Goal: Task Accomplishment & Management: Use online tool/utility

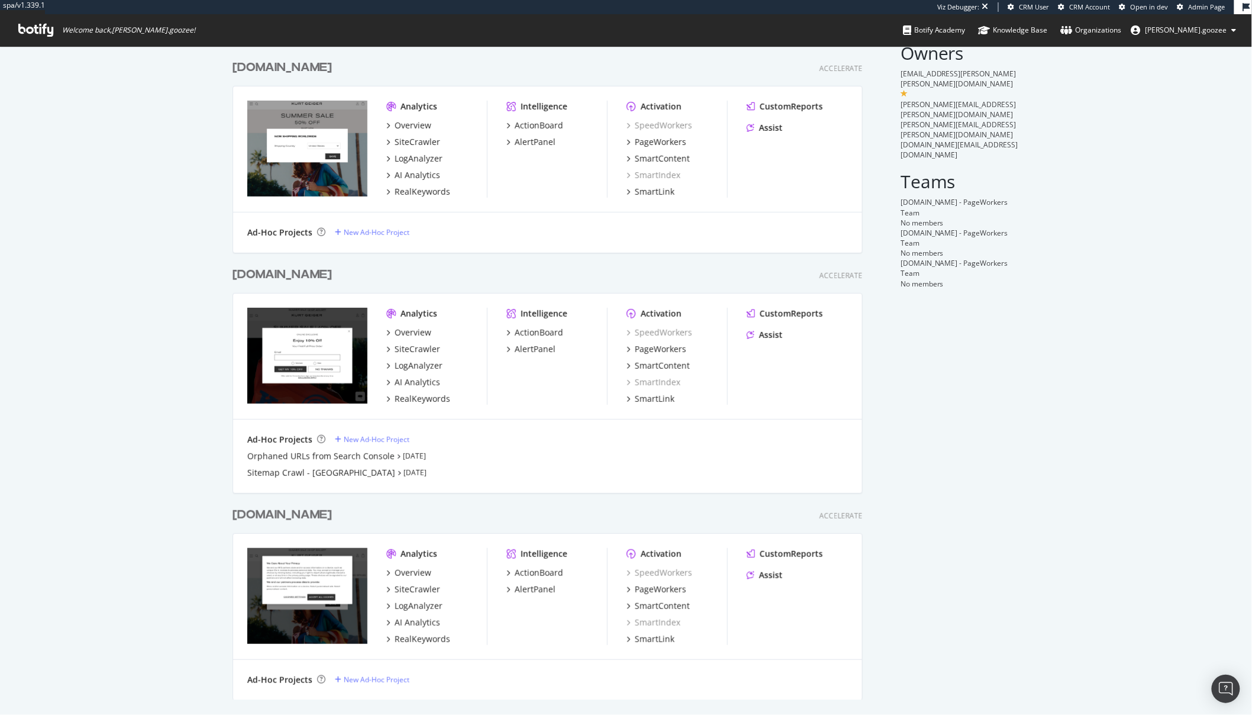
scroll to position [46, 0]
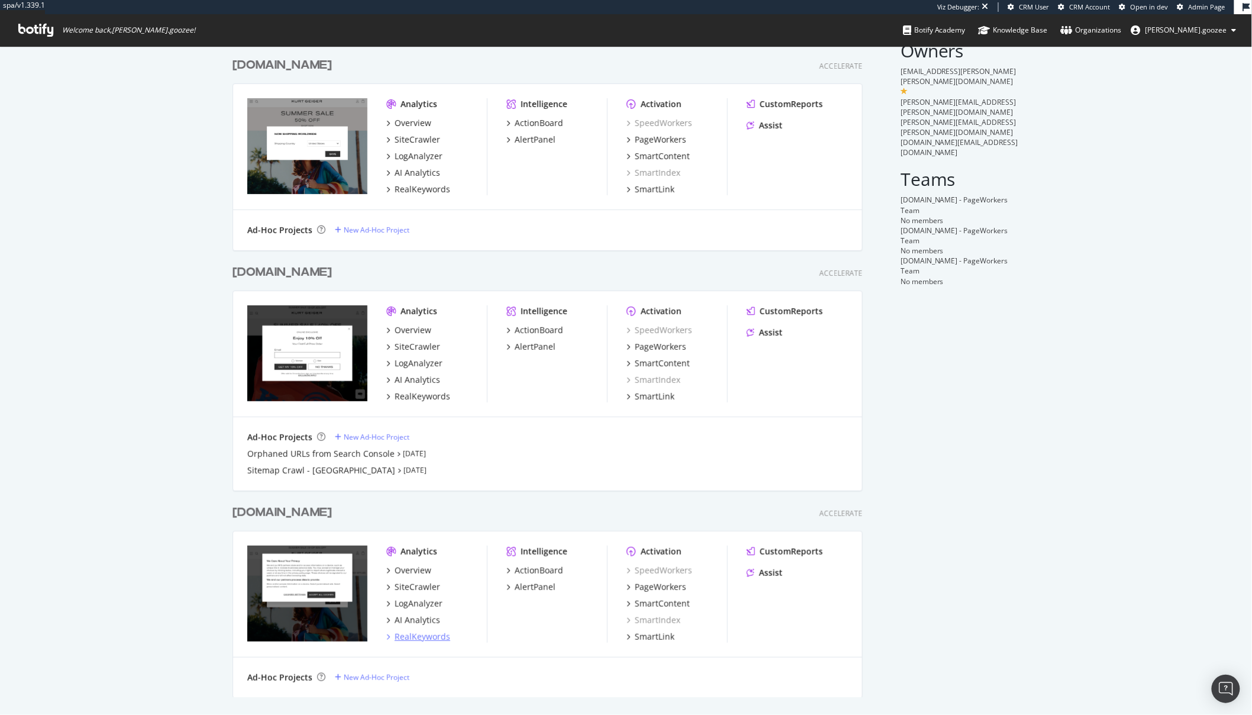
click at [419, 637] on div "RealKeywords" at bounding box center [423, 637] width 56 height 12
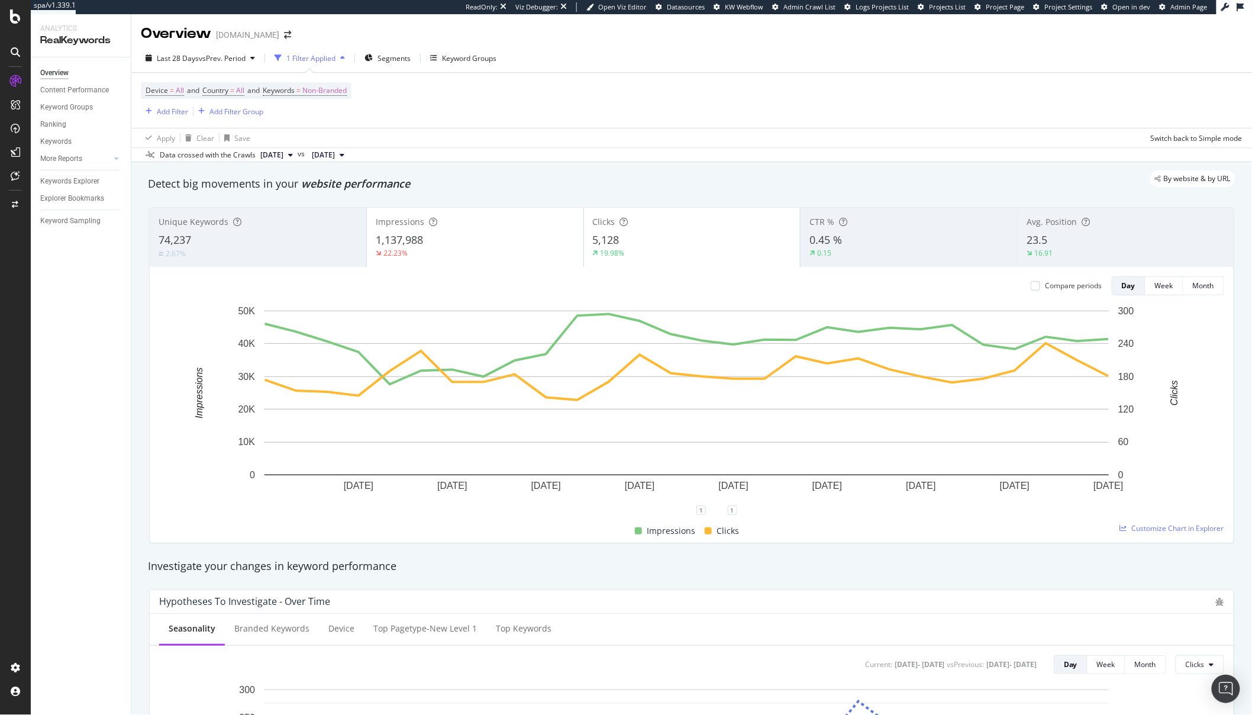
click at [464, 264] on div "Impressions 1,137,988 22.23%" at bounding box center [475, 237] width 216 height 53
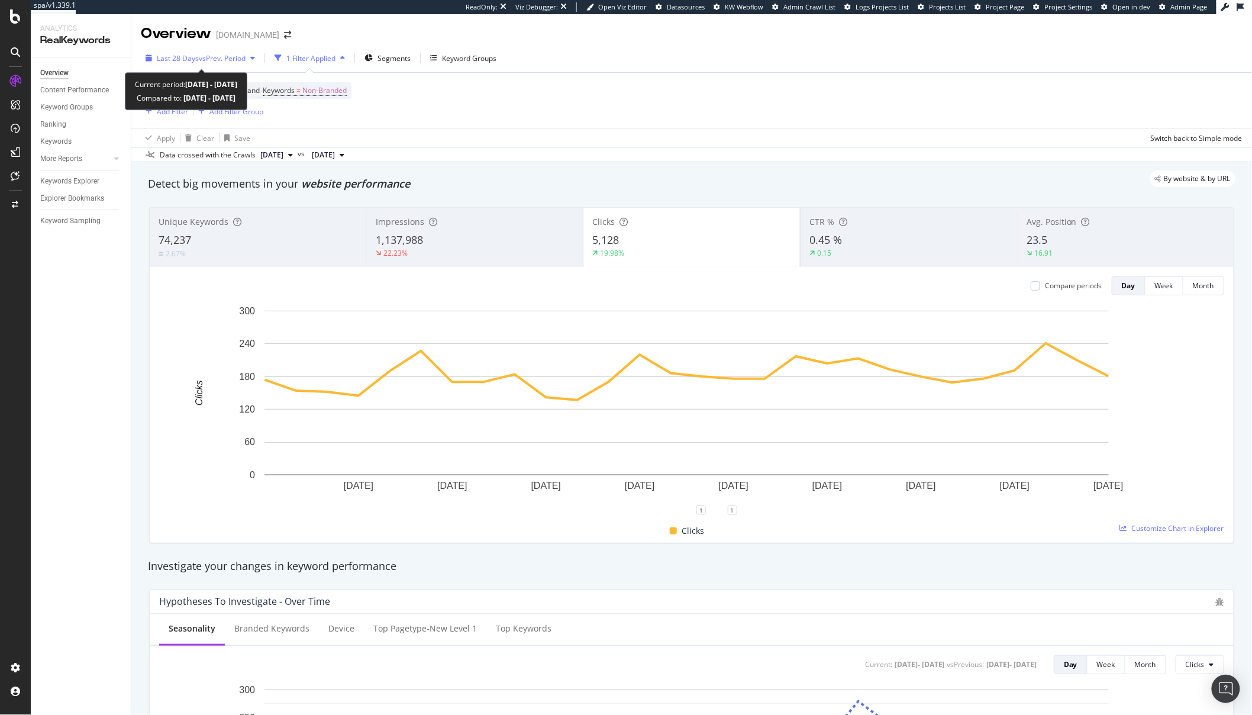
click at [212, 67] on div "Last 28 Days vs Prev. Period" at bounding box center [200, 58] width 119 height 18
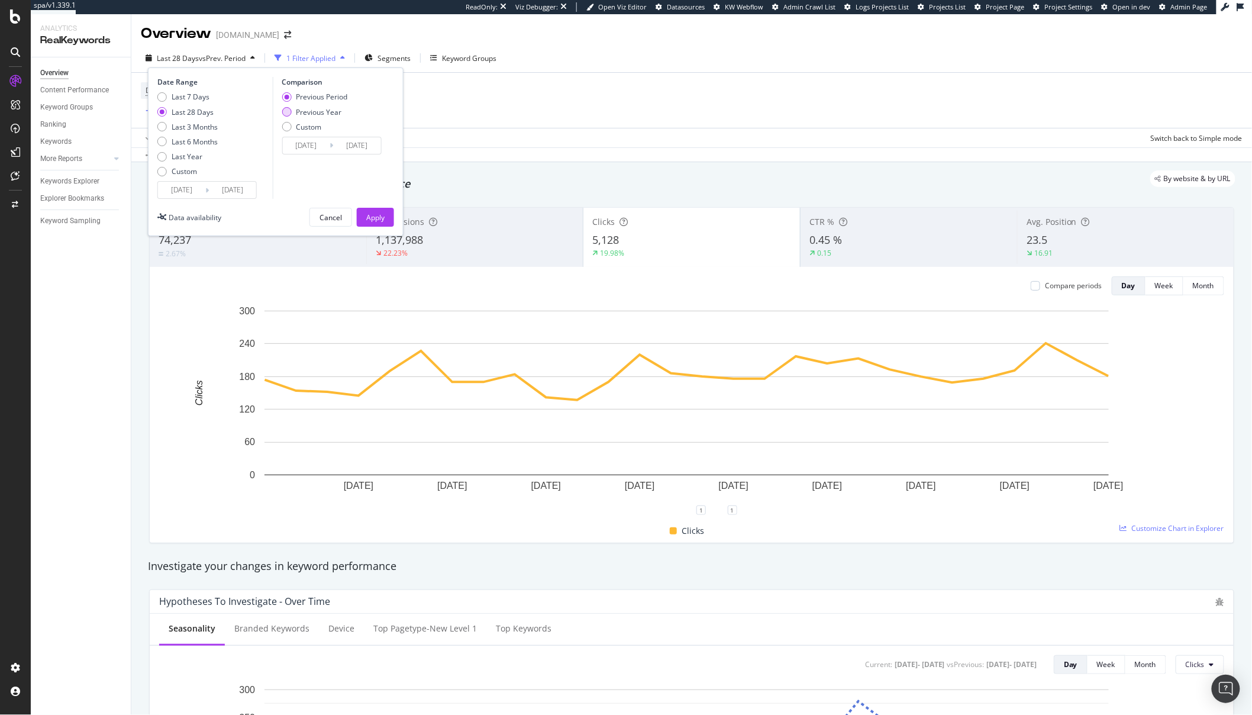
click at [295, 111] on div "Previous Year" at bounding box center [315, 112] width 66 height 10
type input "2024/09/10"
type input "2024/10/07"
click at [384, 214] on button "Apply" at bounding box center [375, 217] width 37 height 19
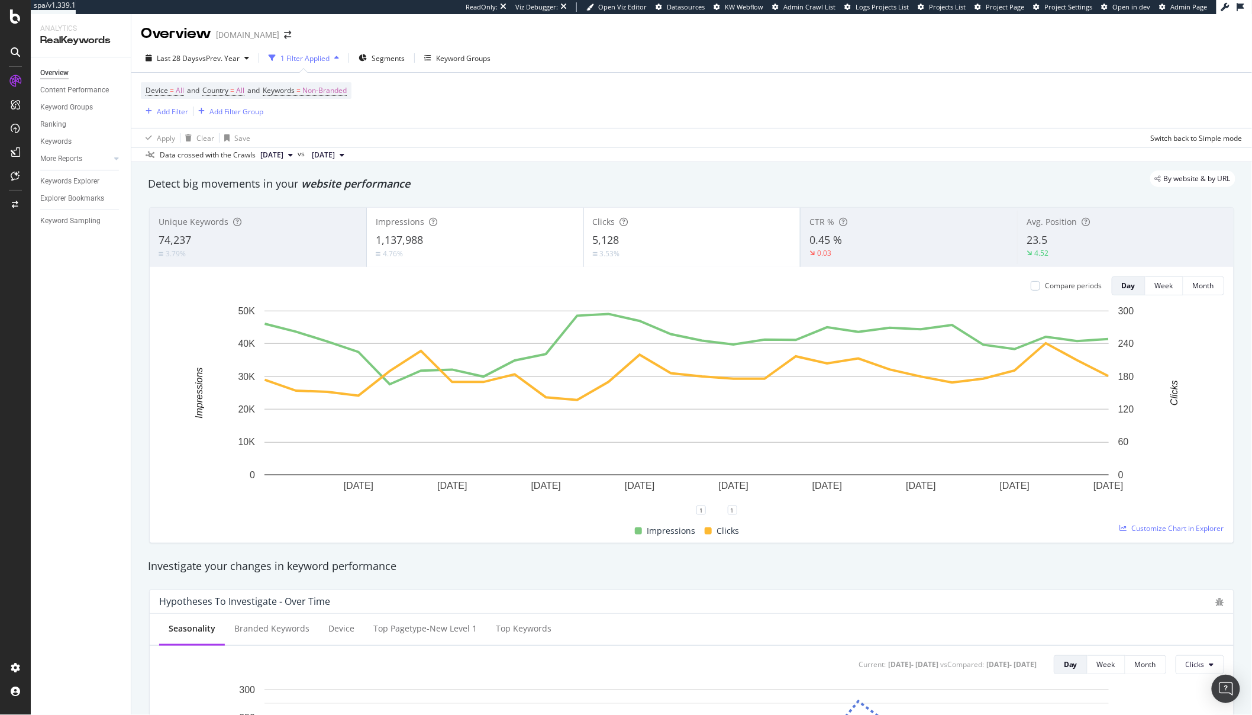
click at [492, 252] on div "4.76%" at bounding box center [475, 253] width 199 height 11
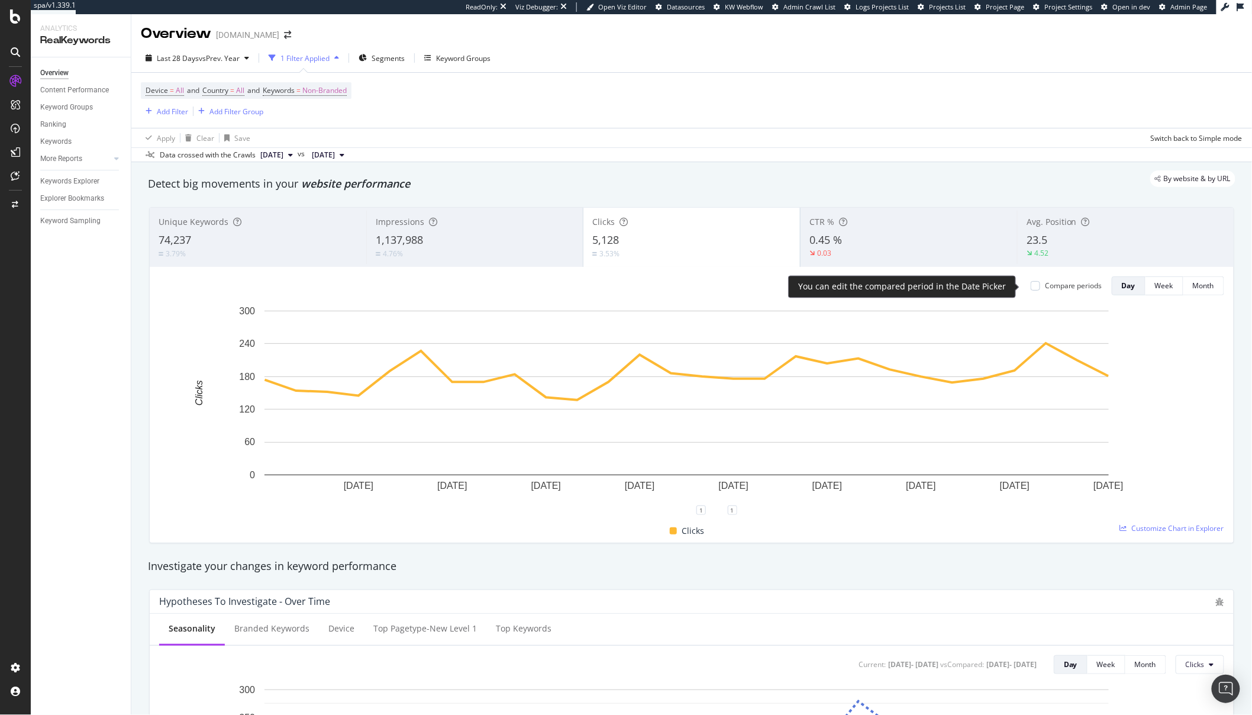
click at [1049, 289] on div "Compare periods" at bounding box center [1073, 285] width 57 height 10
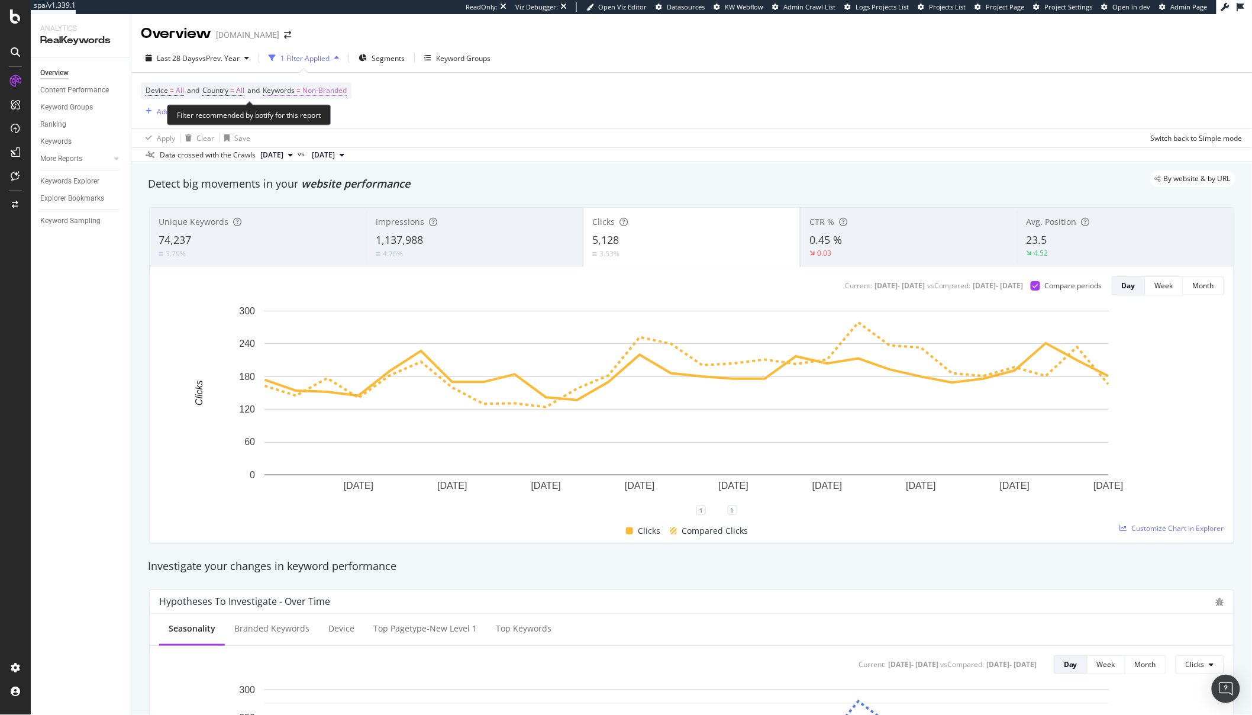
click at [332, 88] on span "Non-Branded" at bounding box center [324, 90] width 44 height 17
click at [321, 118] on span "Non-Branded" at bounding box center [304, 118] width 49 height 10
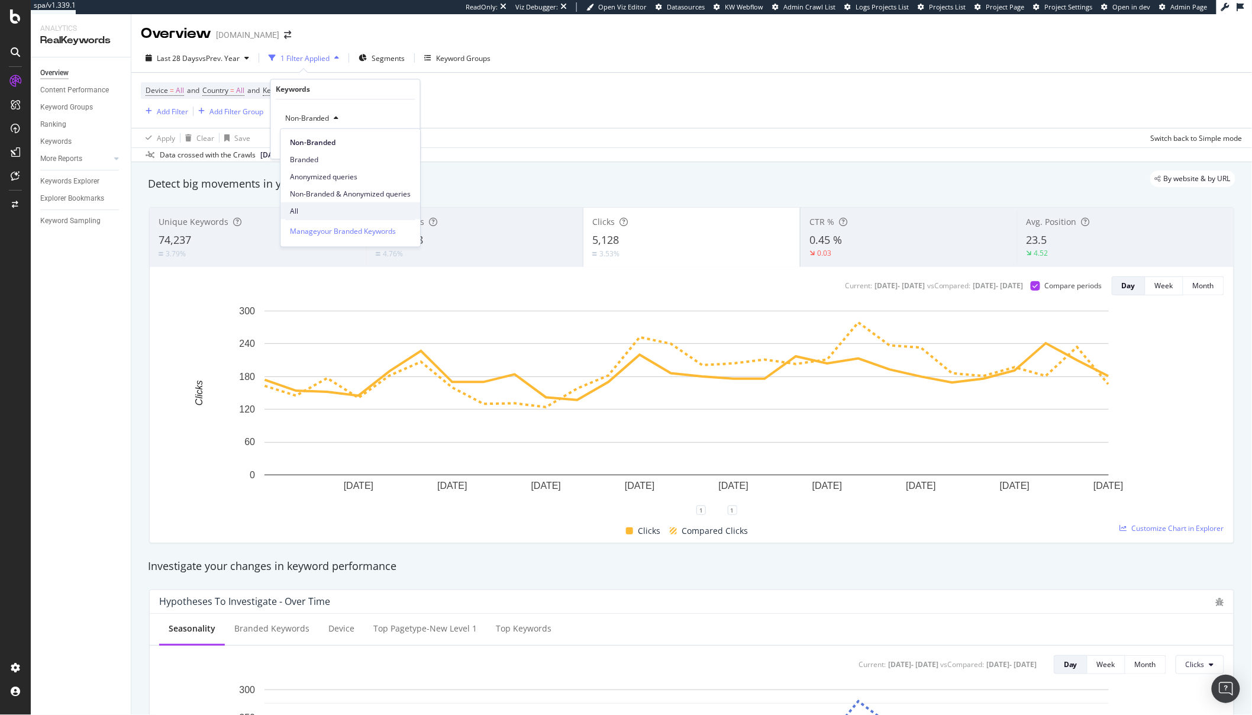
click at [312, 215] on span "All" at bounding box center [350, 210] width 121 height 11
click at [409, 144] on div "Apply" at bounding box center [401, 143] width 18 height 10
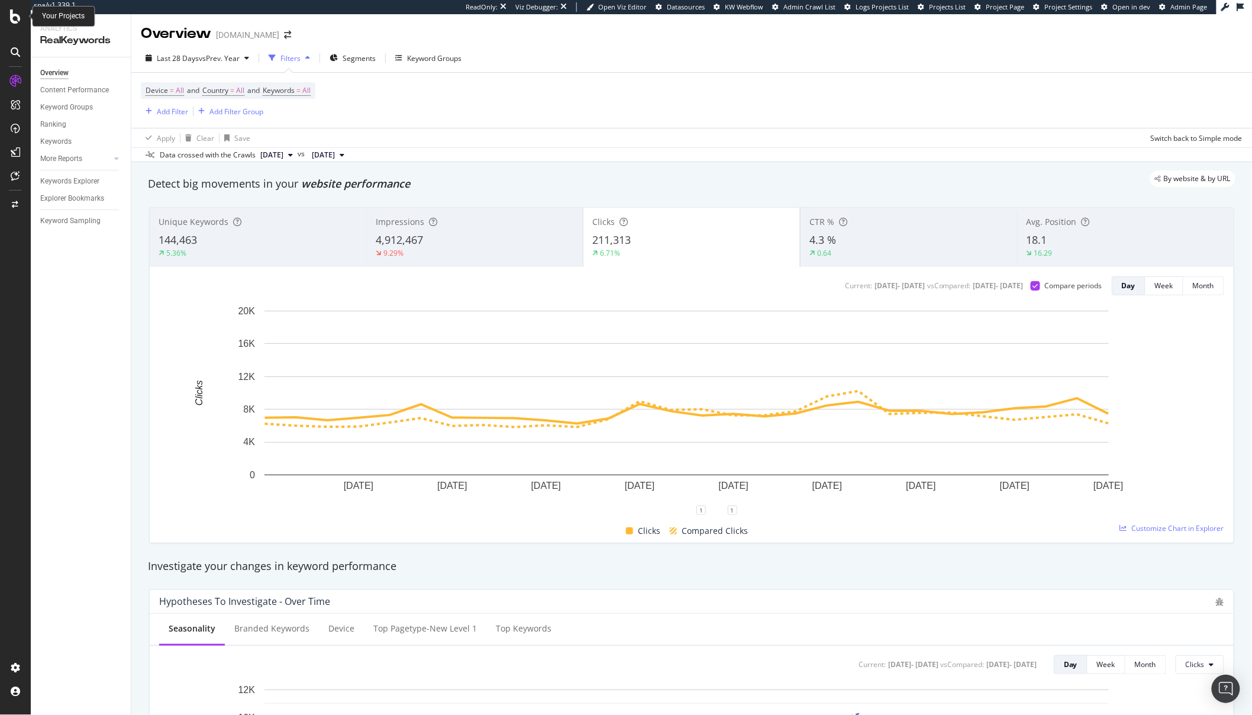
click at [11, 20] on icon at bounding box center [15, 16] width 11 height 14
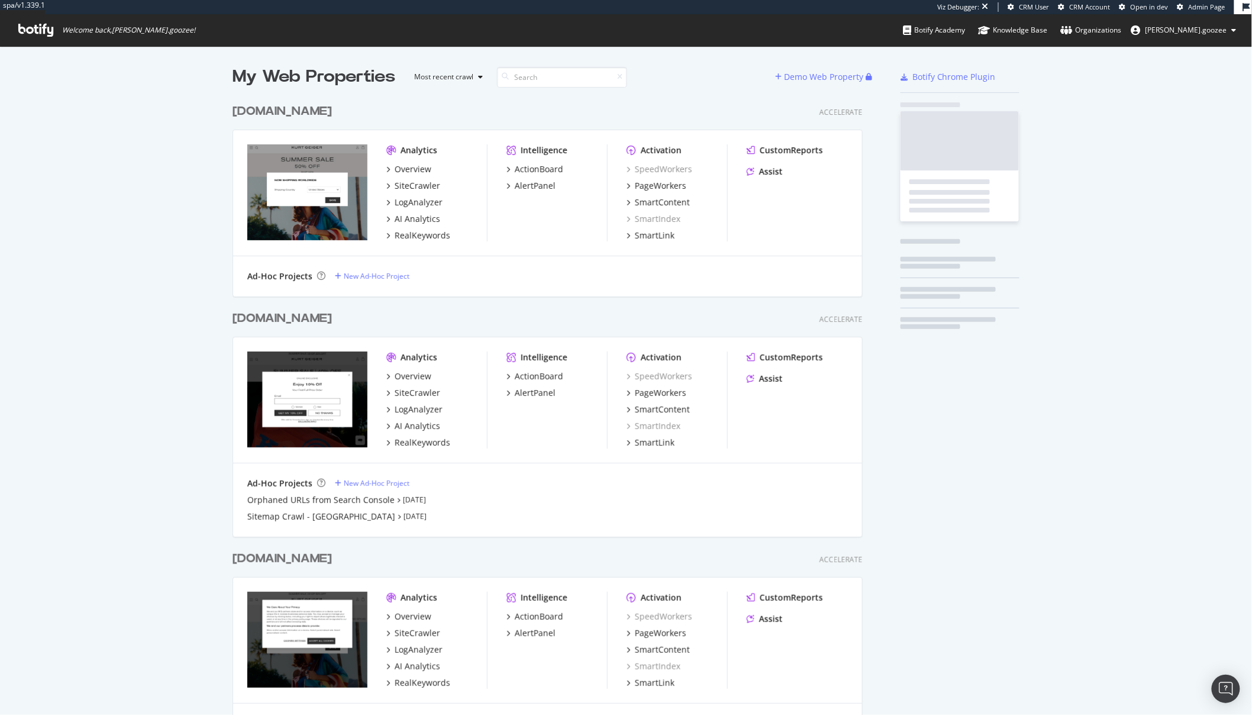
scroll to position [645, 629]
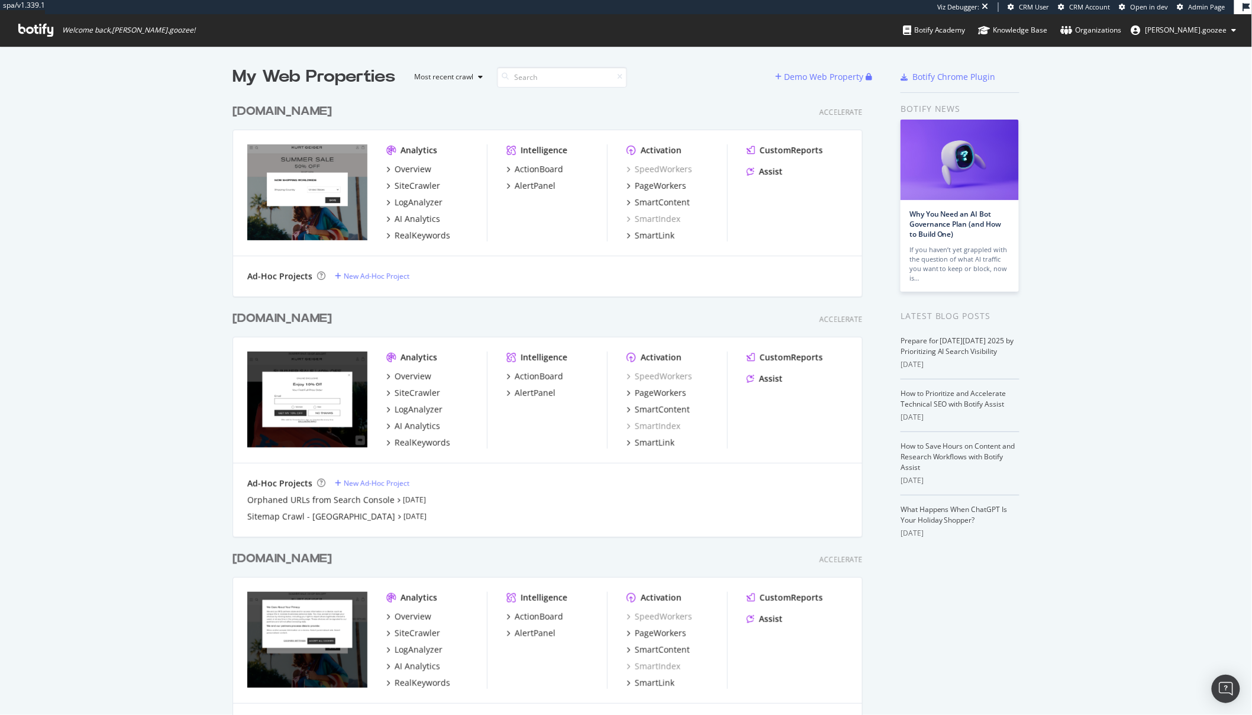
scroll to position [645, 629]
click at [428, 447] on div "RealKeywords" at bounding box center [423, 443] width 56 height 12
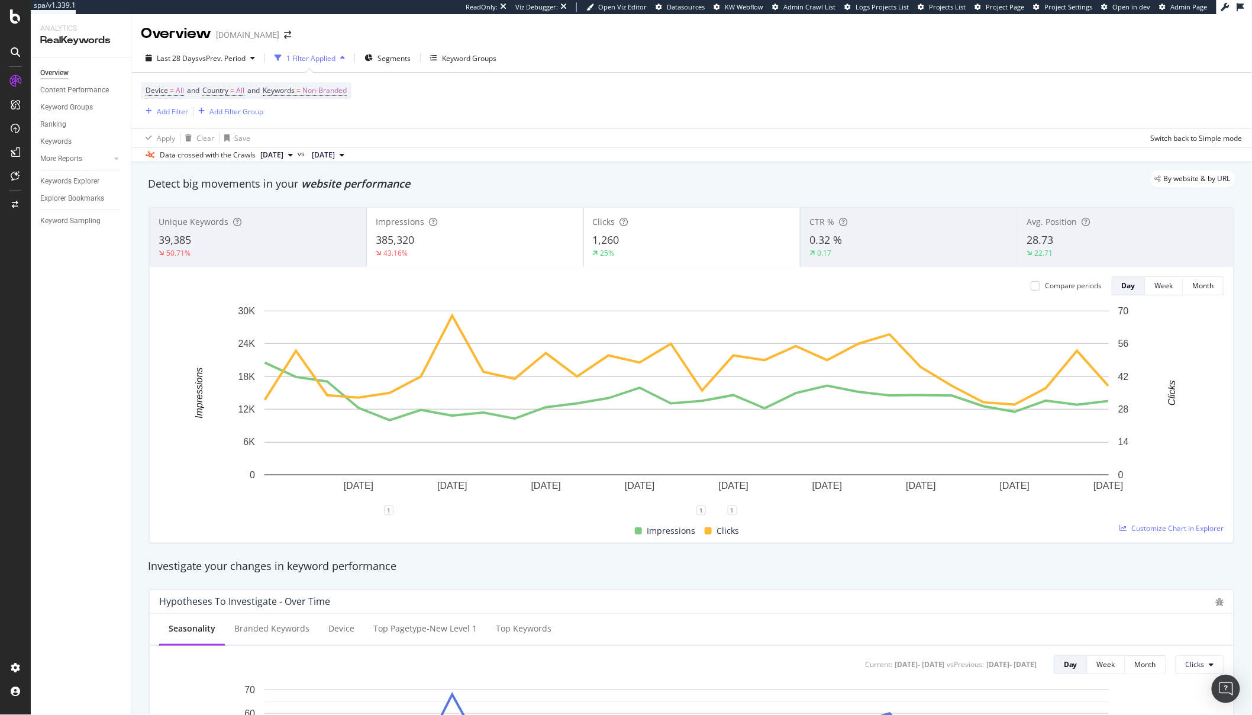
click at [648, 253] on div "25%" at bounding box center [692, 253] width 199 height 11
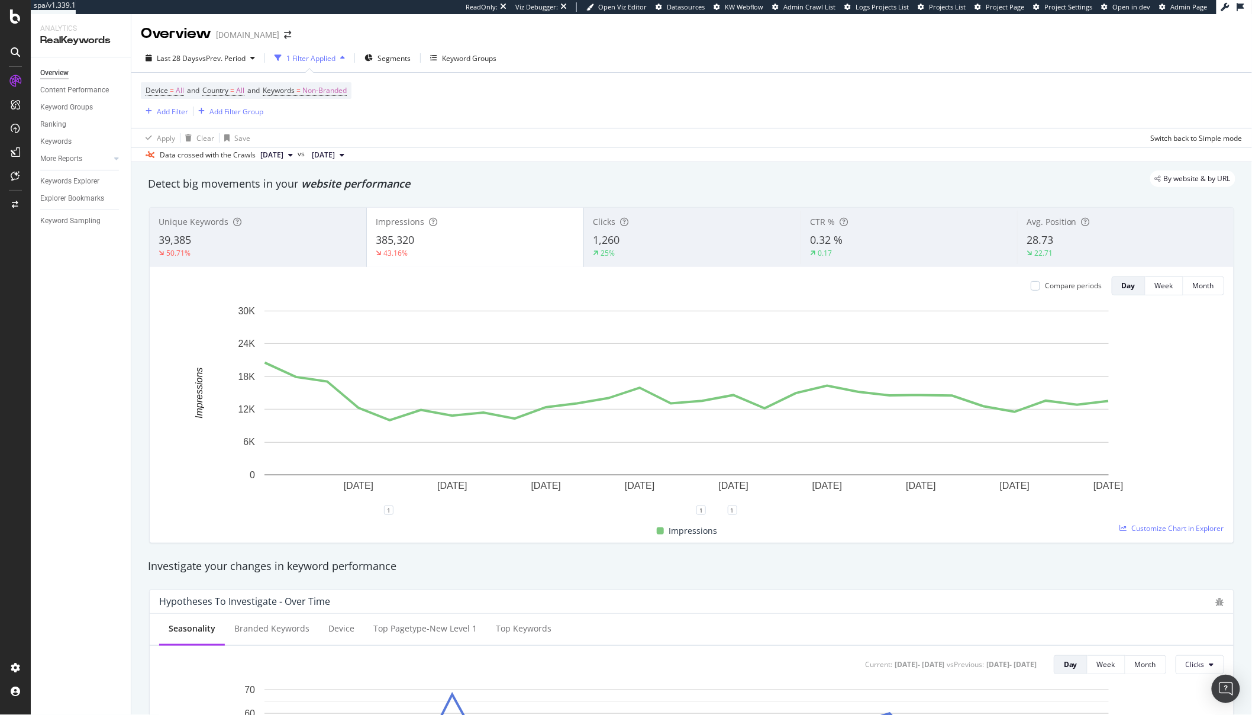
click at [513, 261] on div "Impressions 385,320 43.16%" at bounding box center [475, 237] width 216 height 53
click at [606, 254] on div "25%" at bounding box center [607, 253] width 14 height 10
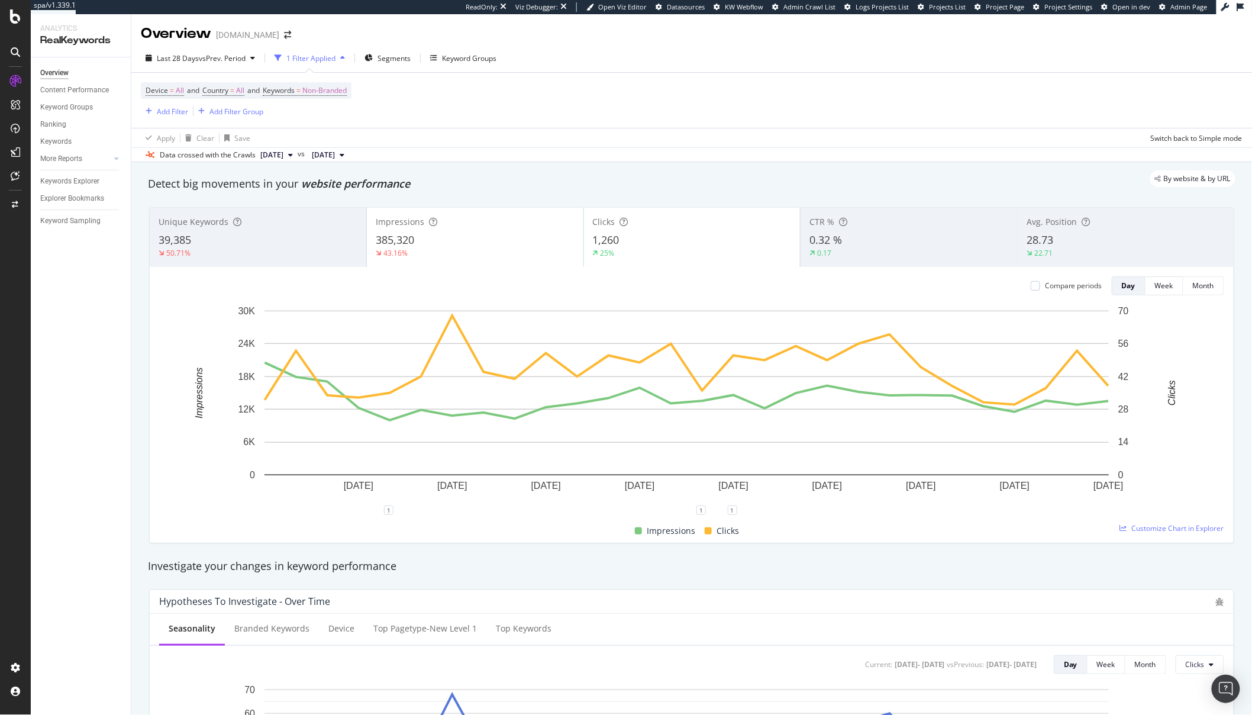
click at [466, 256] on div "43.16%" at bounding box center [475, 253] width 199 height 11
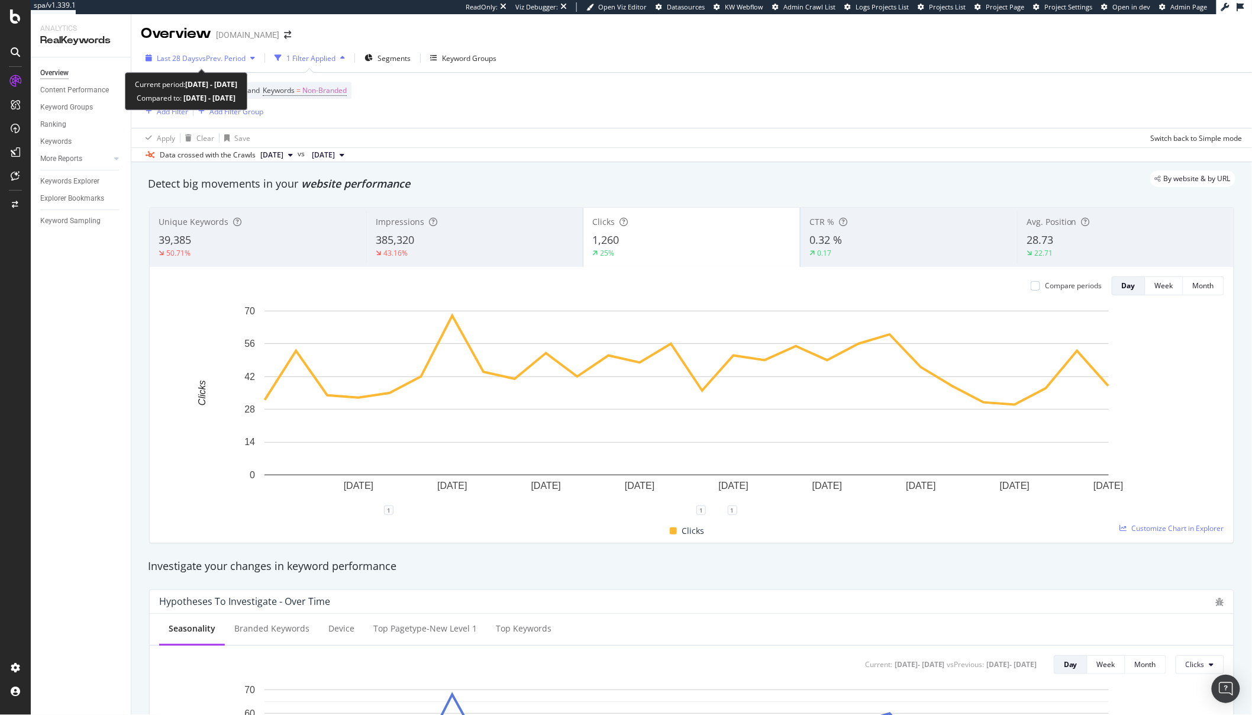
click at [216, 54] on span "vs Prev. Period" at bounding box center [222, 58] width 47 height 10
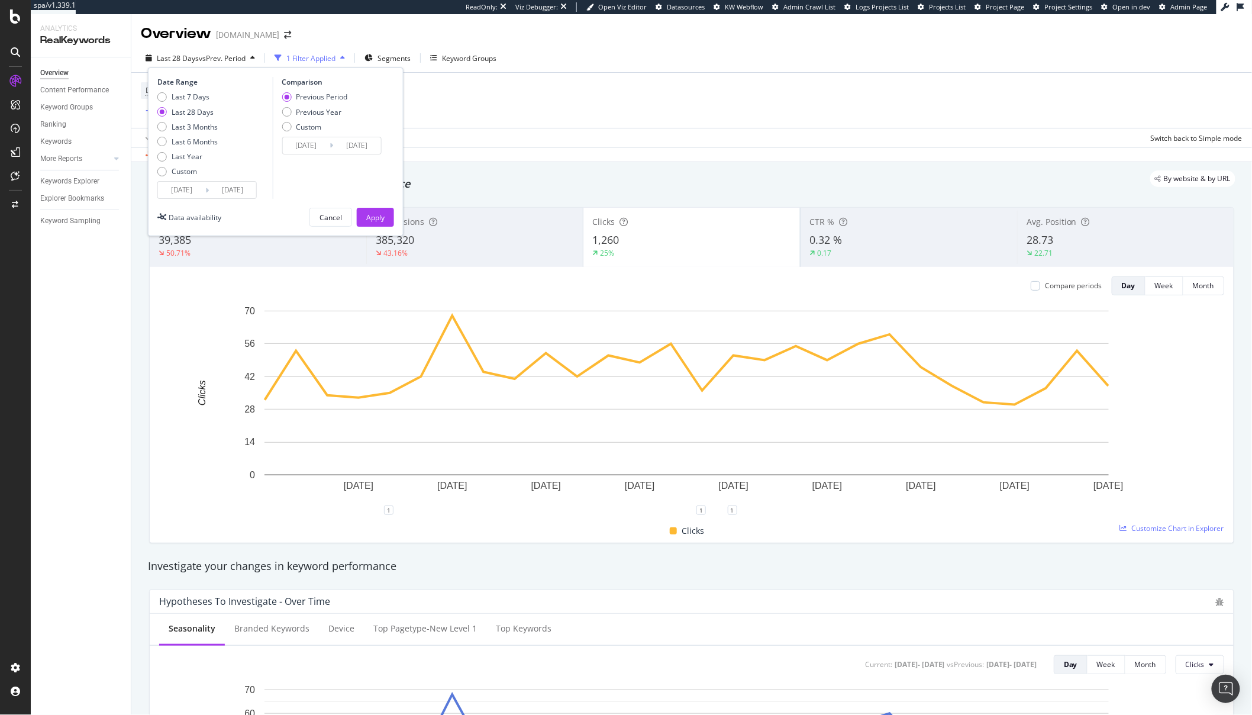
click at [216, 54] on span "vs Prev. Period" at bounding box center [222, 58] width 47 height 10
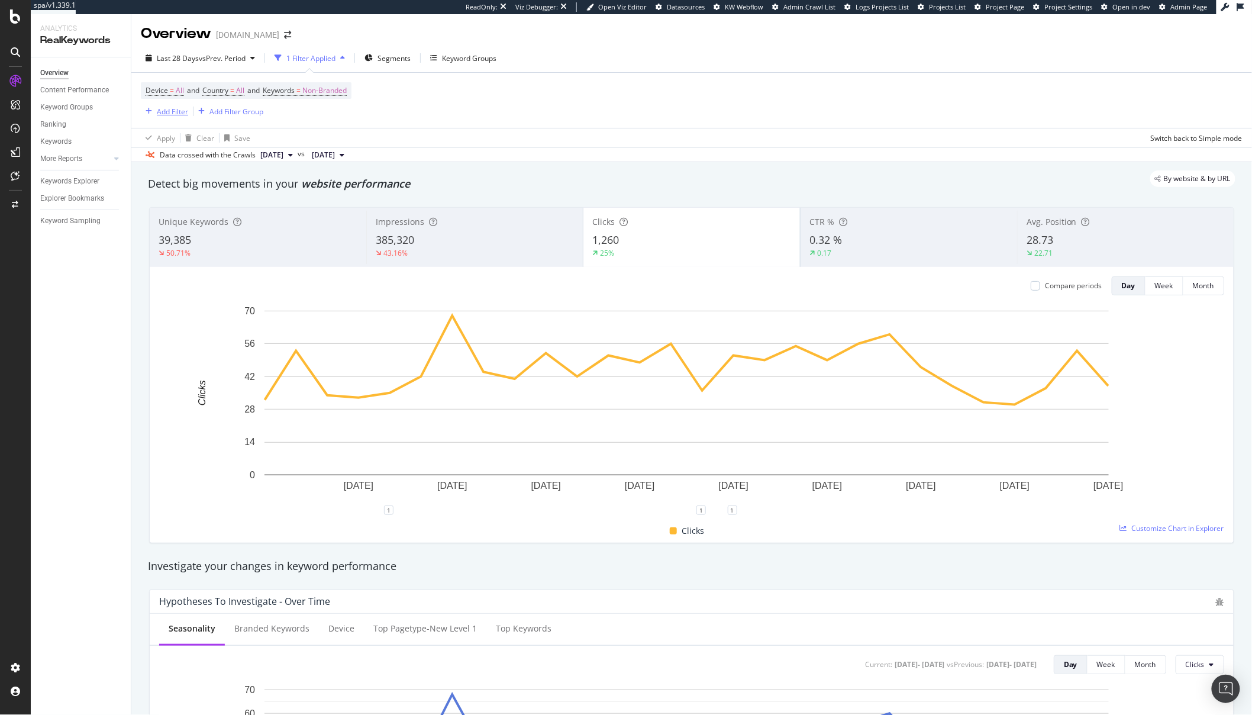
click at [170, 112] on div "Add Filter" at bounding box center [172, 111] width 31 height 10
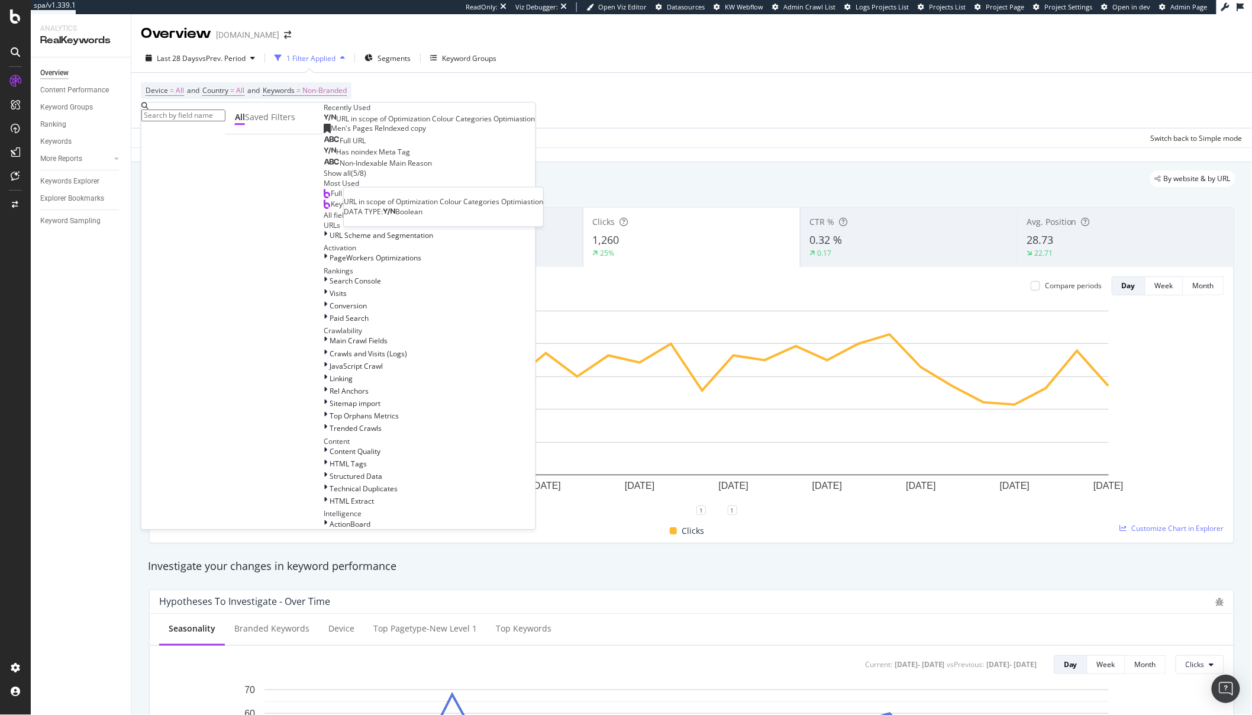
click at [336, 124] on div "URL in scope of Optimization Colour Categories Optimiastion" at bounding box center [435, 118] width 199 height 9
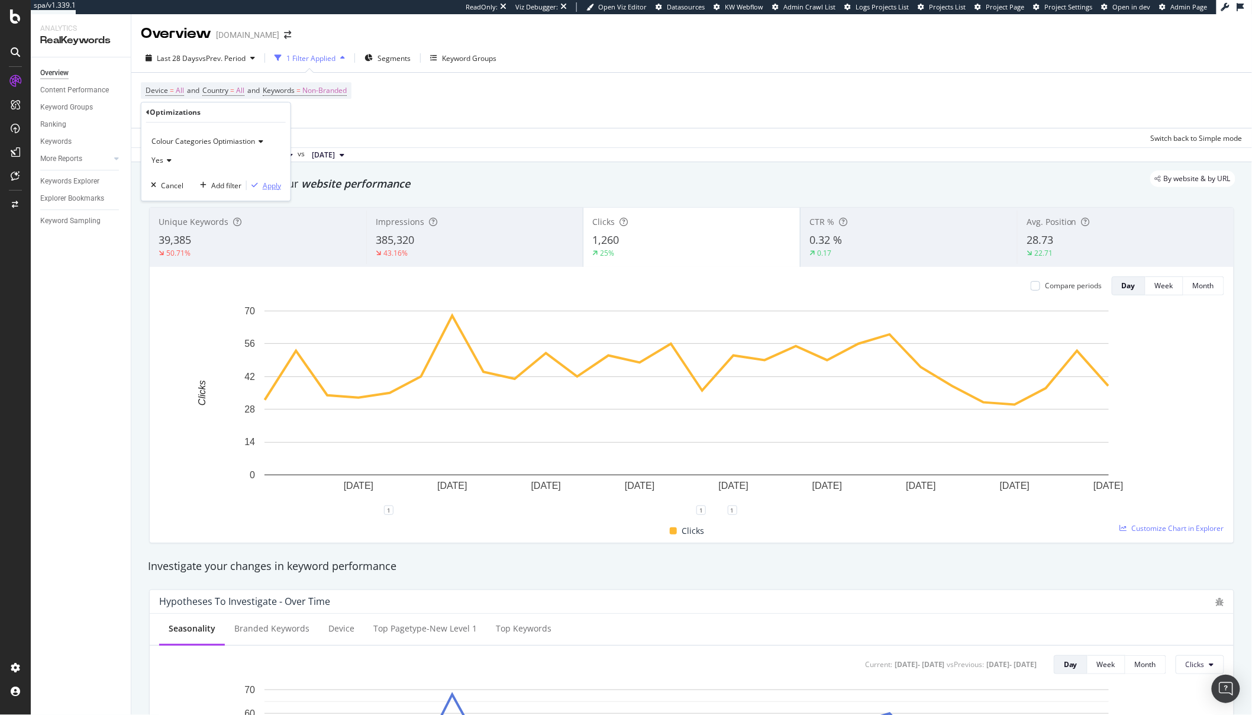
click at [277, 188] on div "Apply" at bounding box center [272, 185] width 18 height 10
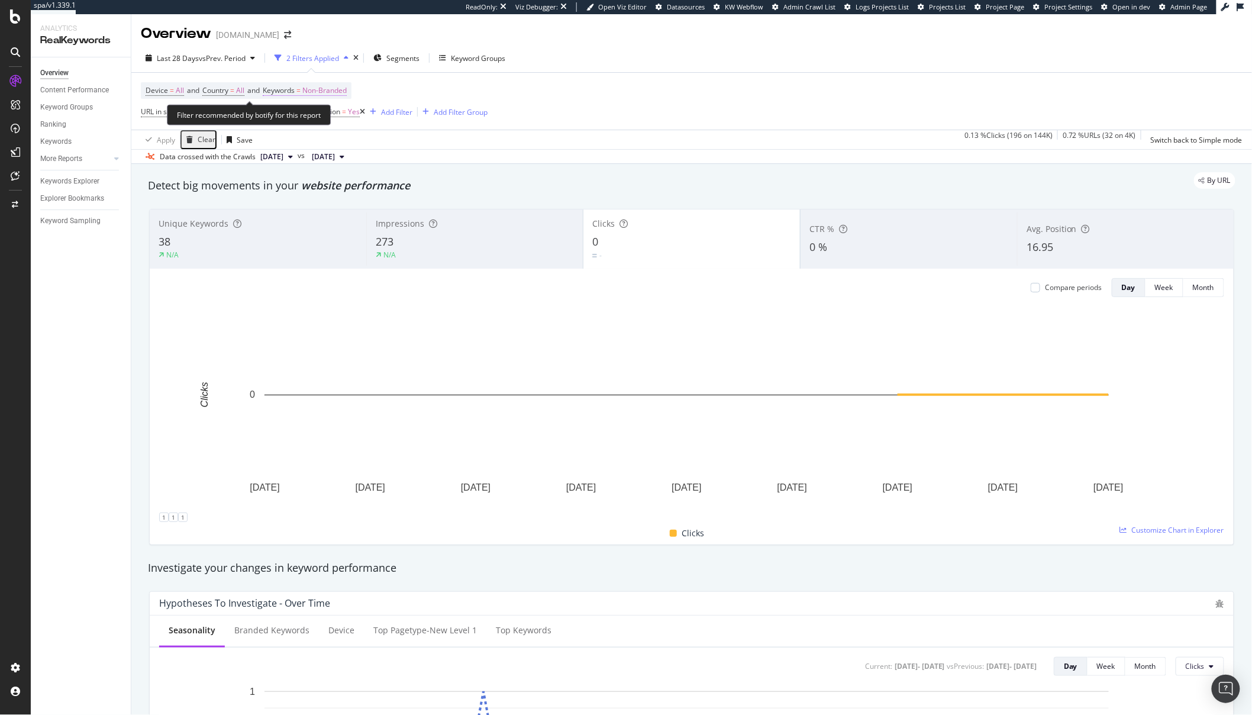
click at [327, 91] on span "Non-Branded" at bounding box center [324, 90] width 44 height 17
click at [329, 121] on div "button" at bounding box center [336, 118] width 14 height 7
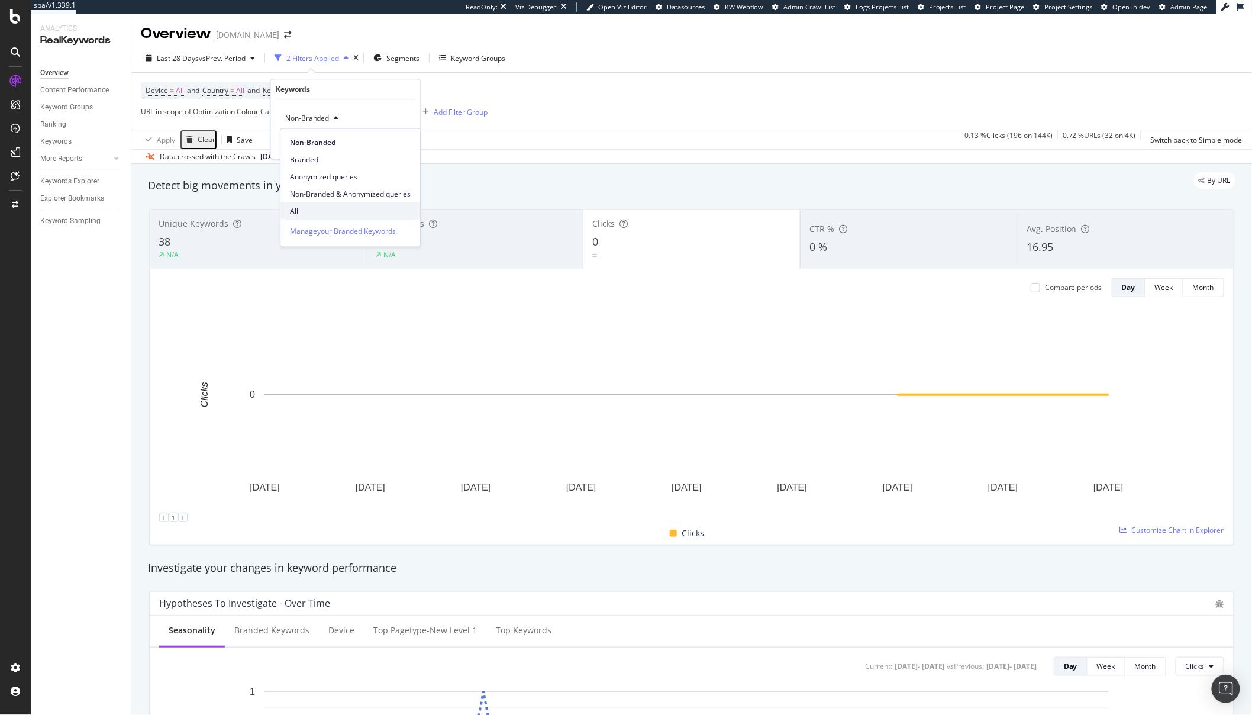
drag, startPoint x: 313, startPoint y: 222, endPoint x: 314, endPoint y: 215, distance: 7.1
click at [313, 219] on div "Manage your Branded Keywords" at bounding box center [350, 230] width 130 height 22
click at [314, 212] on span "All" at bounding box center [350, 210] width 121 height 11
click at [398, 144] on div "Apply" at bounding box center [401, 143] width 18 height 10
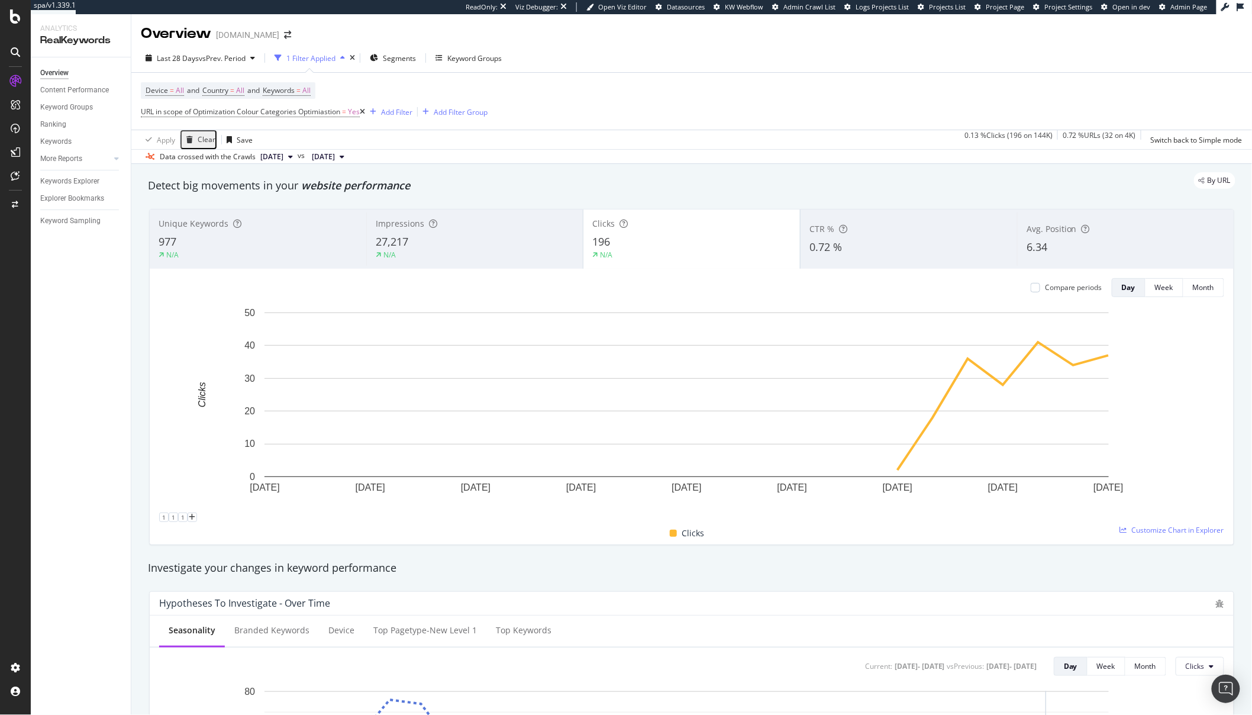
click at [471, 242] on div "27,217" at bounding box center [475, 241] width 198 height 15
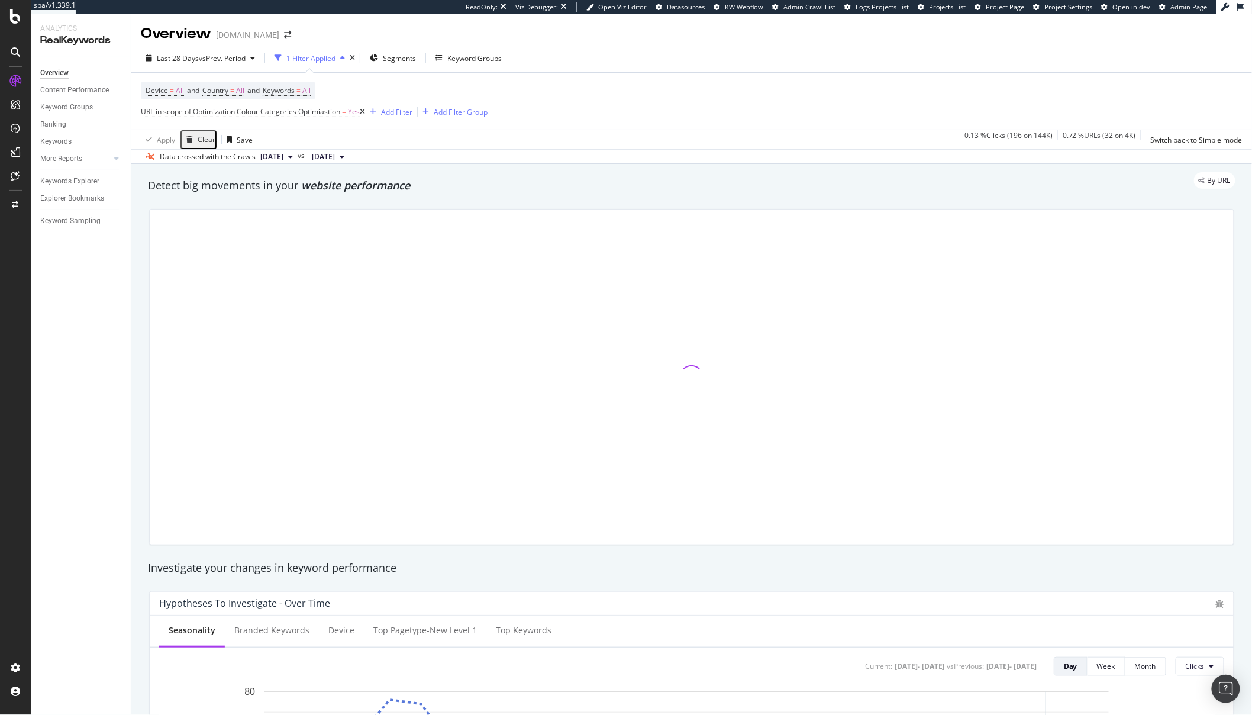
click at [471, 242] on div at bounding box center [692, 376] width 1084 height 335
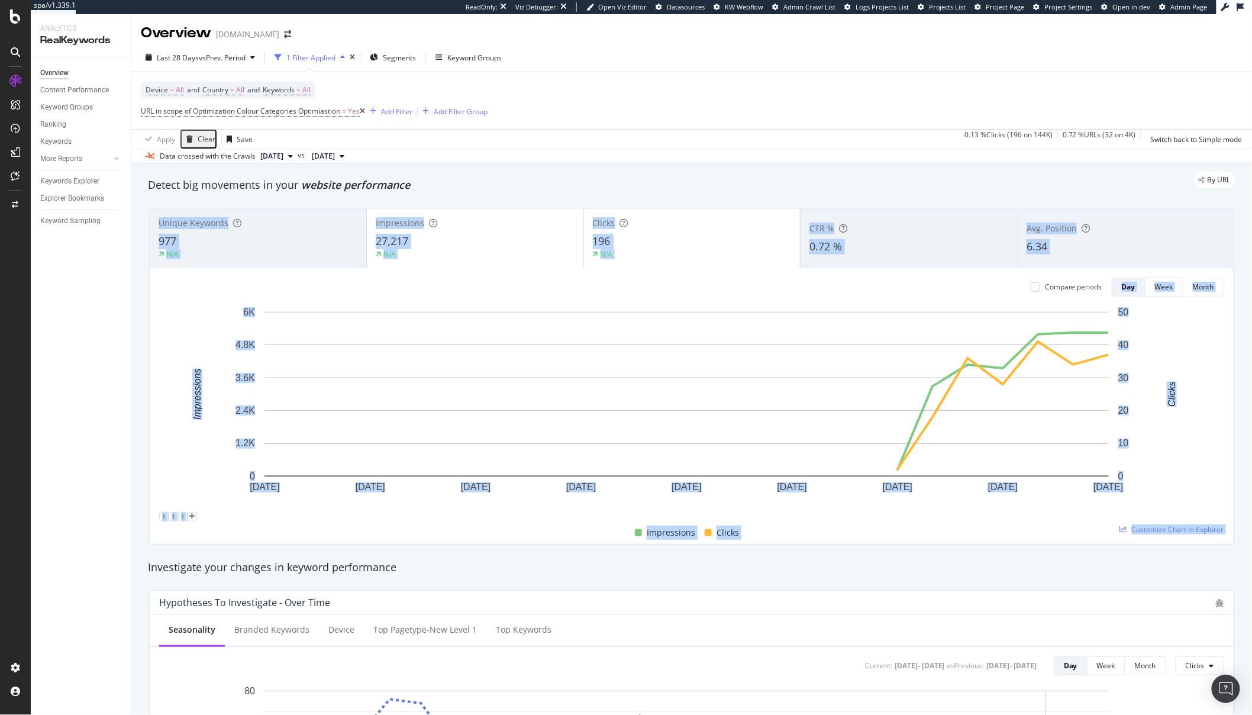
click at [790, 349] on rect "A chart." at bounding box center [686, 394] width 844 height 164
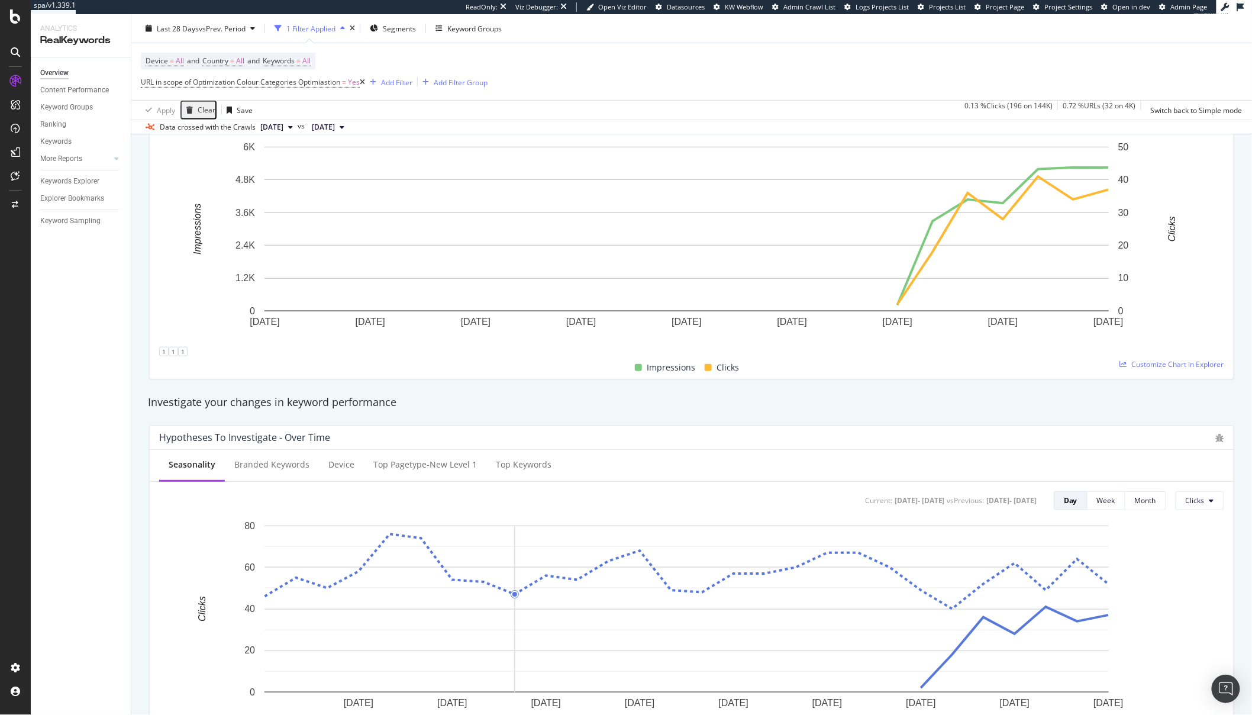
scroll to position [0, 0]
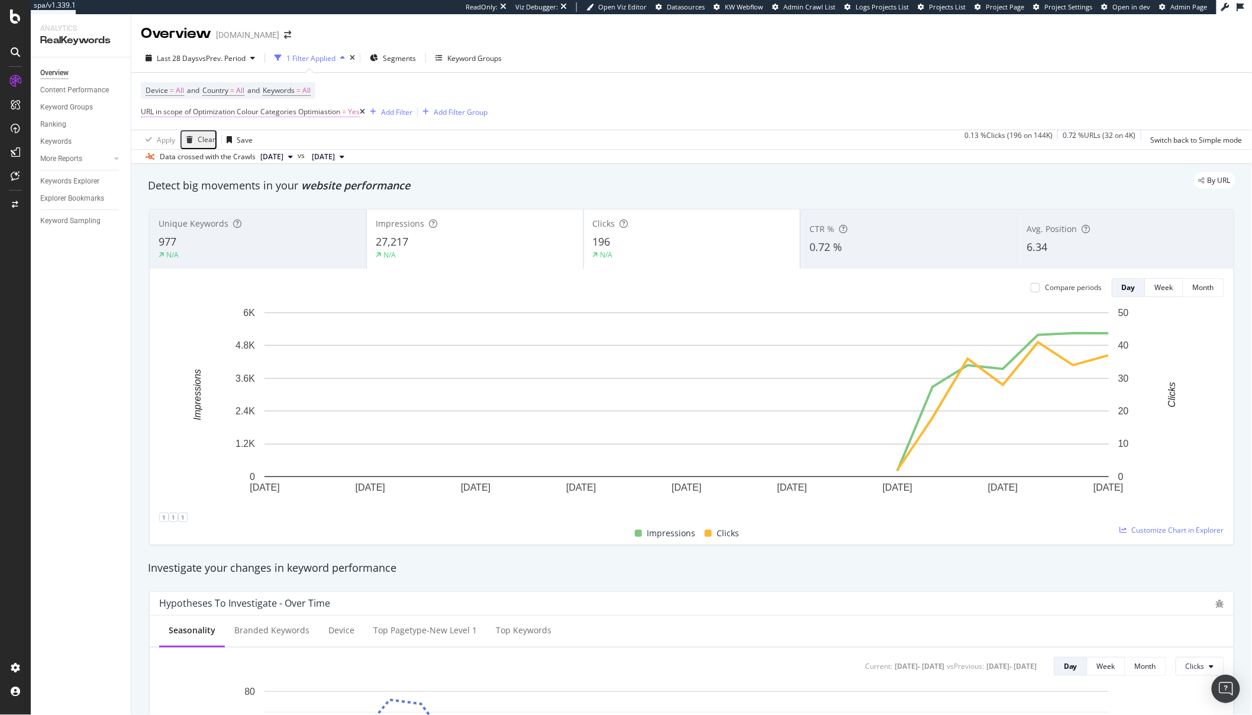
click at [247, 117] on span "URL in scope of Optimization Colour Categories Optimiastion" at bounding box center [240, 111] width 199 height 10
click at [192, 144] on span "Colour Categories Optimiastion" at bounding box center [203, 140] width 104 height 10
click at [447, 175] on div "By URL" at bounding box center [685, 180] width 1099 height 17
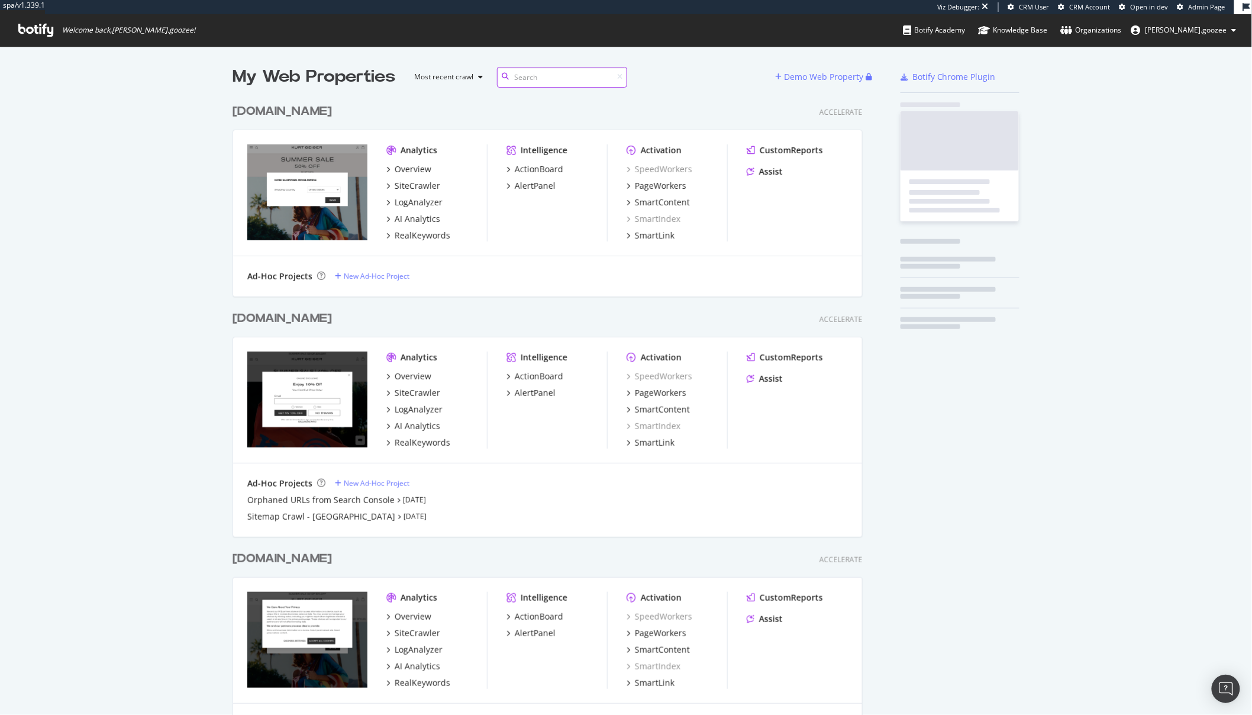
scroll to position [645, 629]
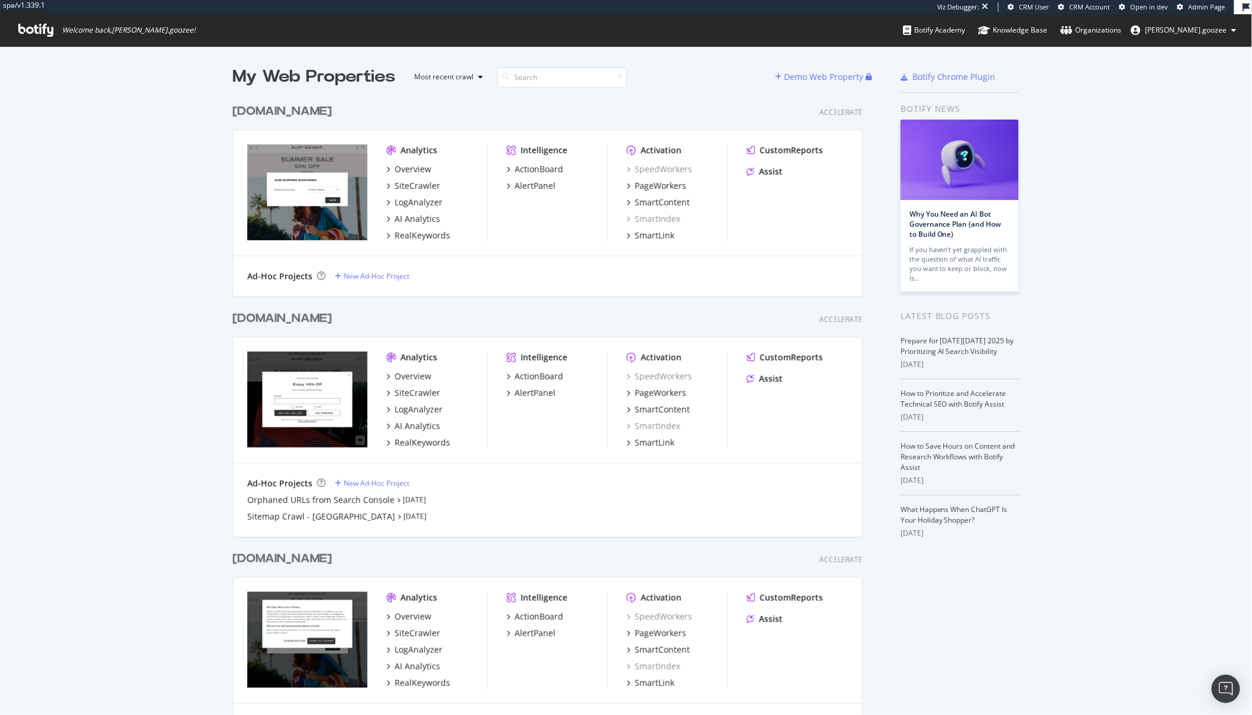
click at [365, 556] on div "www.kurtgeiger.com Accelerate" at bounding box center [547, 558] width 630 height 17
click at [332, 563] on div "[DOMAIN_NAME]" at bounding box center [281, 558] width 99 height 17
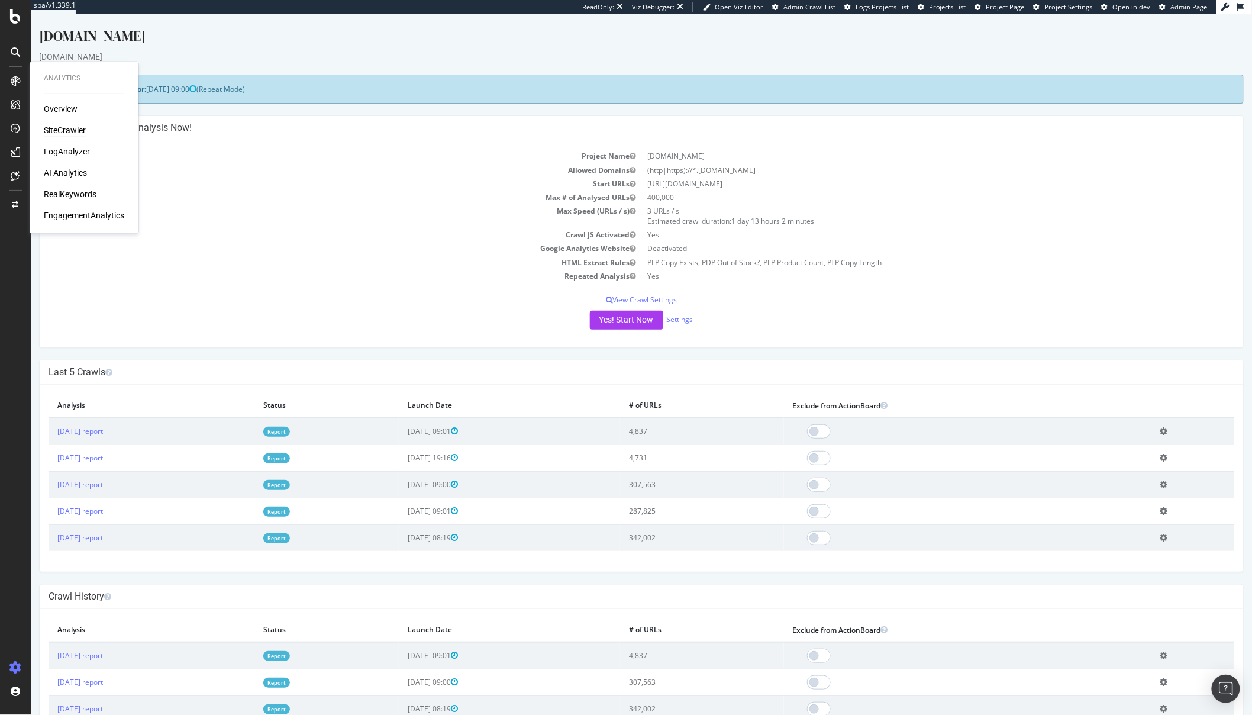
click at [63, 130] on div "SiteCrawler" at bounding box center [65, 131] width 42 height 12
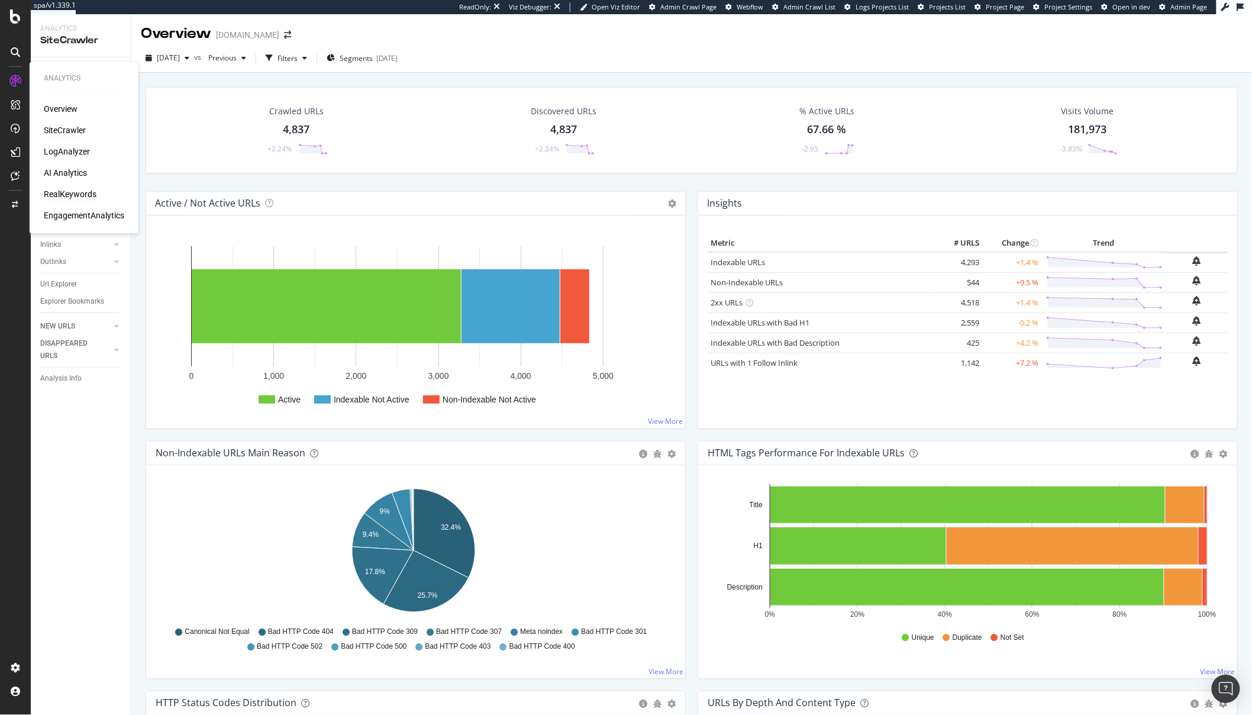
click at [74, 193] on div "RealKeywords" at bounding box center [70, 195] width 53 height 12
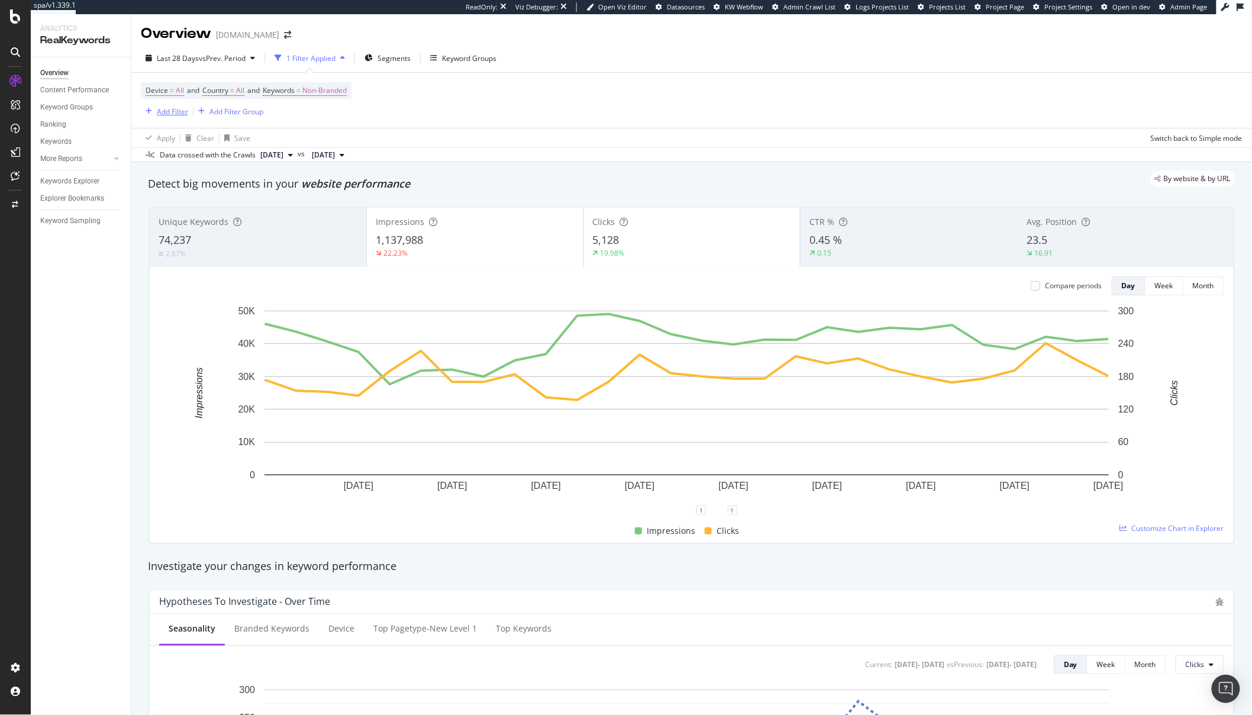
click at [172, 114] on div "Add Filter" at bounding box center [172, 111] width 31 height 10
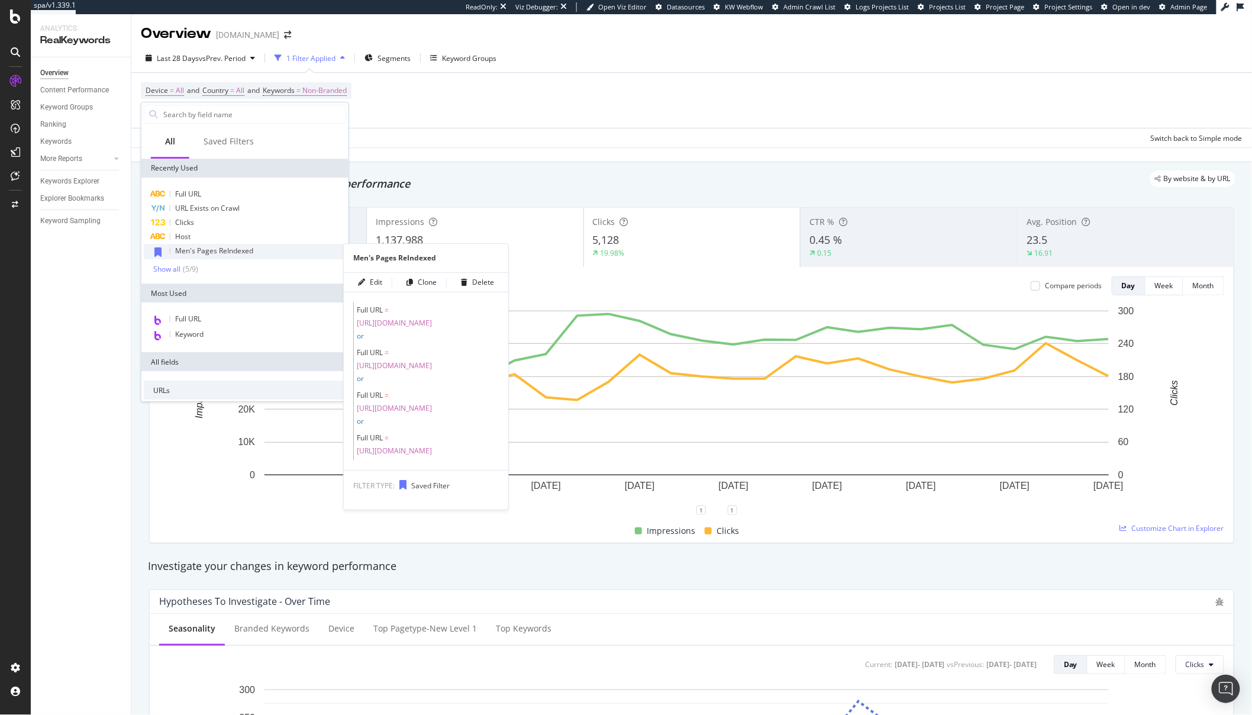
click at [250, 248] on span "Men's Pages ReIndexed" at bounding box center [214, 250] width 78 height 10
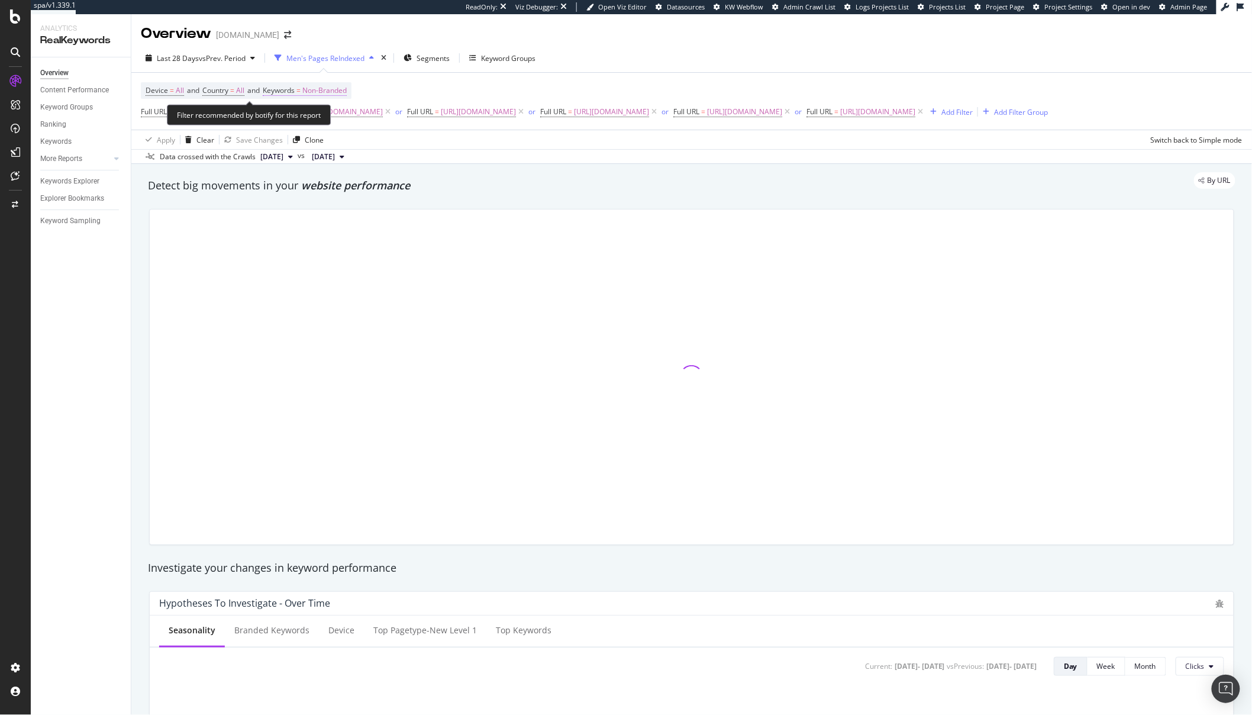
click at [328, 86] on span "Non-Branded" at bounding box center [324, 90] width 44 height 17
click at [301, 118] on span "Non-Branded" at bounding box center [304, 118] width 49 height 10
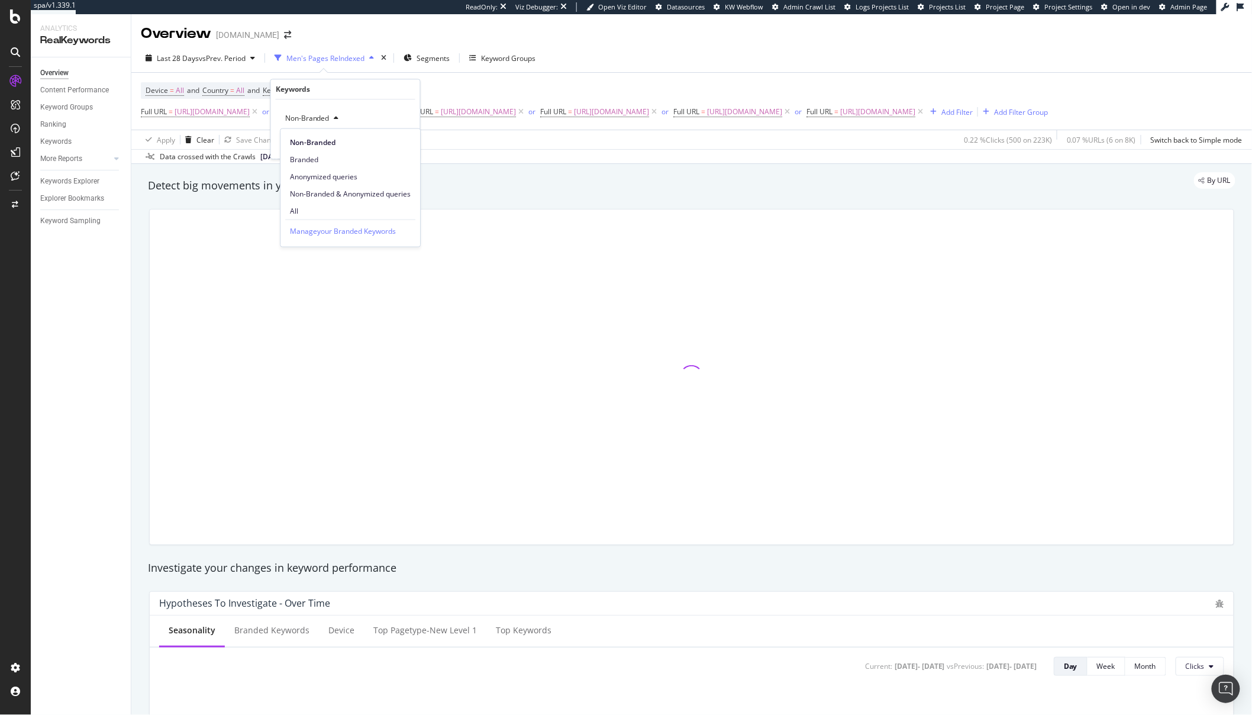
click at [299, 137] on button "Cancel" at bounding box center [294, 143] width 37 height 12
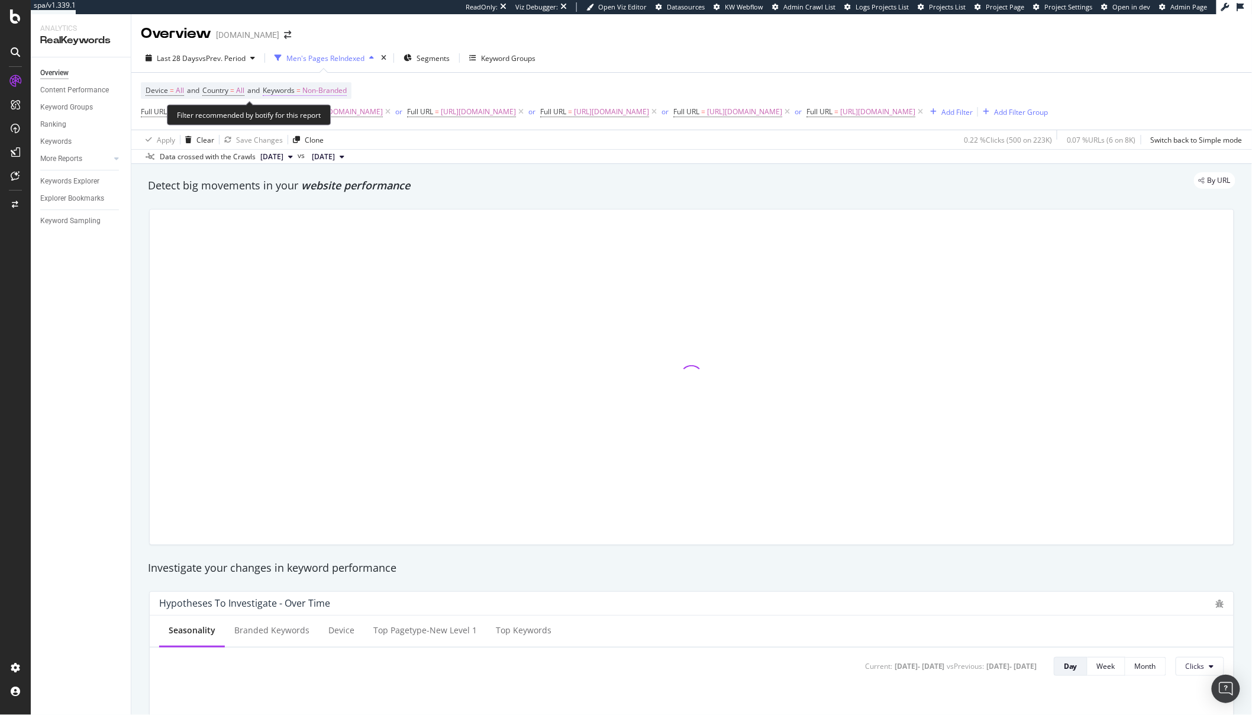
click at [315, 92] on span "Non-Branded" at bounding box center [324, 90] width 44 height 17
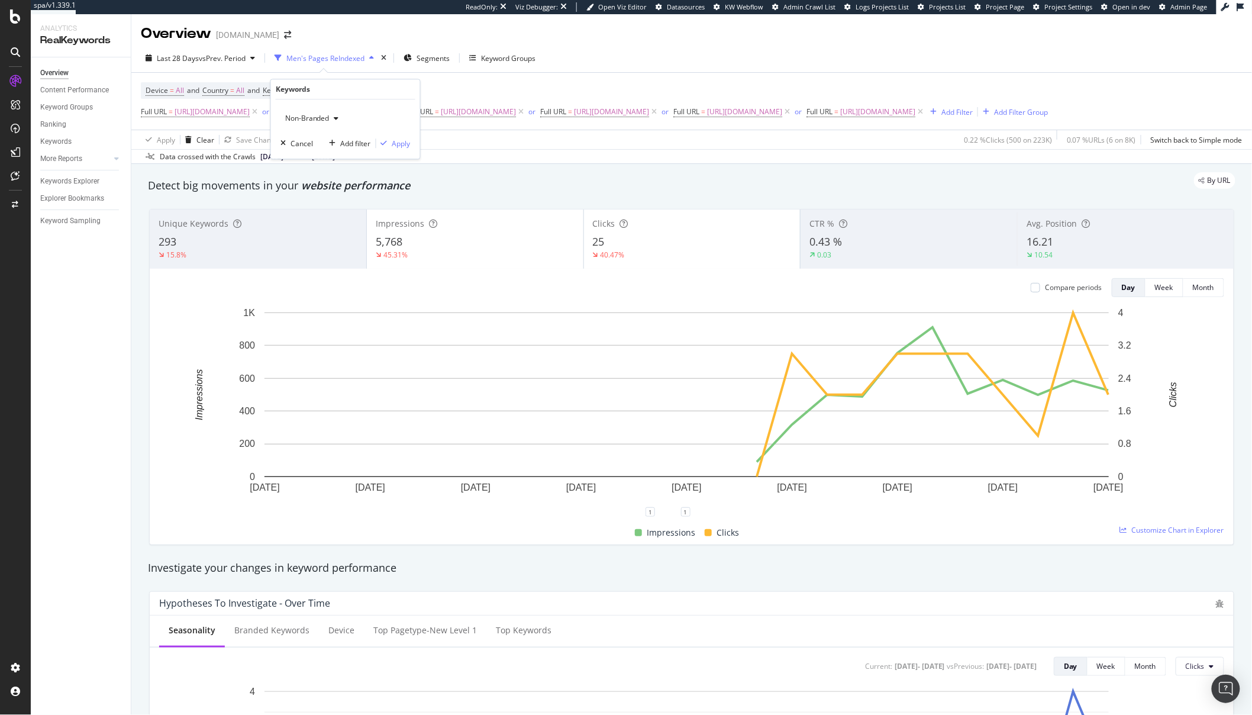
click at [317, 118] on span "Non-Branded" at bounding box center [304, 118] width 49 height 10
click at [305, 208] on span "All" at bounding box center [350, 210] width 121 height 11
click at [392, 145] on div "Apply" at bounding box center [401, 143] width 18 height 10
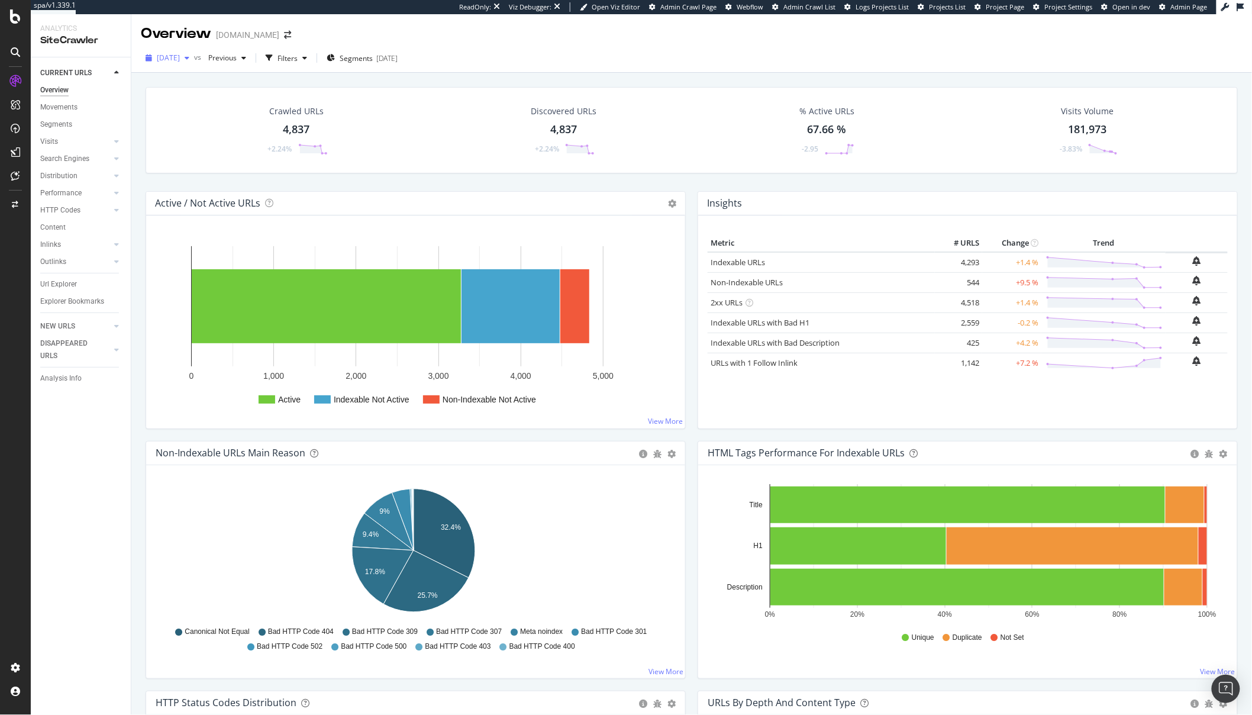
click at [175, 56] on span "[DATE]" at bounding box center [168, 58] width 23 height 10
click at [228, 147] on div "308K URLs" at bounding box center [245, 144] width 35 height 11
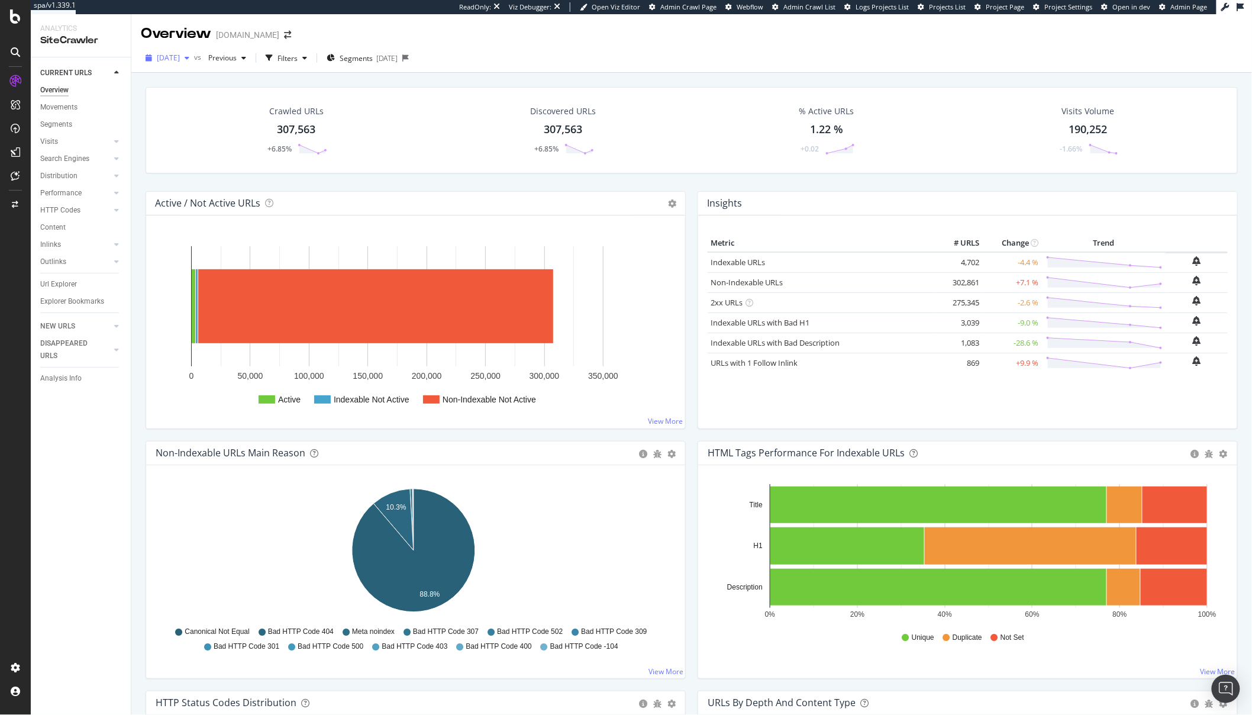
click at [180, 56] on span "2025 Sep. 21st" at bounding box center [168, 58] width 23 height 10
click at [248, 98] on div "4.8K URLs" at bounding box center [247, 98] width 33 height 11
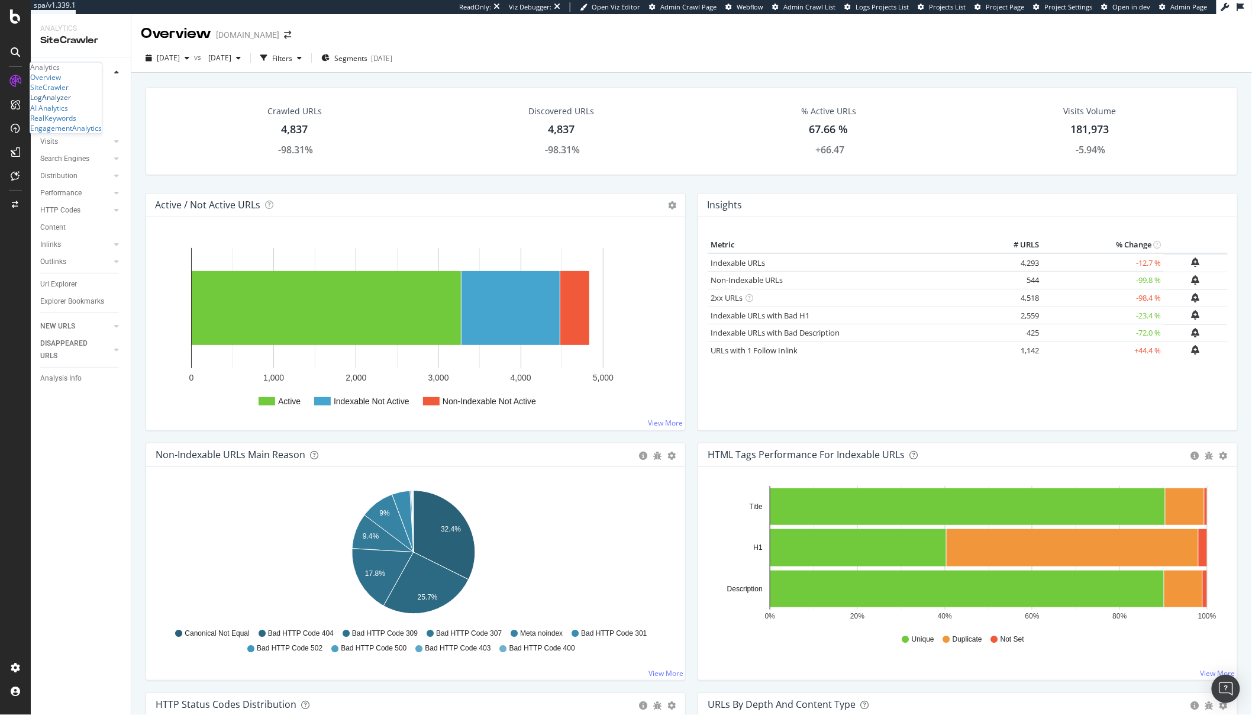
click at [69, 103] on div "LogAnalyzer" at bounding box center [50, 98] width 41 height 10
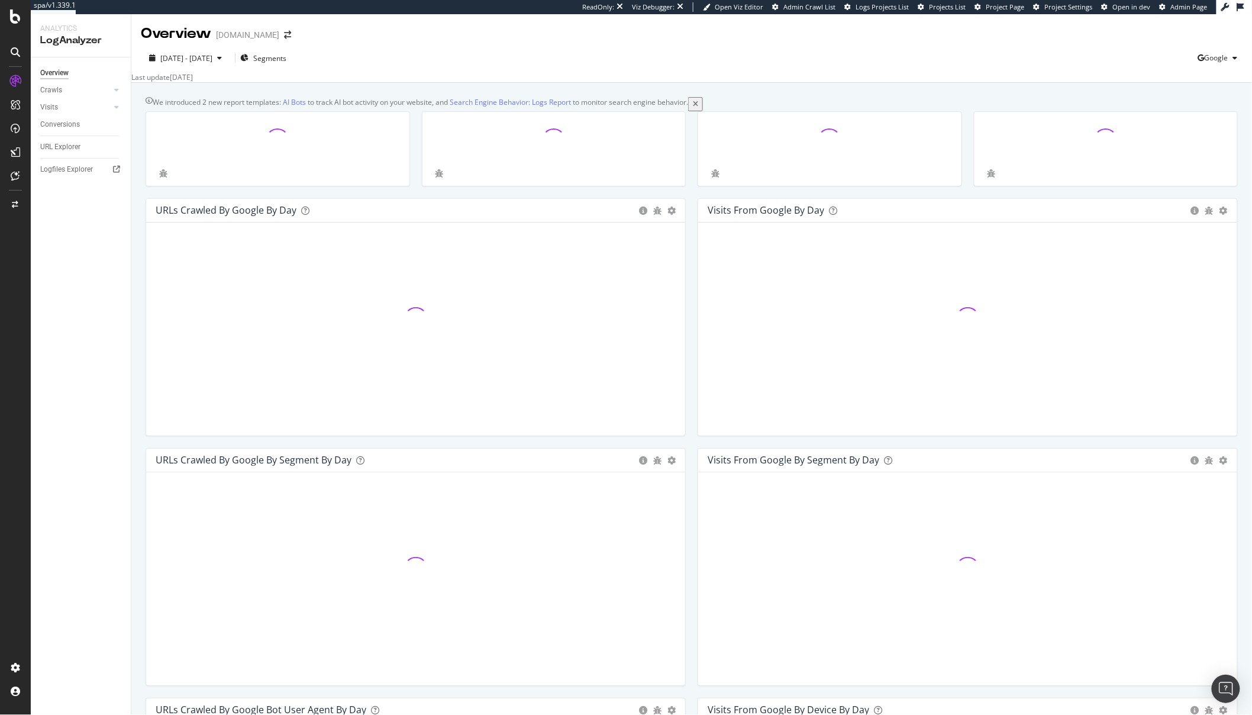
click at [290, 72] on div "Last update Oct. 10, 2025" at bounding box center [691, 77] width 1120 height 10
click at [286, 58] on span "Segments" at bounding box center [269, 58] width 33 height 10
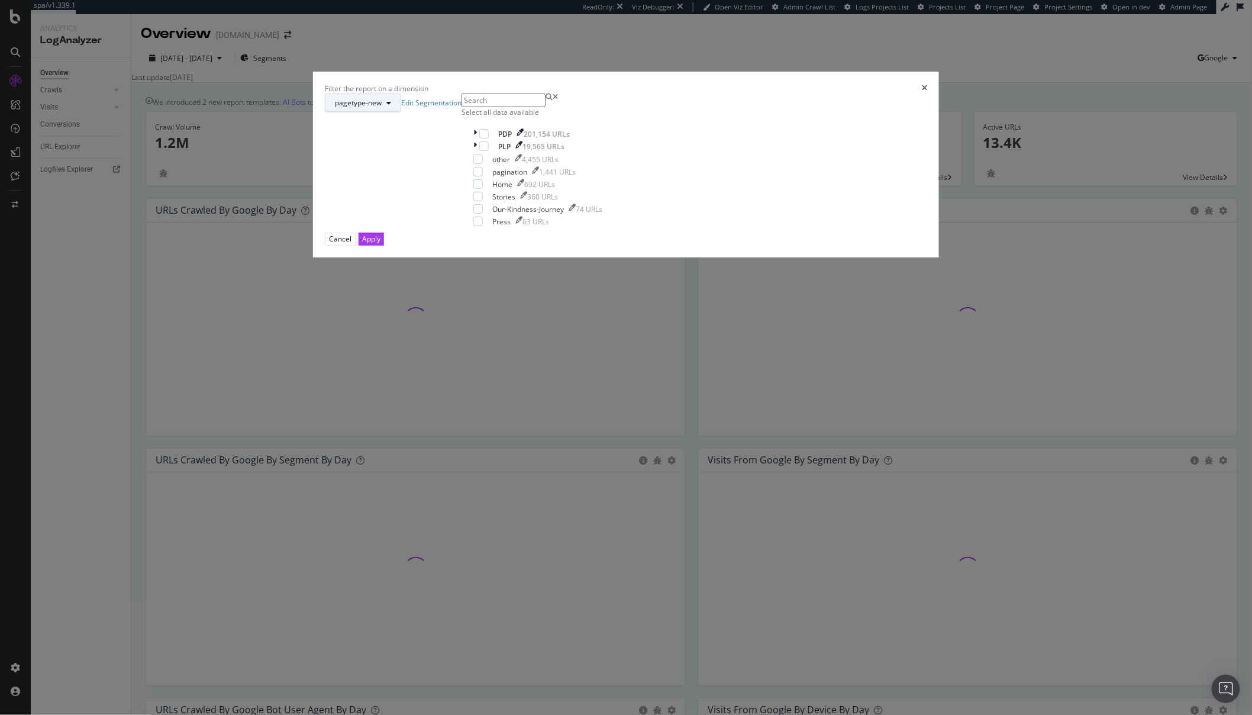
click at [382, 108] on span "pagetype-new" at bounding box center [358, 103] width 47 height 10
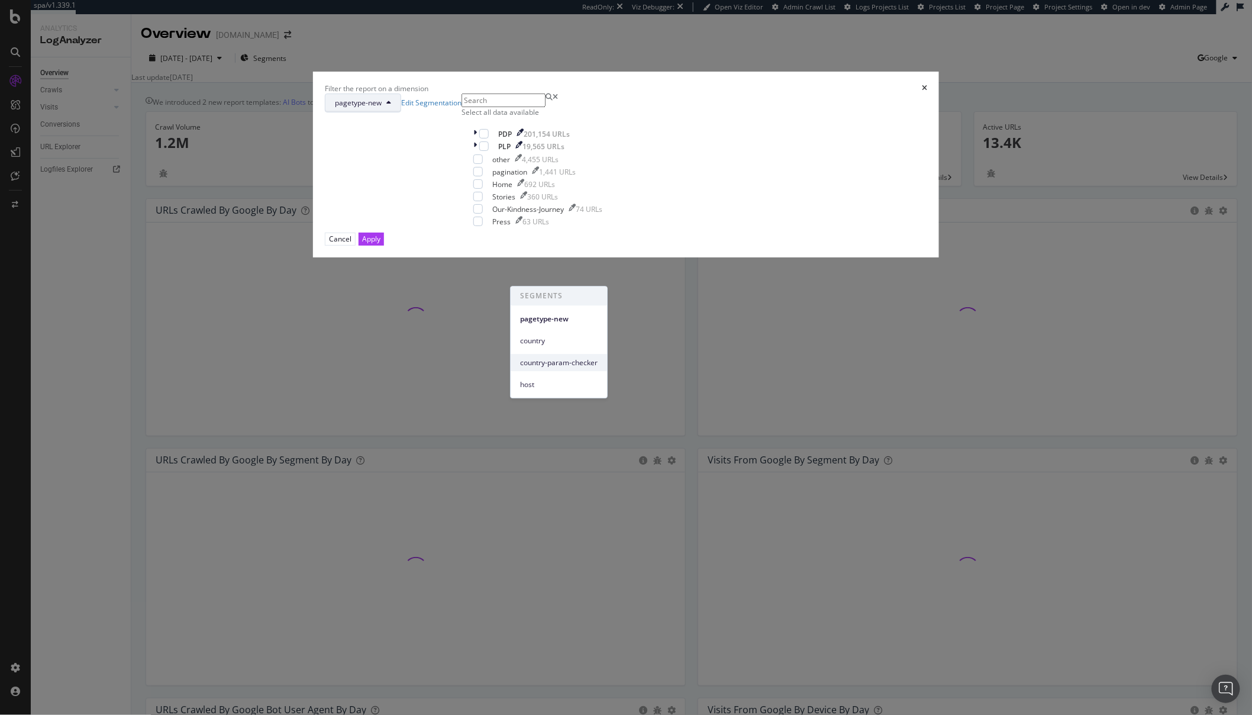
click at [553, 359] on span "country-param-checker" at bounding box center [558, 362] width 77 height 11
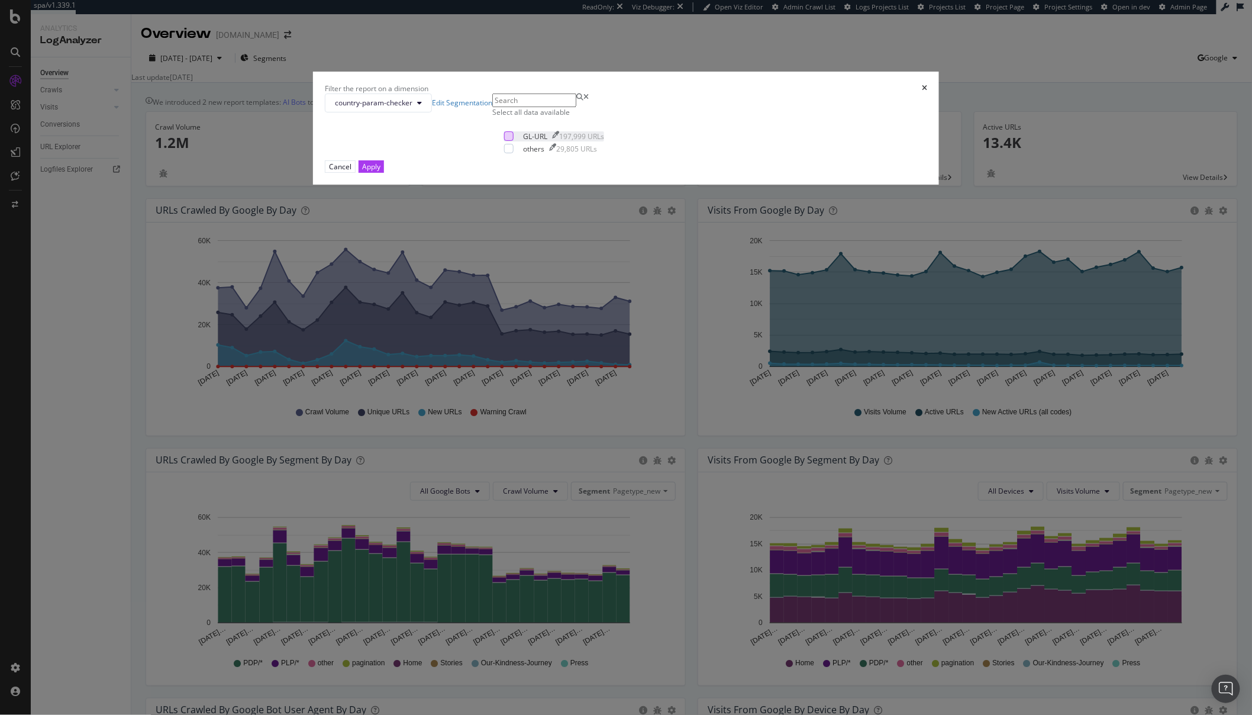
click at [513, 141] on div "modal" at bounding box center [508, 135] width 9 height 9
click at [511, 153] on div "modal" at bounding box center [508, 148] width 9 height 9
click at [380, 172] on div "Apply" at bounding box center [371, 166] width 18 height 10
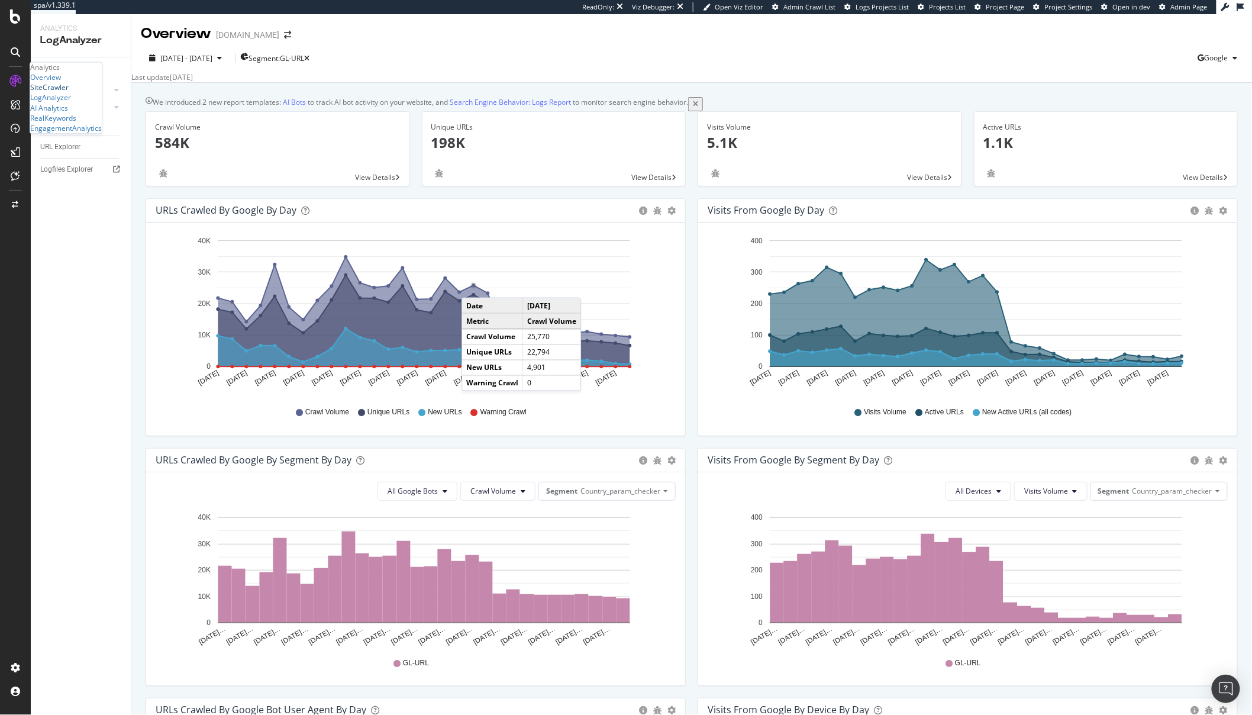
click at [54, 93] on div "SiteCrawler" at bounding box center [49, 88] width 38 height 10
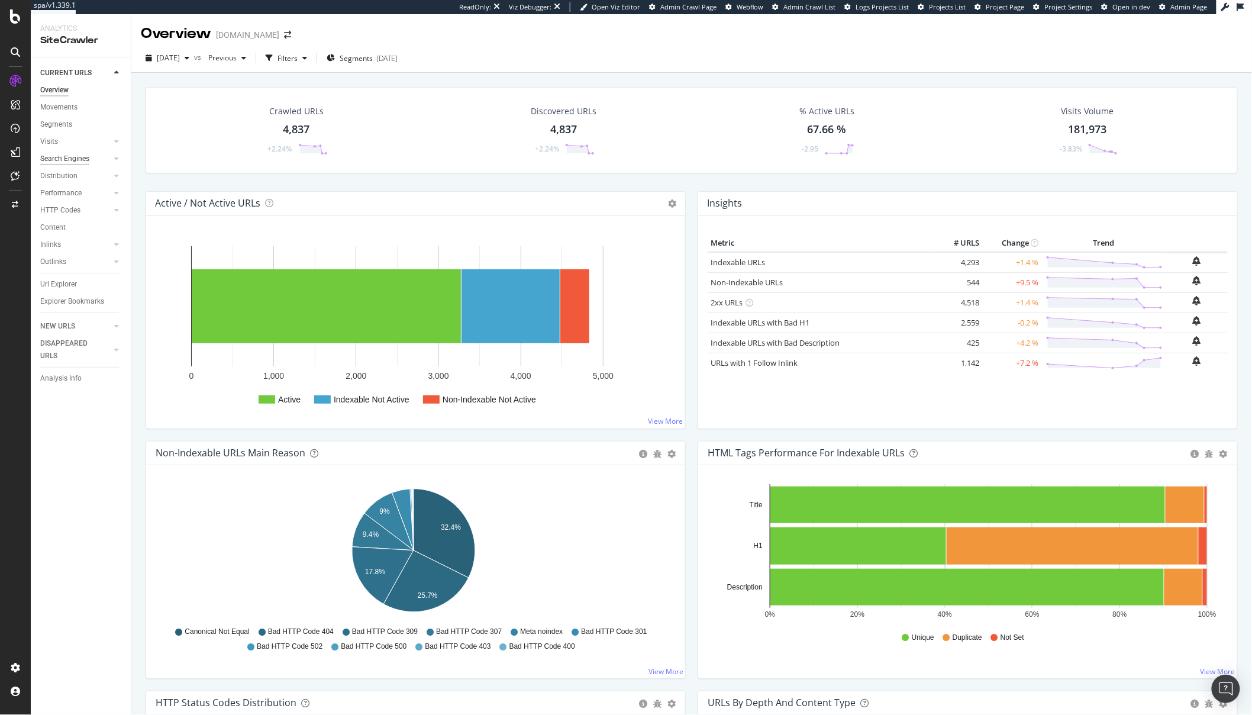
click at [70, 160] on div "Search Engines" at bounding box center [64, 159] width 49 height 12
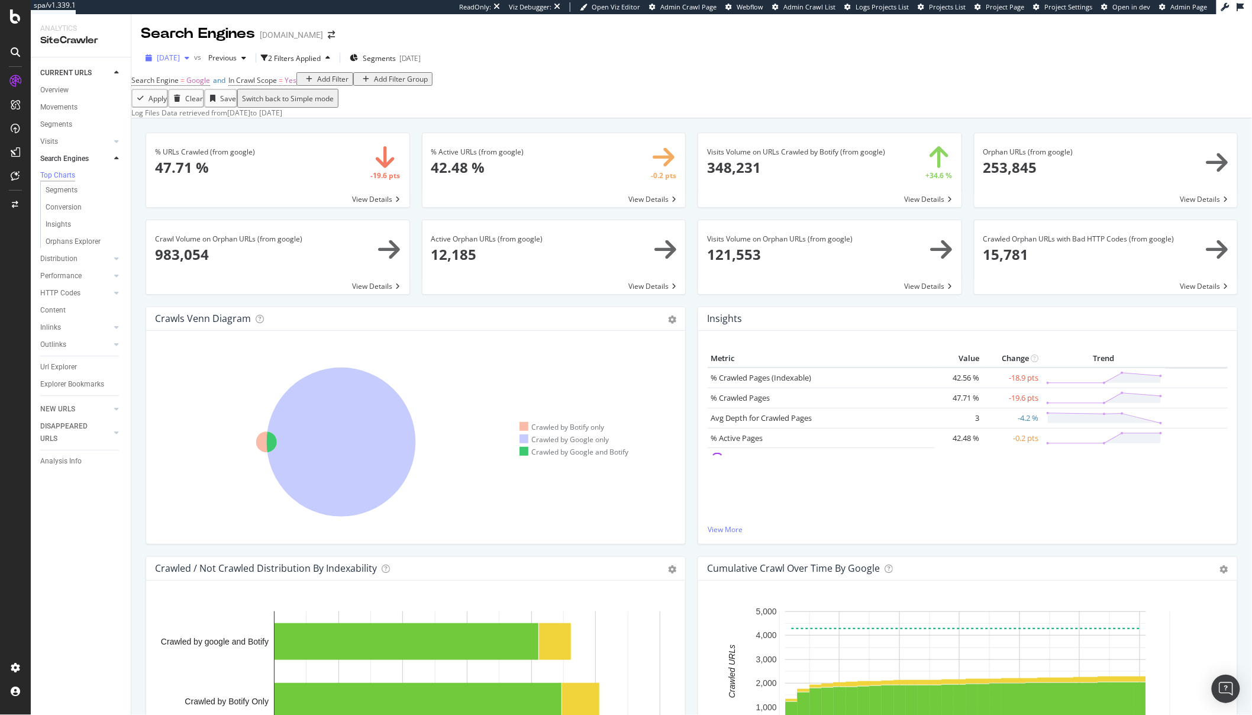
click at [179, 60] on span "[DATE]" at bounding box center [168, 58] width 23 height 10
click at [202, 93] on div "2025 Oct. 5th 4.8K URLs" at bounding box center [218, 100] width 141 height 17
click at [464, 435] on icon at bounding box center [338, 442] width 364 height 185
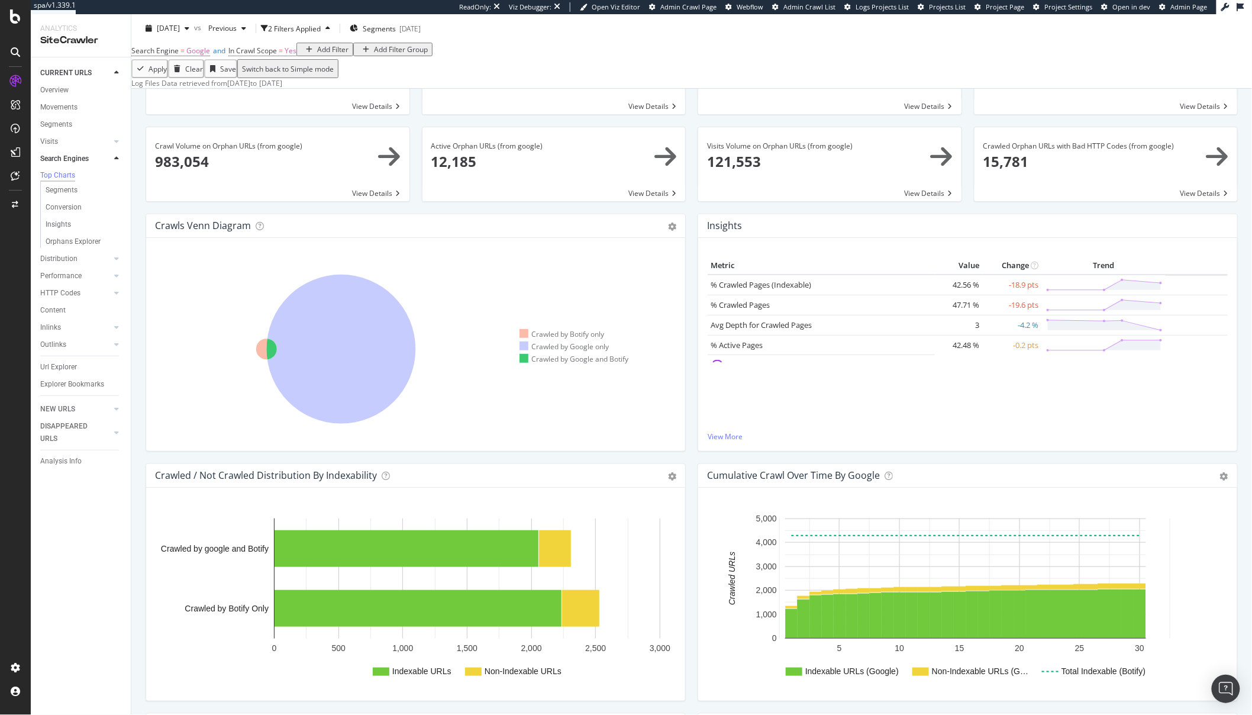
scroll to position [174, 0]
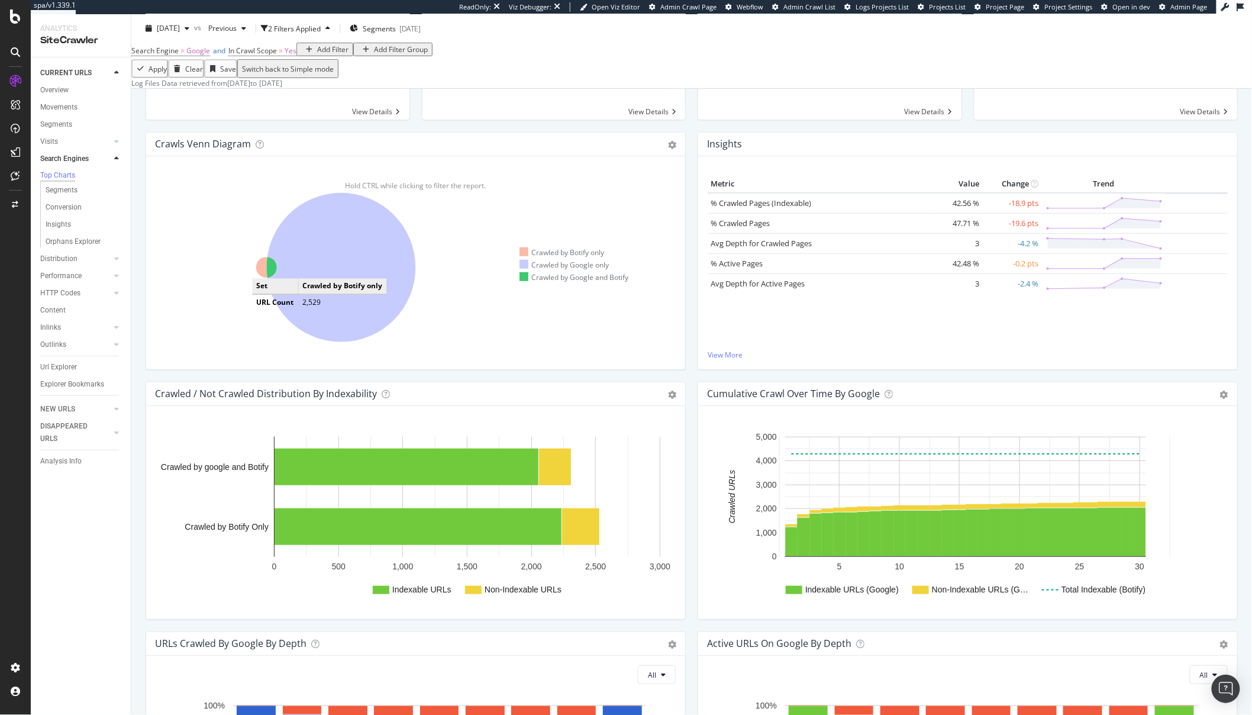
click at [264, 278] on icon at bounding box center [266, 267] width 21 height 21
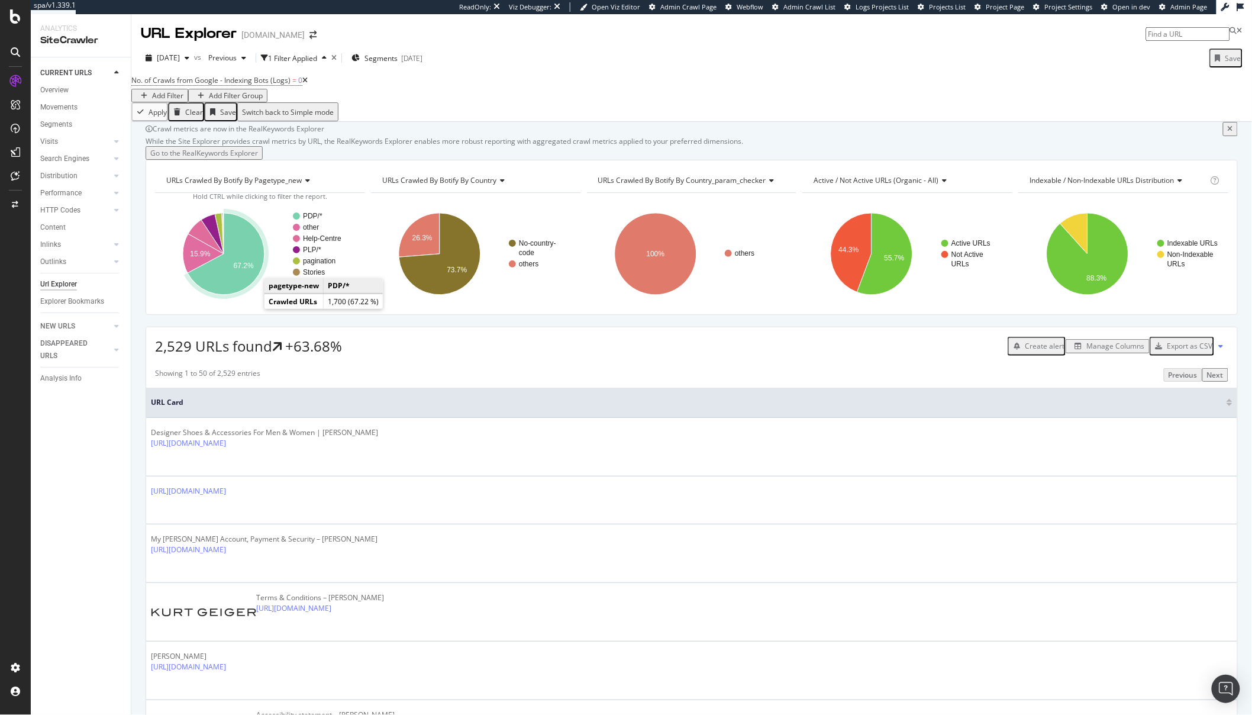
click at [243, 295] on icon "A chart." at bounding box center [226, 254] width 77 height 82
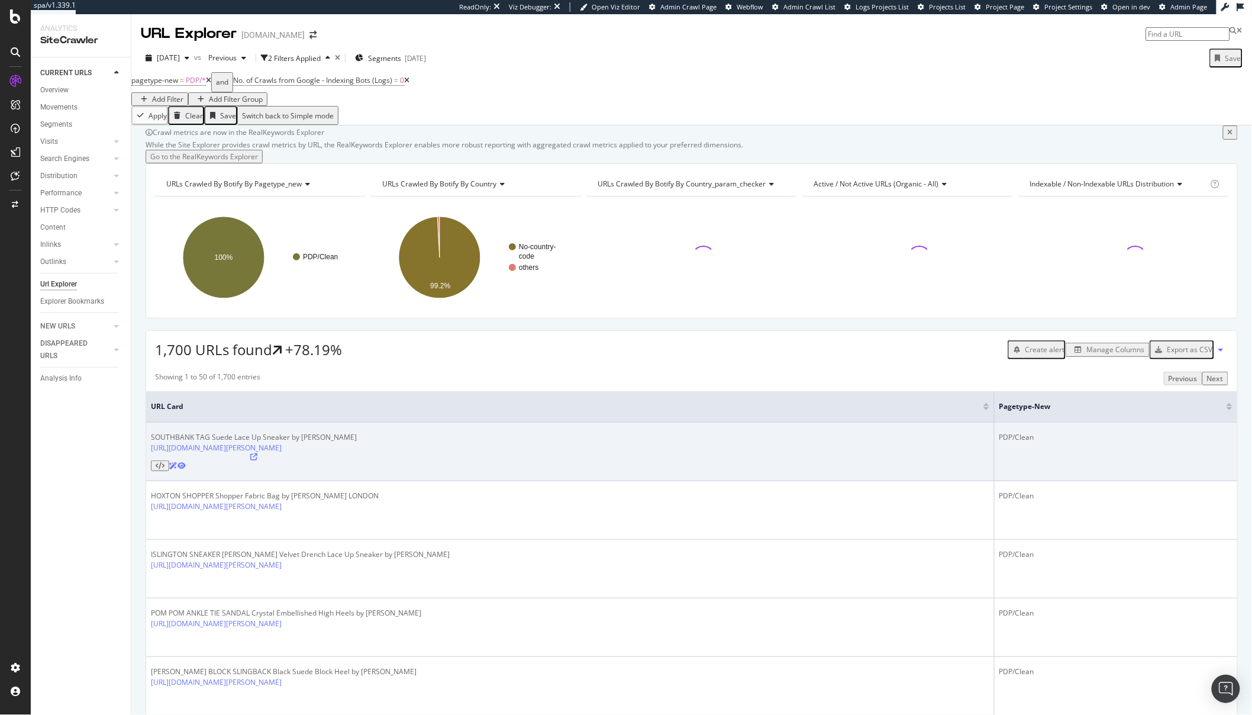
click at [164, 469] on icon at bounding box center [160, 465] width 9 height 7
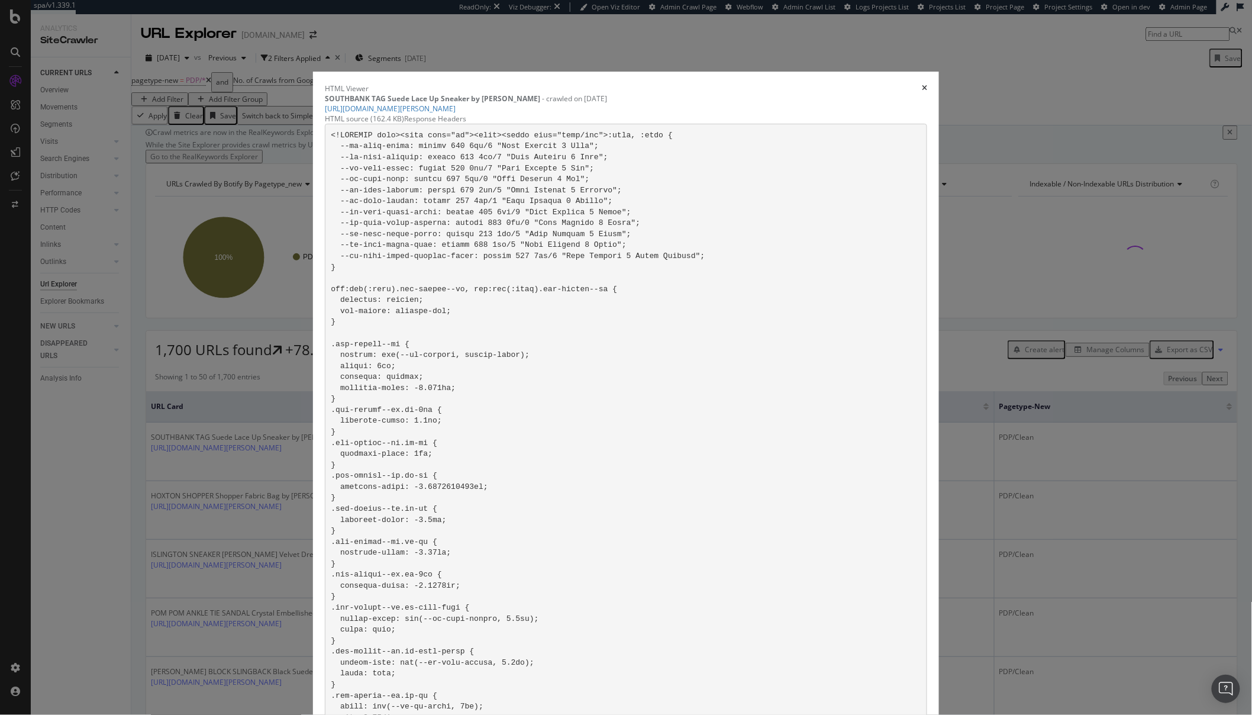
click at [922, 83] on div "times" at bounding box center [924, 88] width 5 height 10
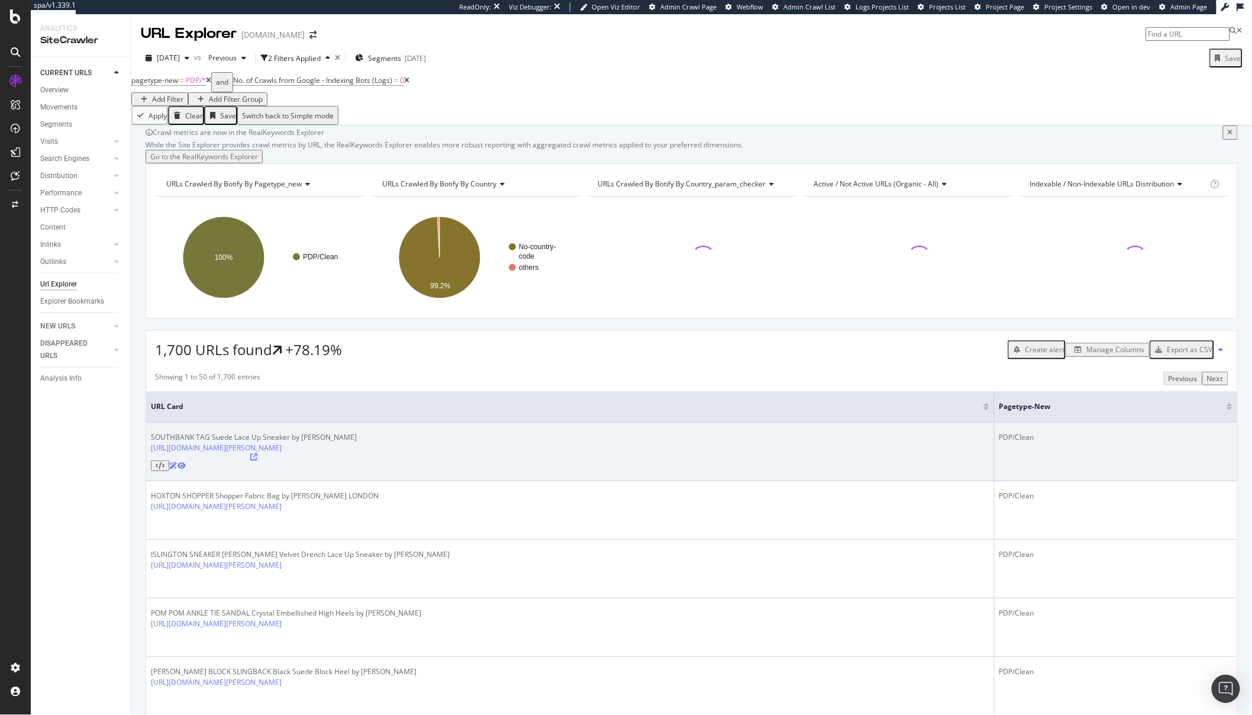
click at [257, 460] on icon at bounding box center [253, 456] width 7 height 7
click at [282, 453] on link "https://global.kurtgeiger.com/women/shoes/sneakers/southbank-tag-multiother-sue…" at bounding box center [216, 447] width 131 height 10
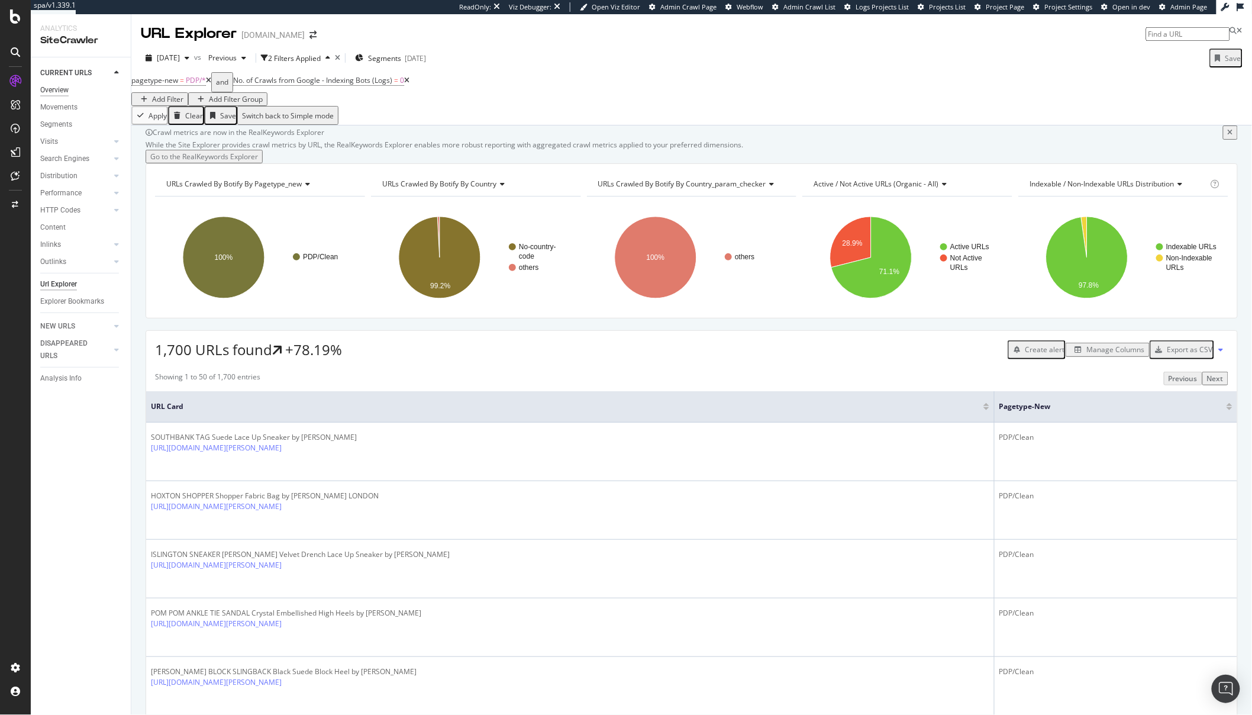
click at [43, 86] on div "Overview" at bounding box center [54, 90] width 28 height 12
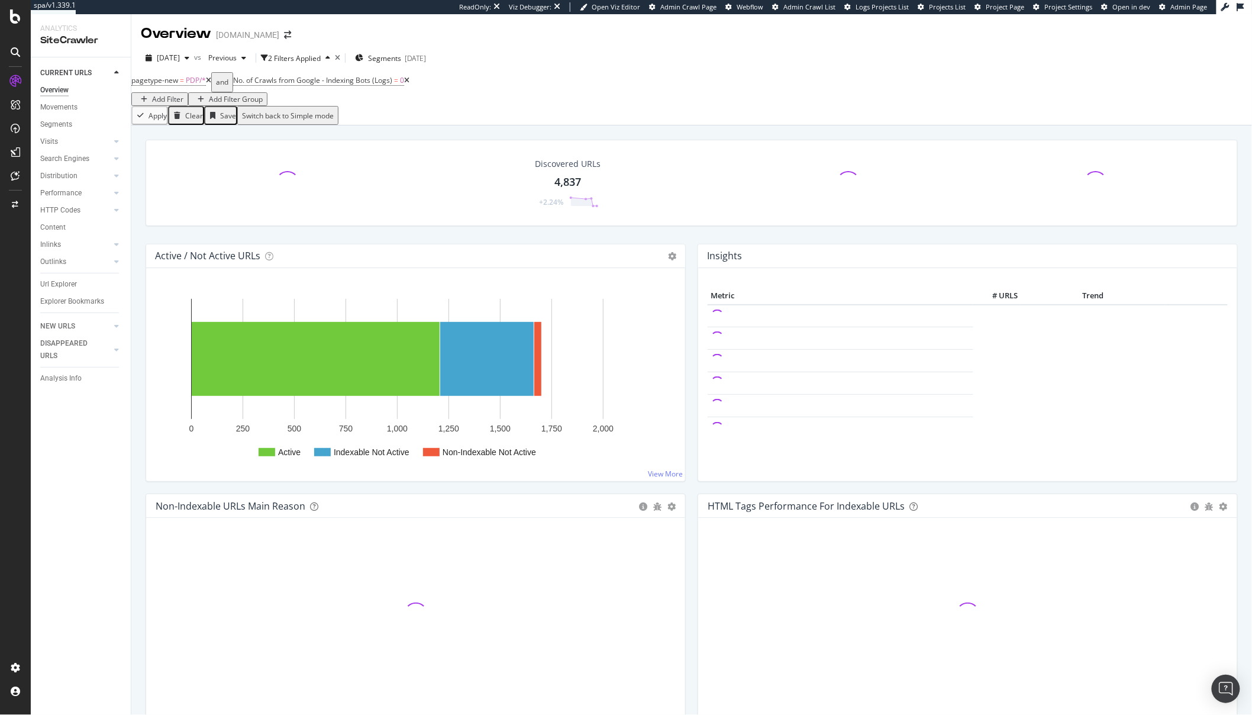
click at [211, 84] on icon at bounding box center [208, 80] width 5 height 7
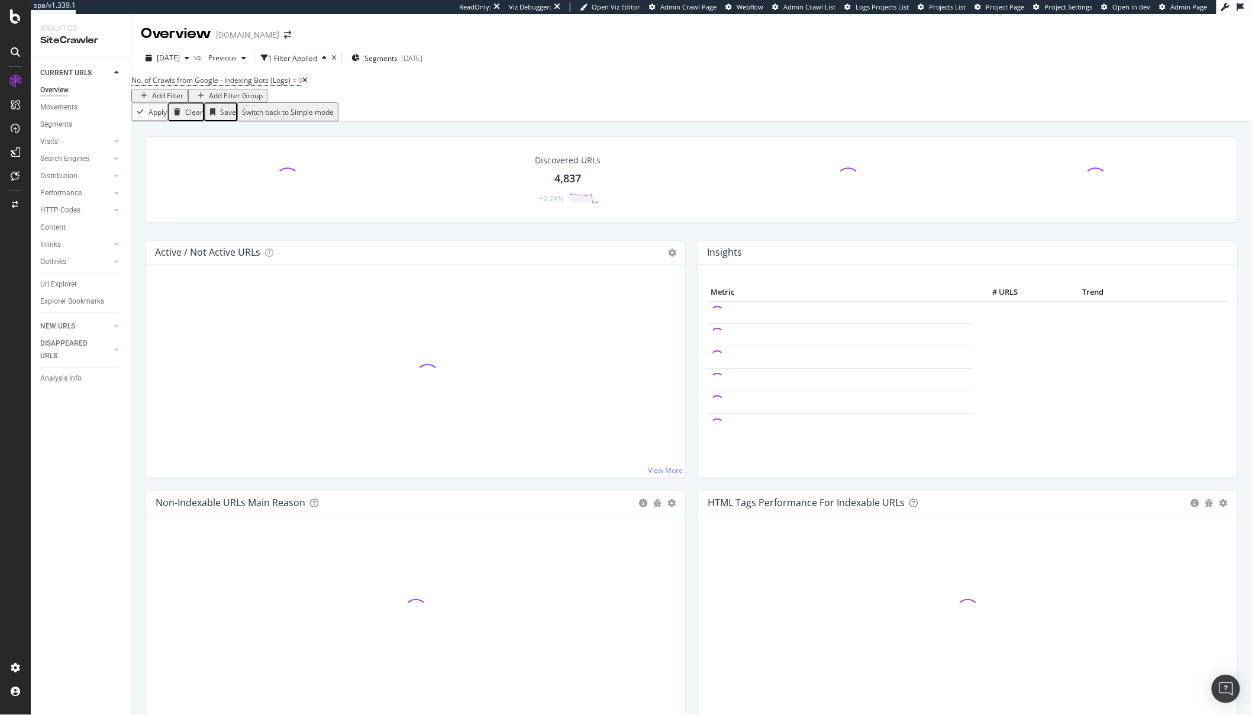
click at [308, 84] on icon at bounding box center [304, 80] width 5 height 7
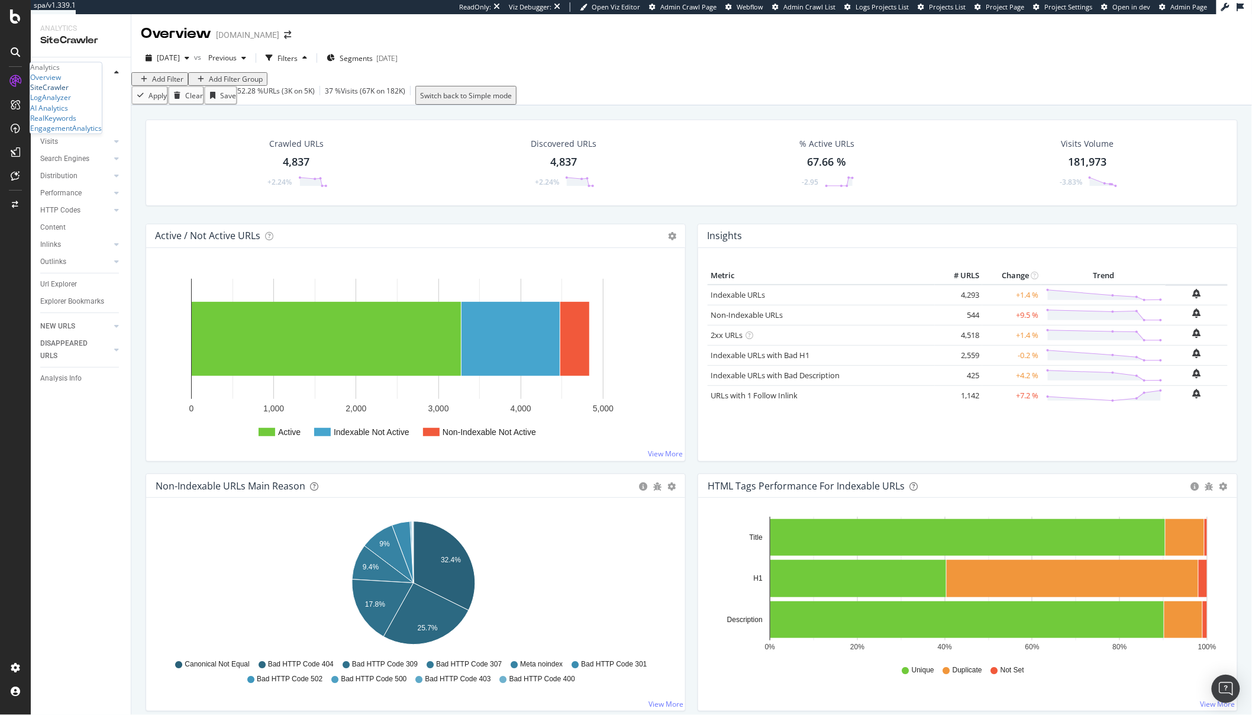
click at [69, 93] on div "SiteCrawler" at bounding box center [49, 88] width 38 height 10
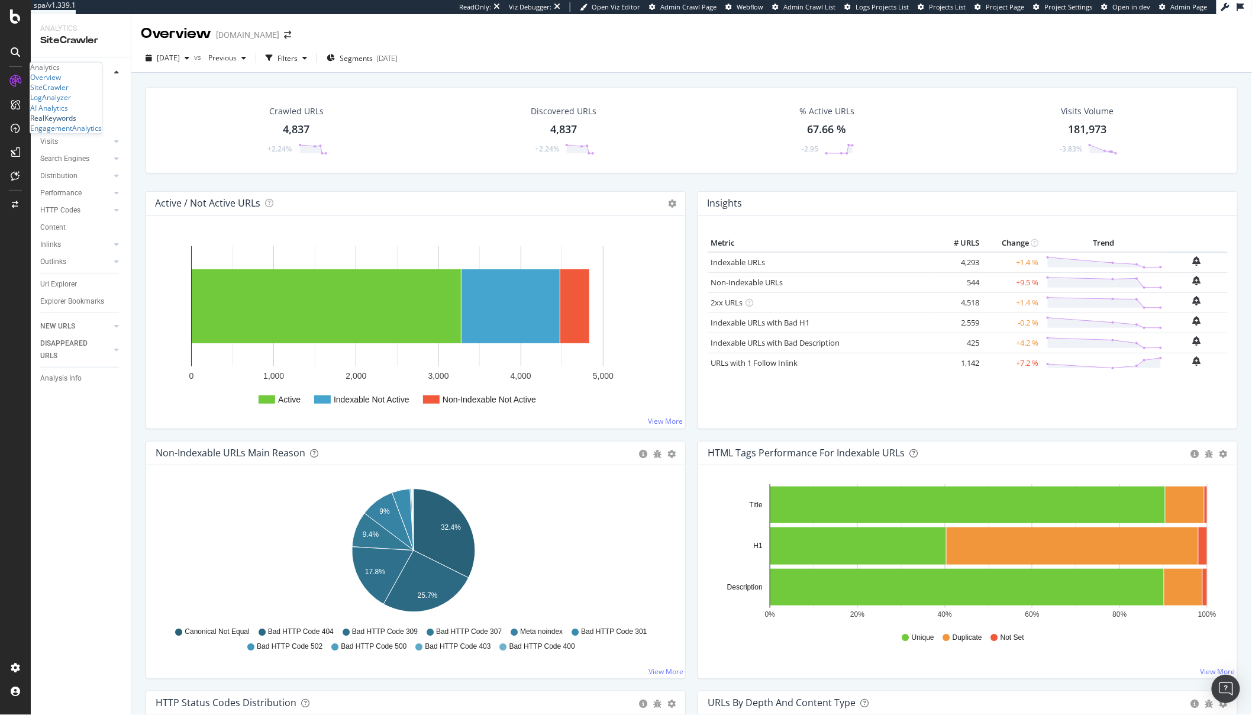
click at [76, 123] on div "RealKeywords" at bounding box center [53, 118] width 46 height 10
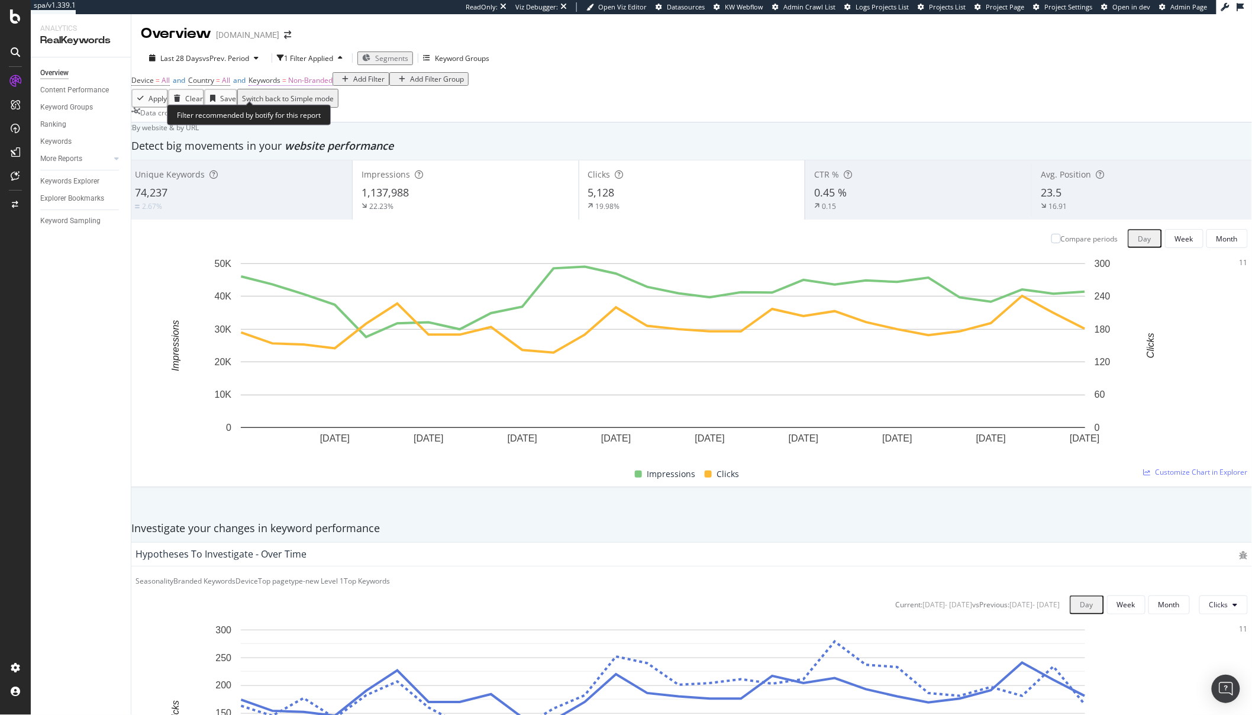
click at [331, 85] on span "Non-Branded" at bounding box center [310, 80] width 44 height 10
click at [321, 104] on span "Non-Branded" at bounding box center [296, 98] width 49 height 10
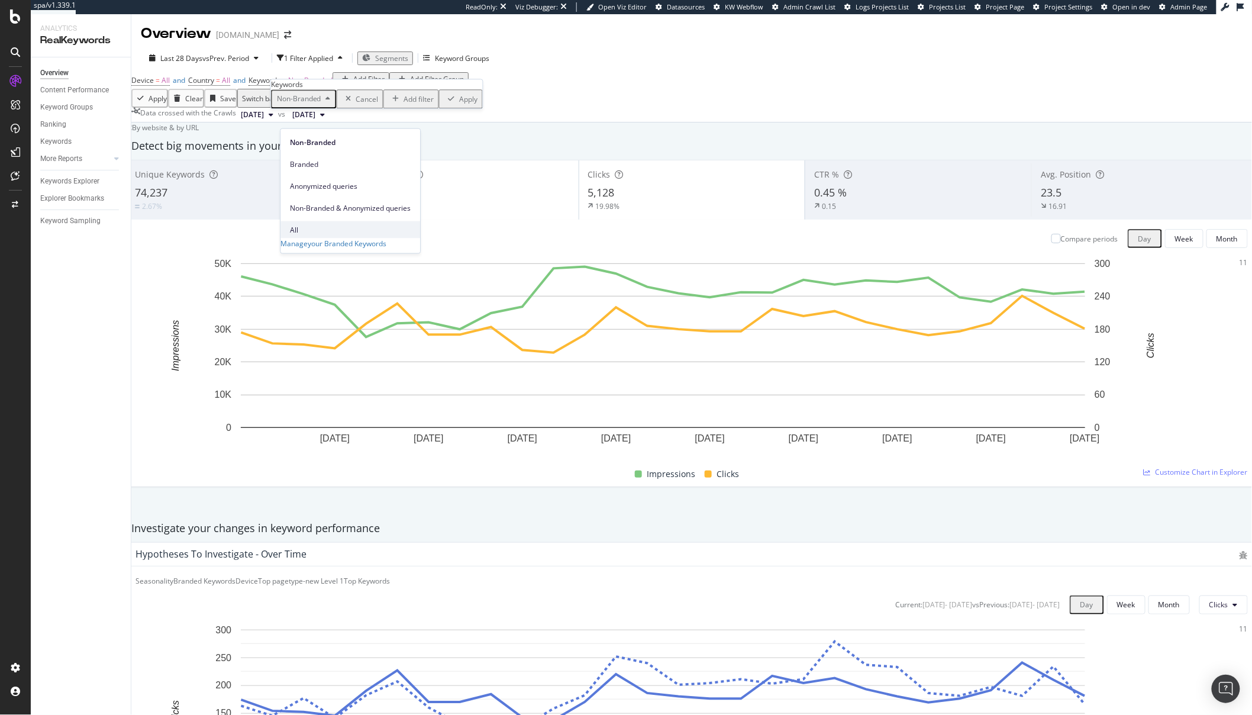
click at [320, 221] on div "All" at bounding box center [350, 229] width 140 height 17
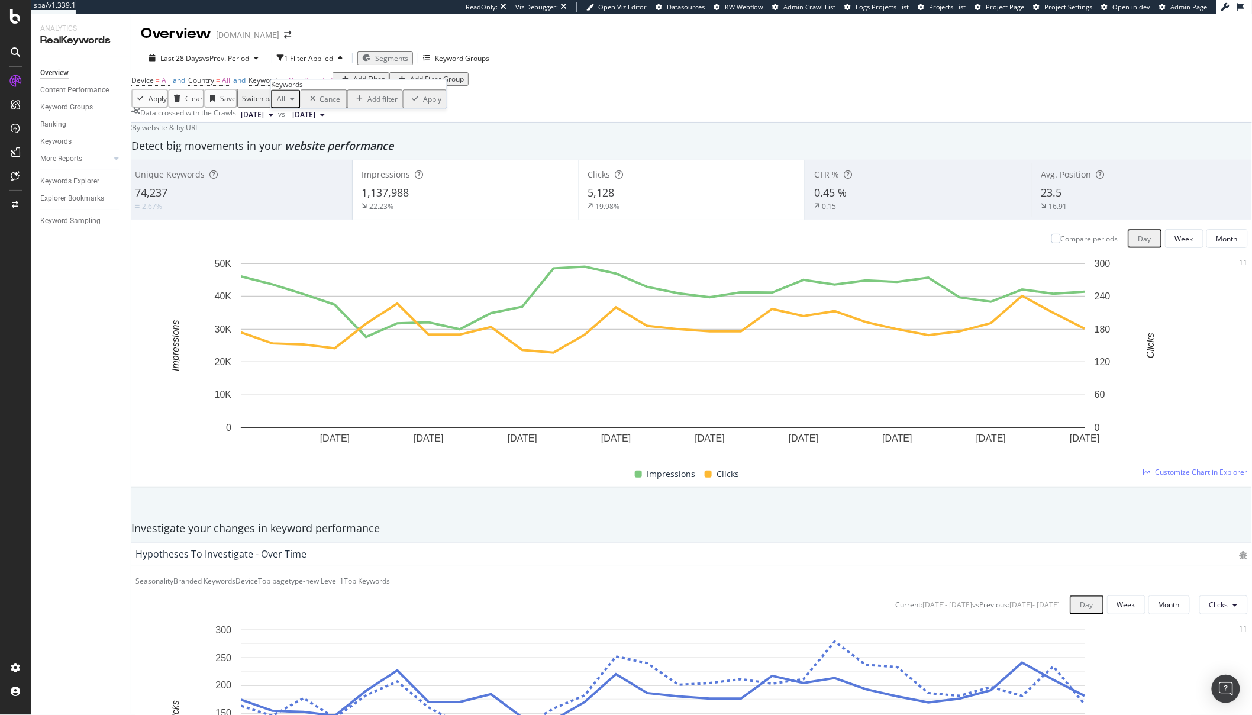
click at [405, 108] on div "All Cancel Add filter Apply" at bounding box center [359, 98] width 176 height 19
click at [424, 104] on div "Apply" at bounding box center [433, 99] width 18 height 10
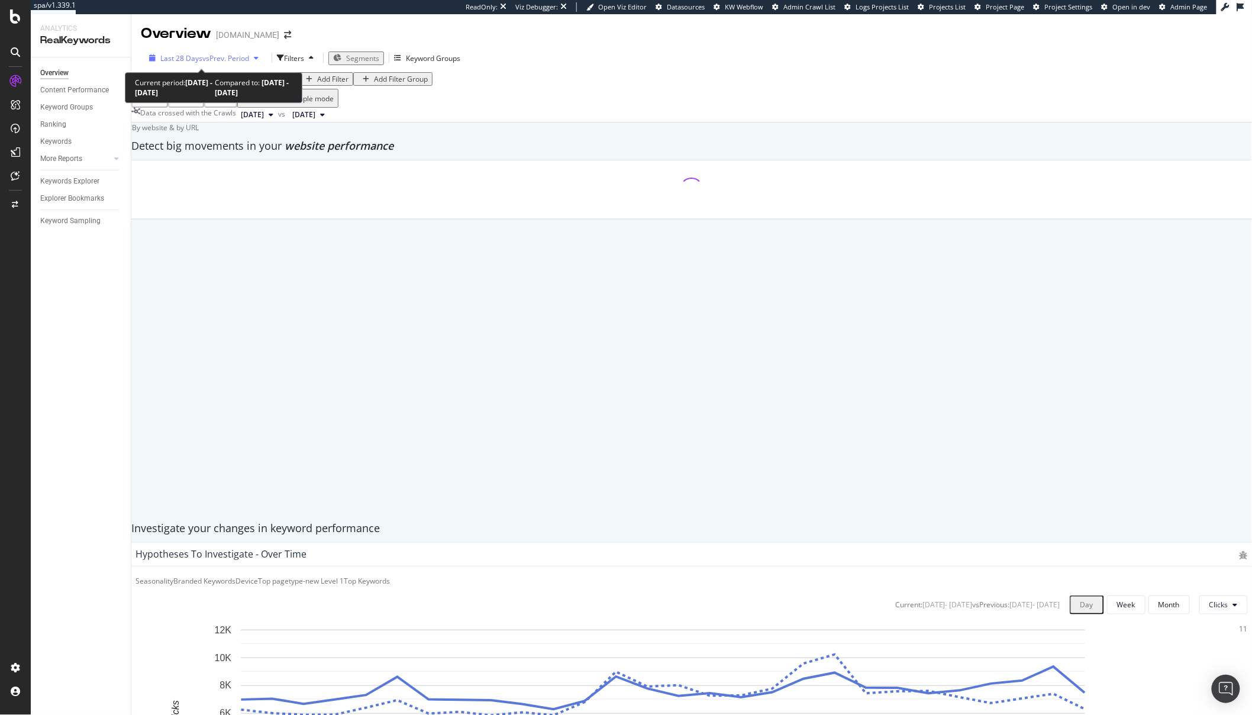
click at [182, 61] on span "Last 28 Days" at bounding box center [181, 58] width 42 height 10
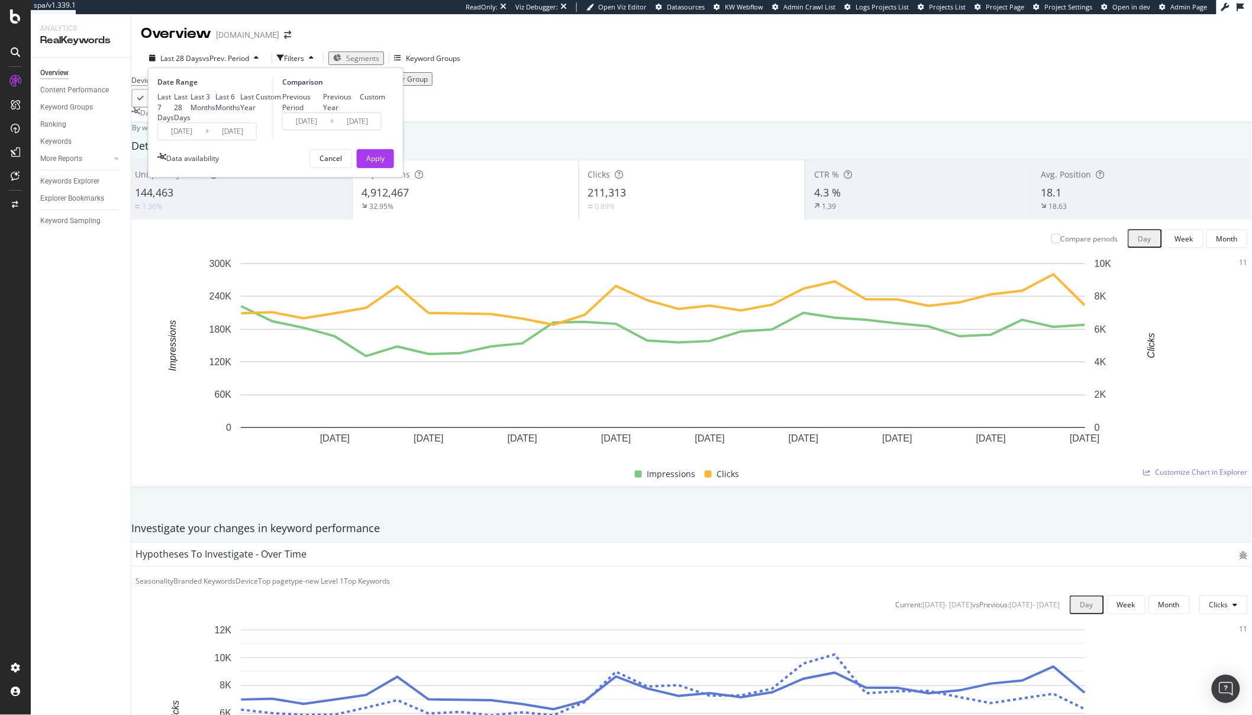
click at [323, 108] on div "Previous Year" at bounding box center [341, 102] width 37 height 20
type input "2024/09/10"
type input "2024/10/07"
click at [174, 121] on div "Last 7 Days Last 28 Days Last 3 Months Last 6 Months Last Year Custom" at bounding box center [219, 107] width 124 height 30
click at [379, 163] on div "Apply" at bounding box center [375, 158] width 18 height 10
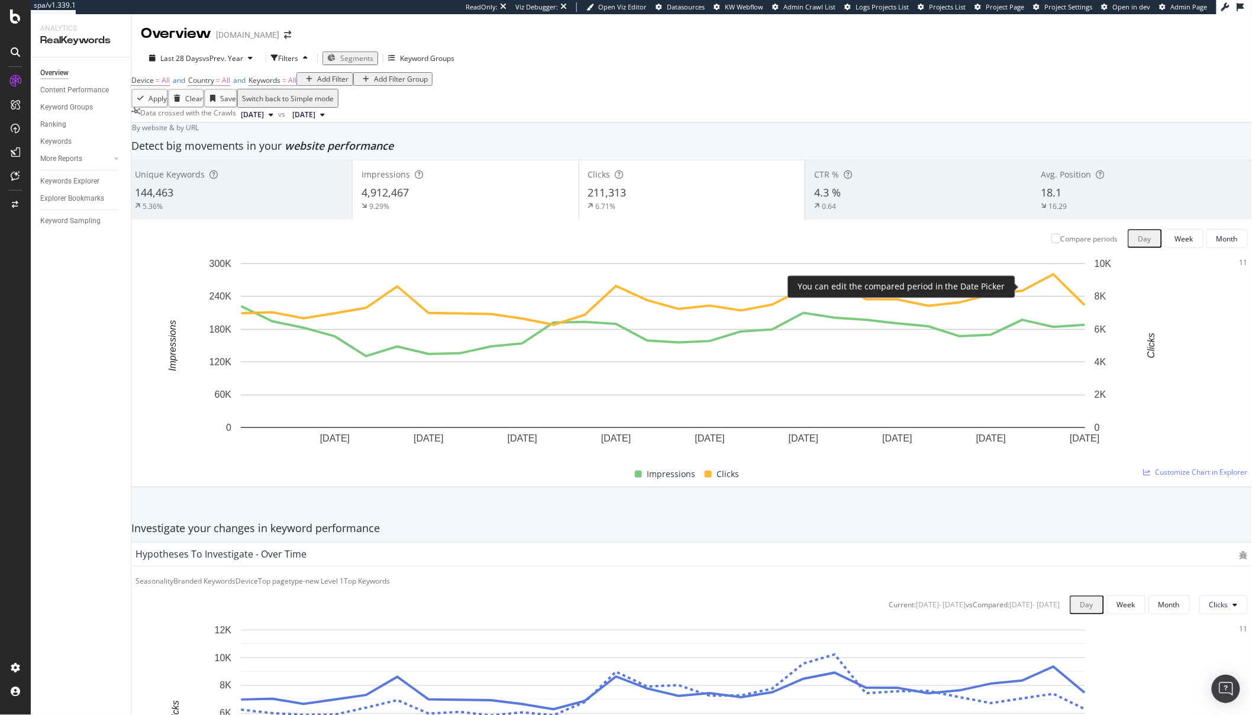
click at [1061, 244] on div "Compare periods" at bounding box center [1089, 239] width 57 height 10
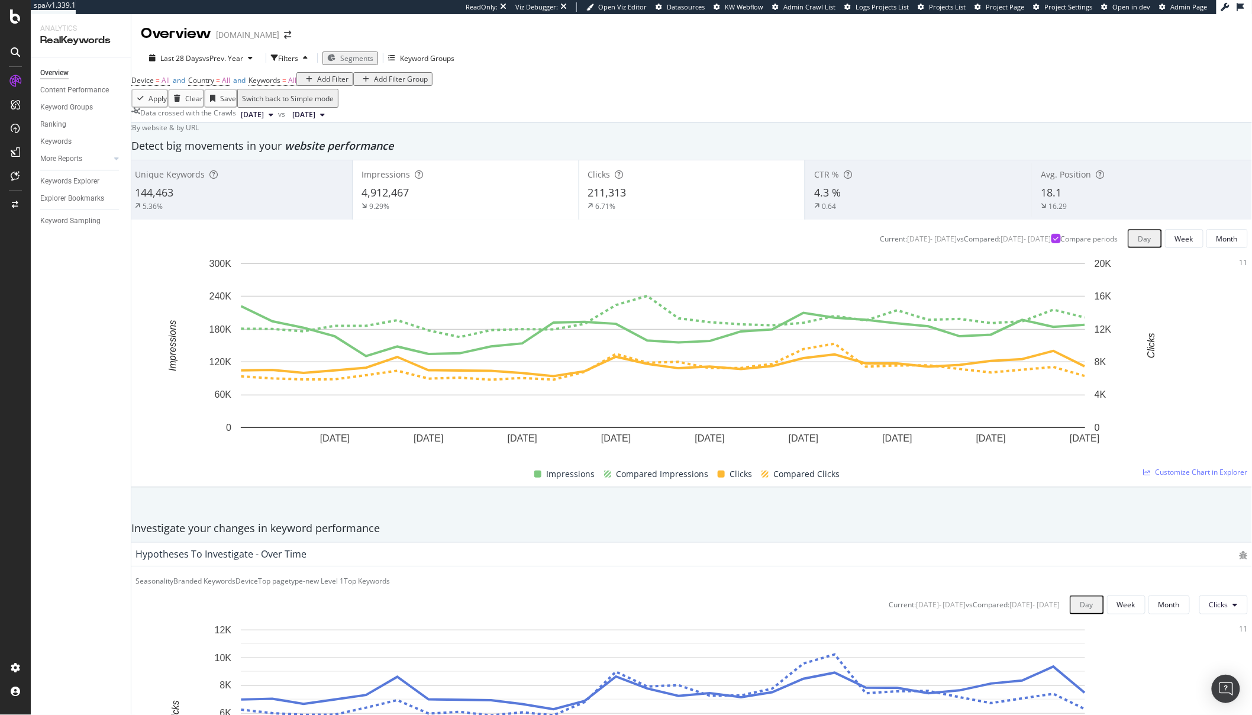
click at [463, 201] on div "4,912,467" at bounding box center [465, 192] width 208 height 15
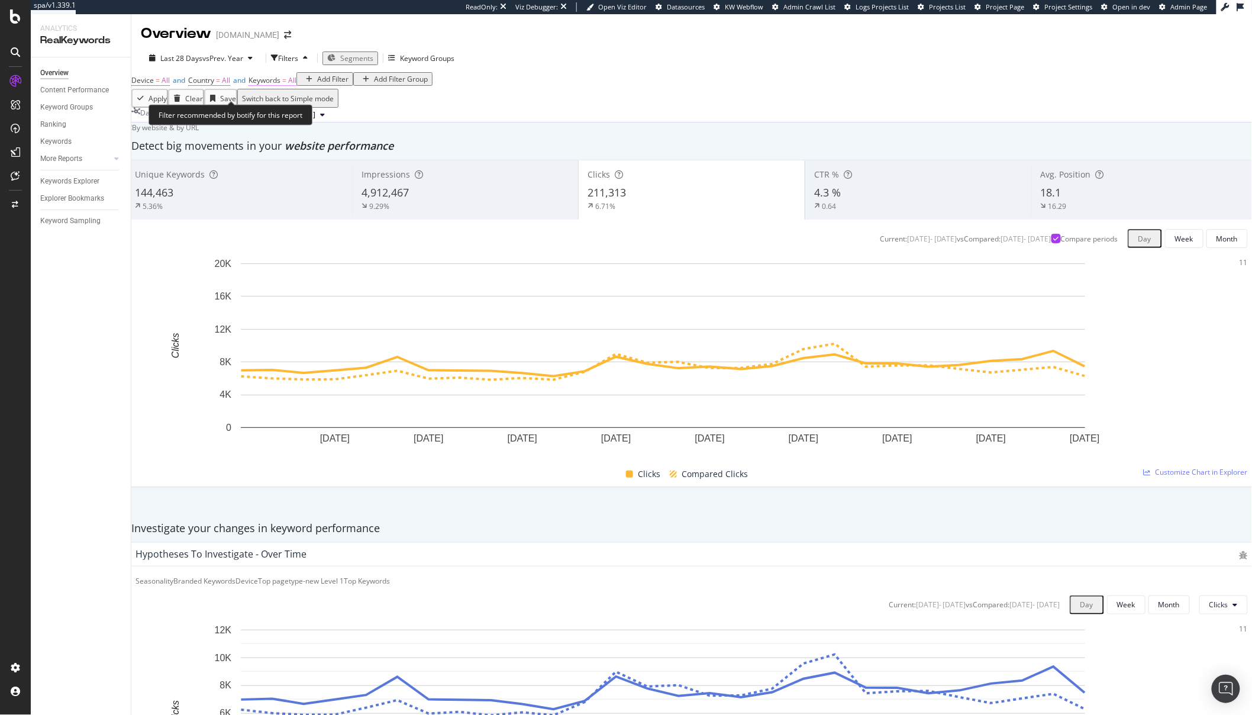
click at [296, 85] on span "All" at bounding box center [292, 80] width 8 height 10
click at [286, 106] on div "All" at bounding box center [285, 98] width 27 height 15
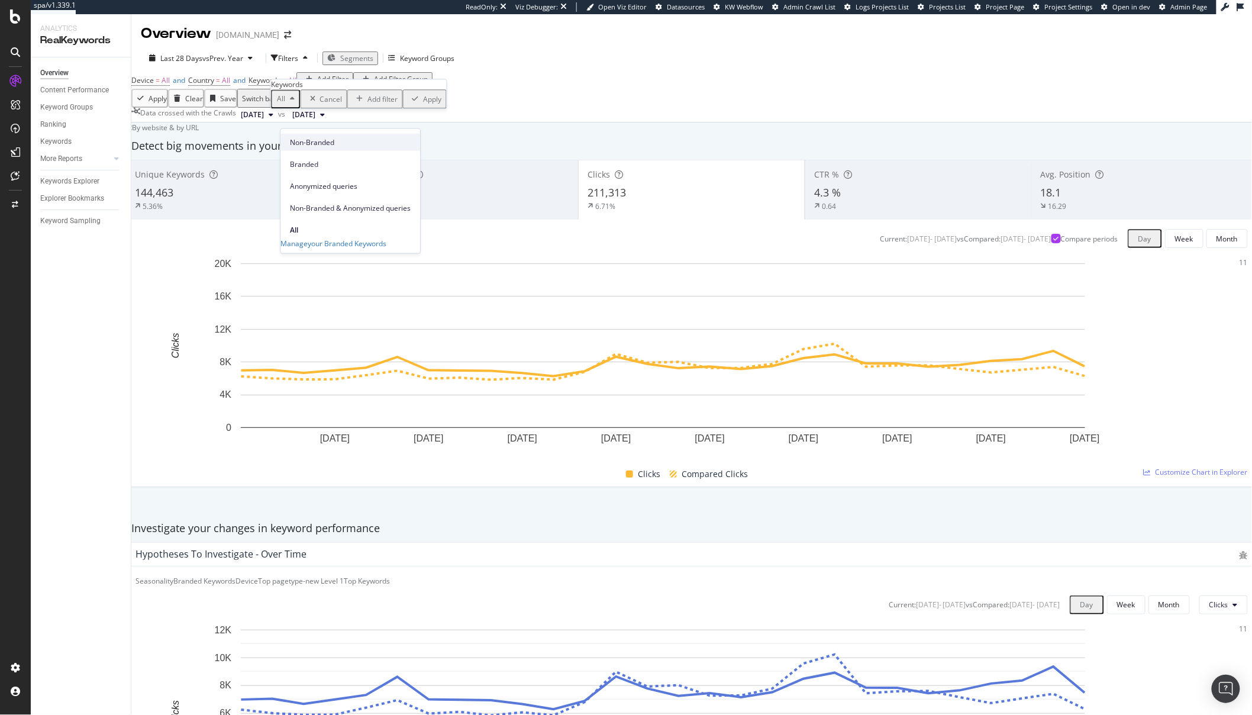
click at [321, 146] on span "Non-Branded" at bounding box center [350, 142] width 121 height 11
click at [444, 106] on div "Apply" at bounding box center [461, 98] width 34 height 15
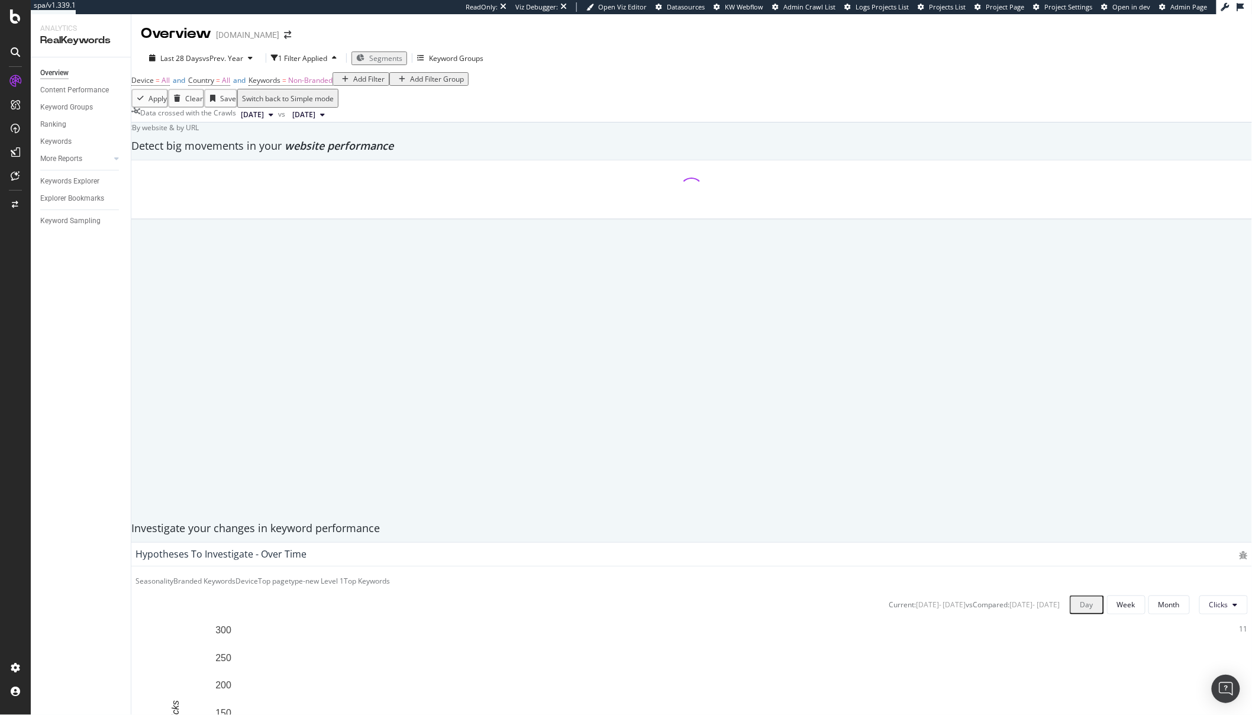
click at [398, 108] on div "Apply Clear Save Switch back to Simple mode" at bounding box center [691, 98] width 1120 height 19
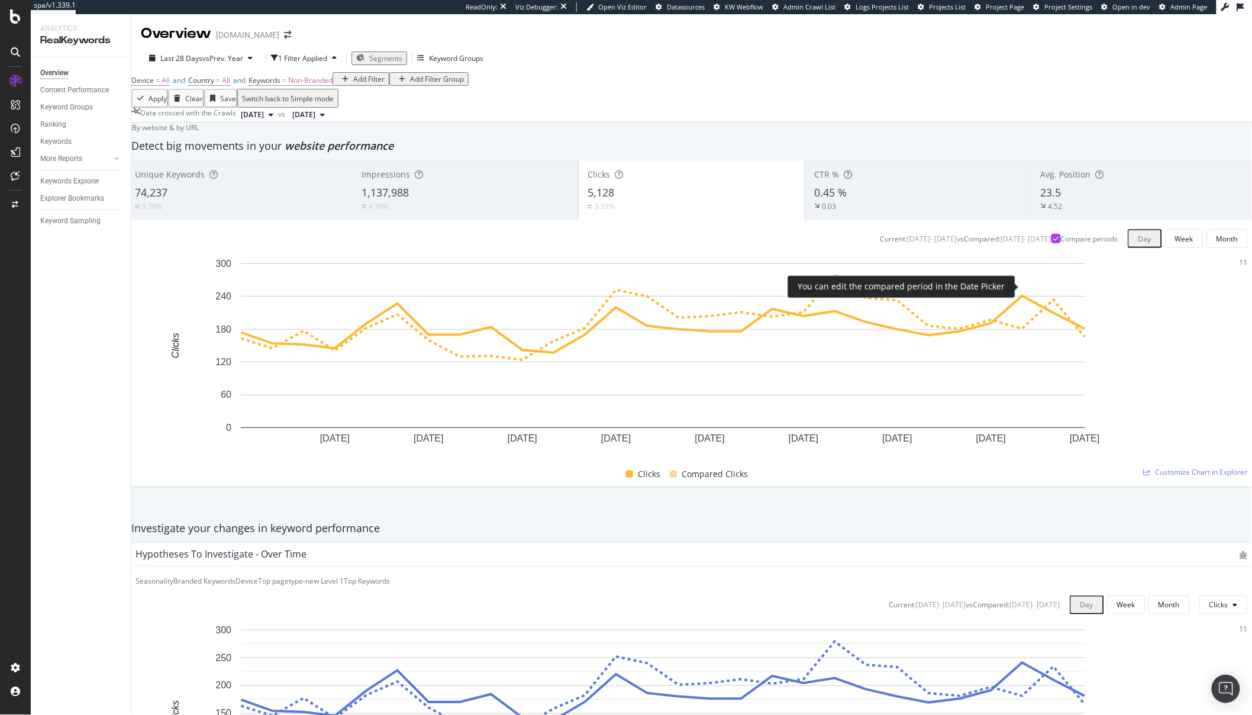
click at [1061, 244] on div "Compare periods" at bounding box center [1089, 239] width 57 height 10
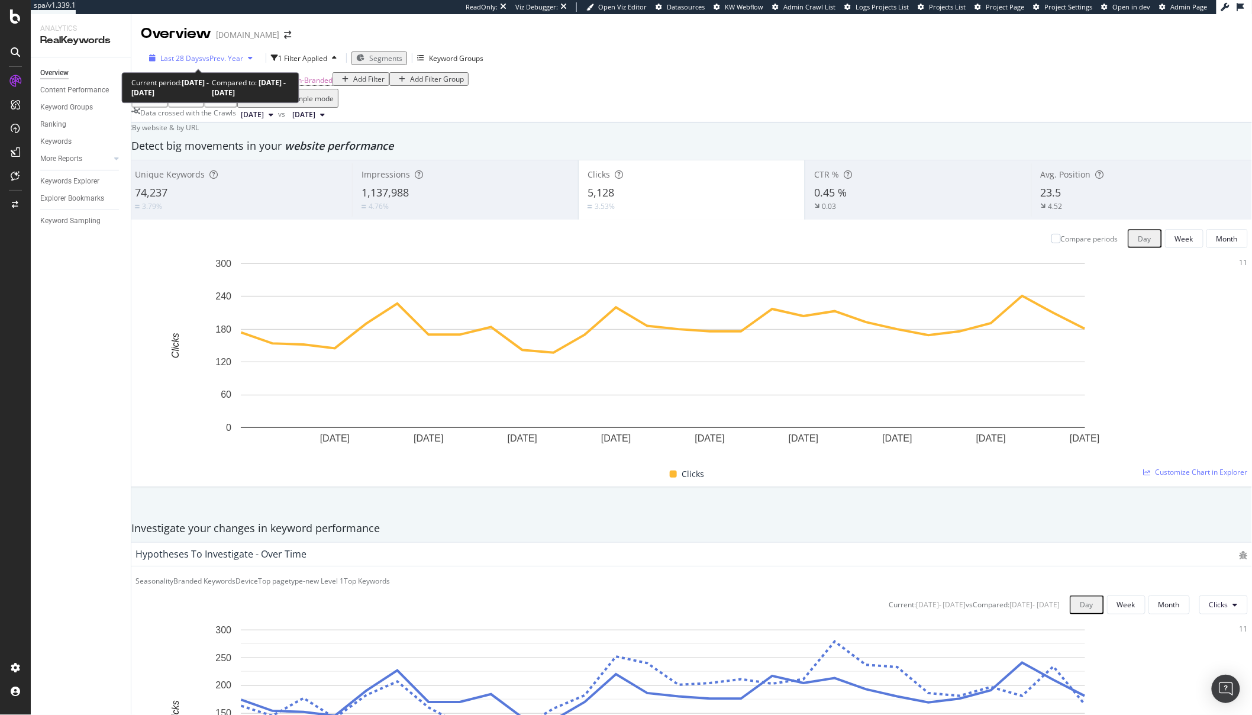
click at [203, 60] on span "vs Prev. Year" at bounding box center [222, 58] width 41 height 10
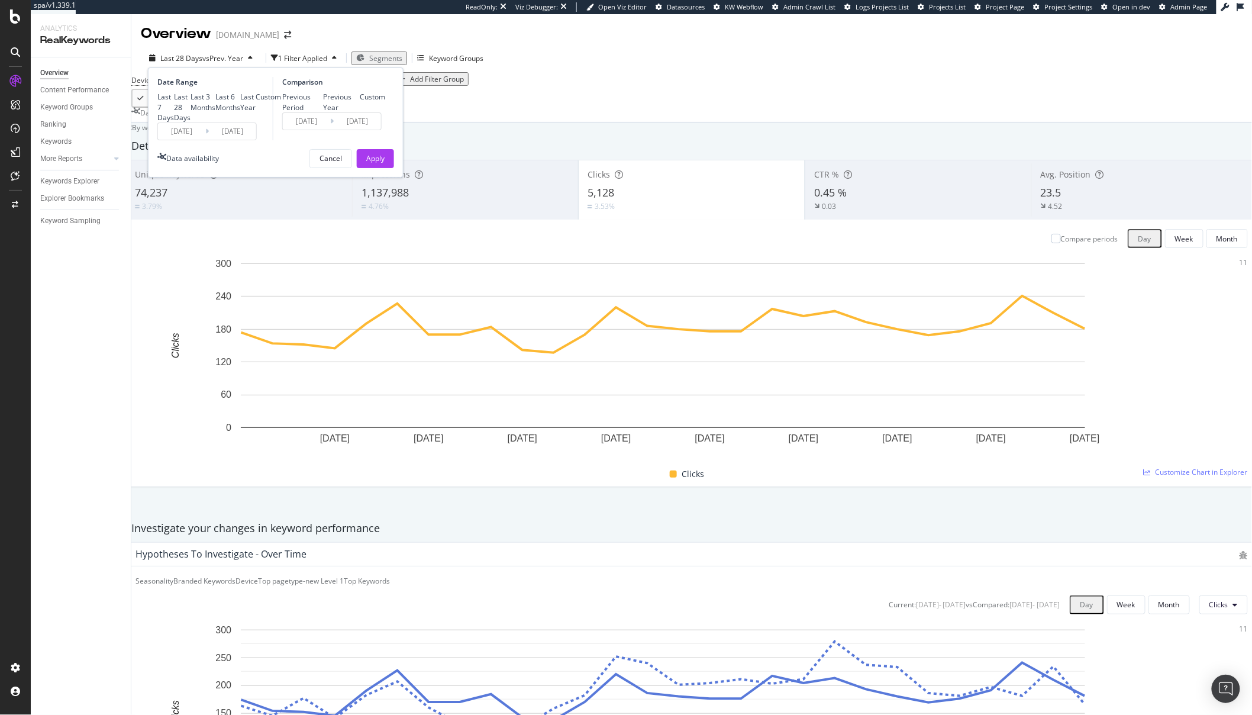
click at [214, 112] on div "Last 3 Months" at bounding box center [202, 102] width 25 height 20
type input "2025/07/07"
type input "2024/07/08"
click at [383, 163] on div "Apply" at bounding box center [375, 158] width 18 height 10
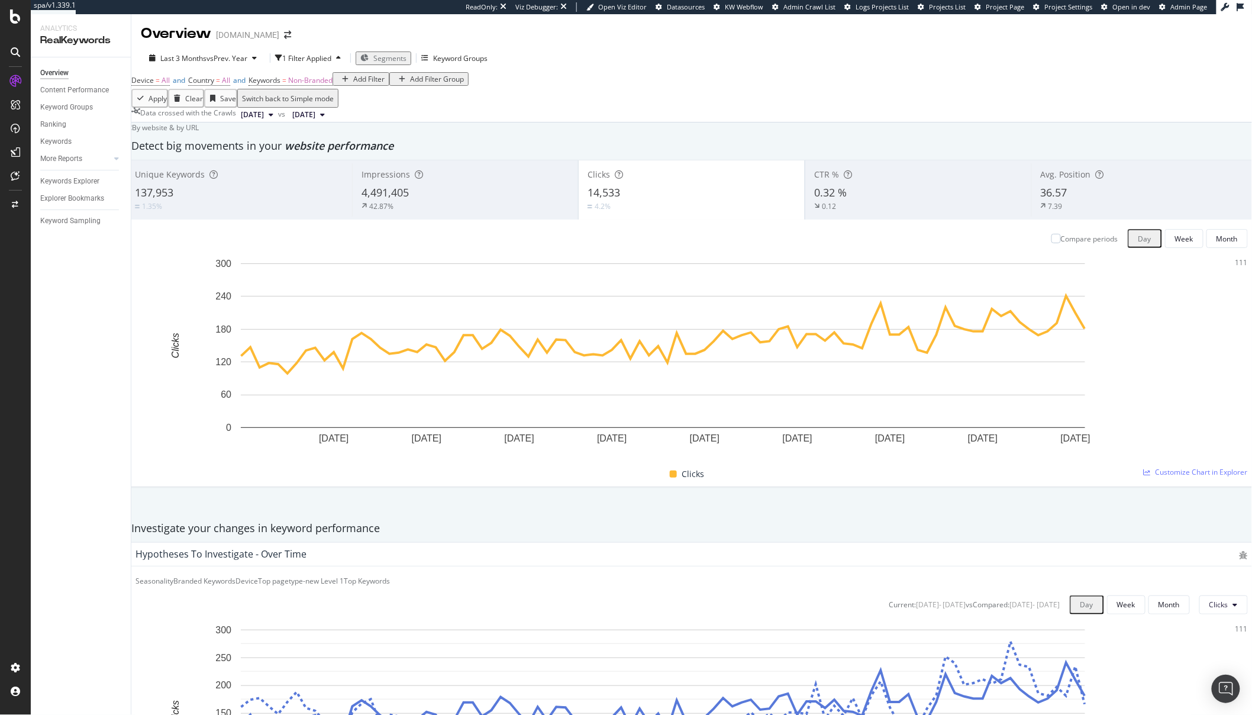
click at [505, 211] on div "42.87%" at bounding box center [465, 206] width 208 height 11
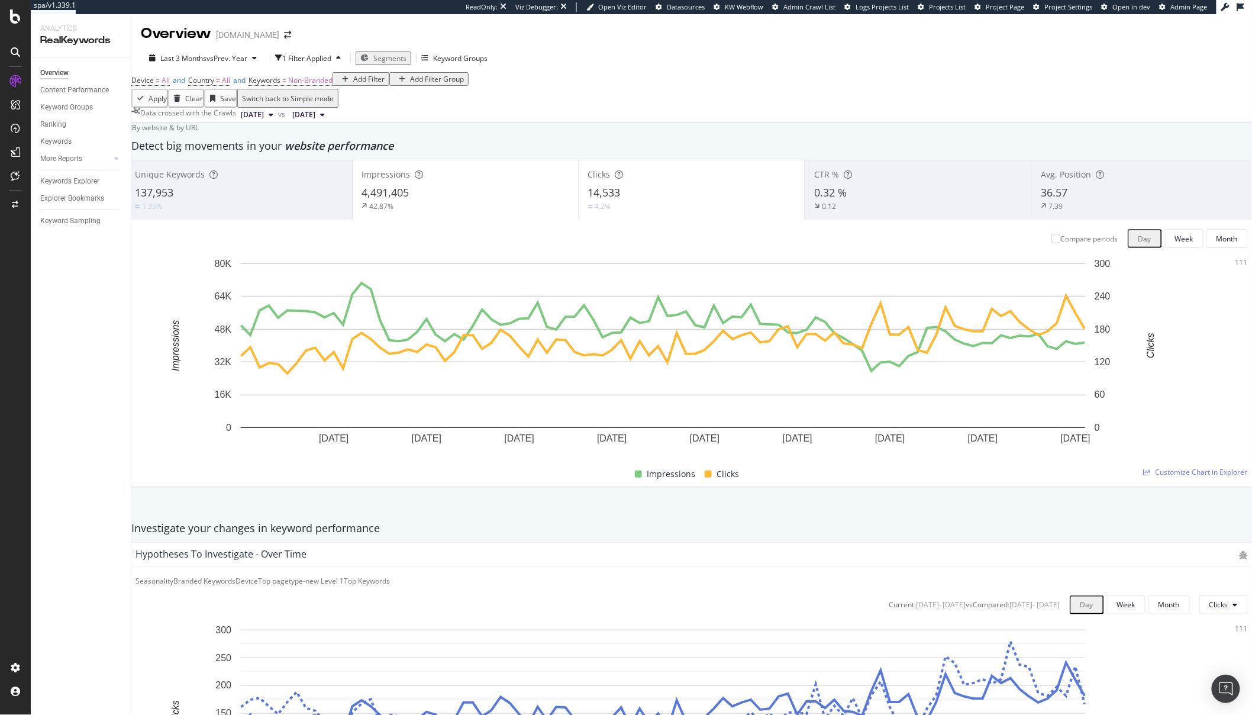
click at [695, 212] on div "4.2%" at bounding box center [692, 206] width 208 height 11
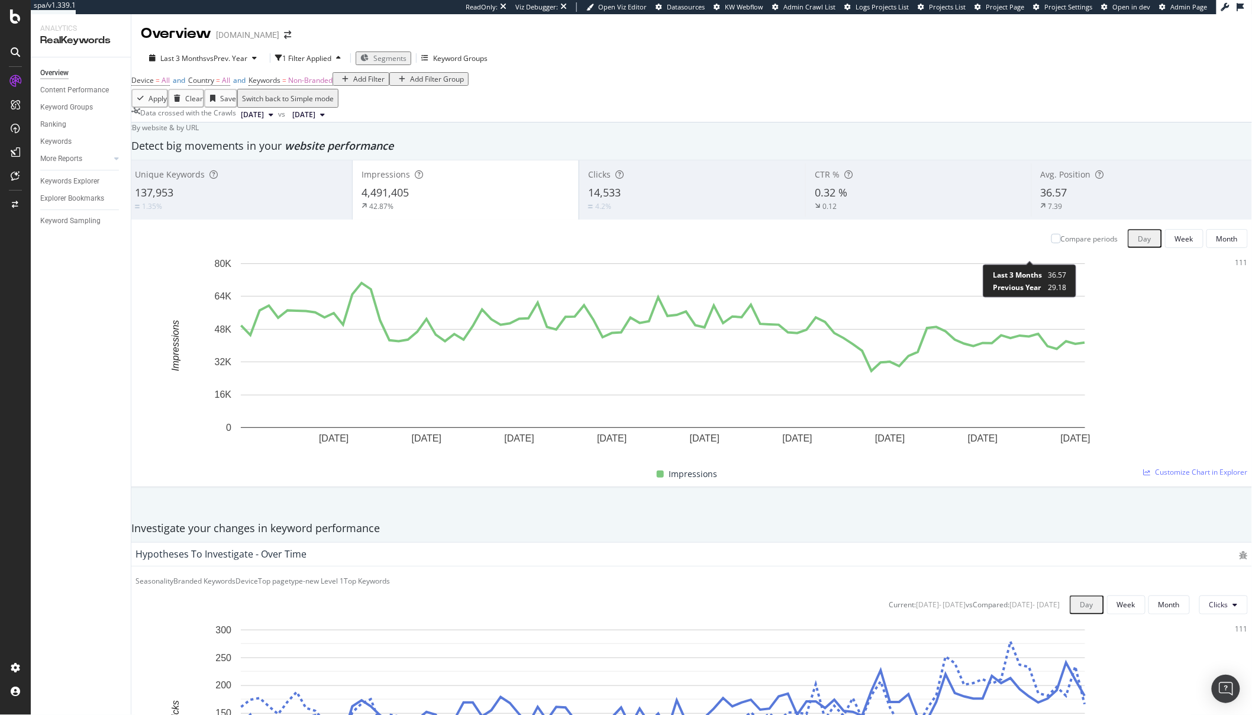
click at [1048, 211] on div "7.39" at bounding box center [1055, 206] width 14 height 10
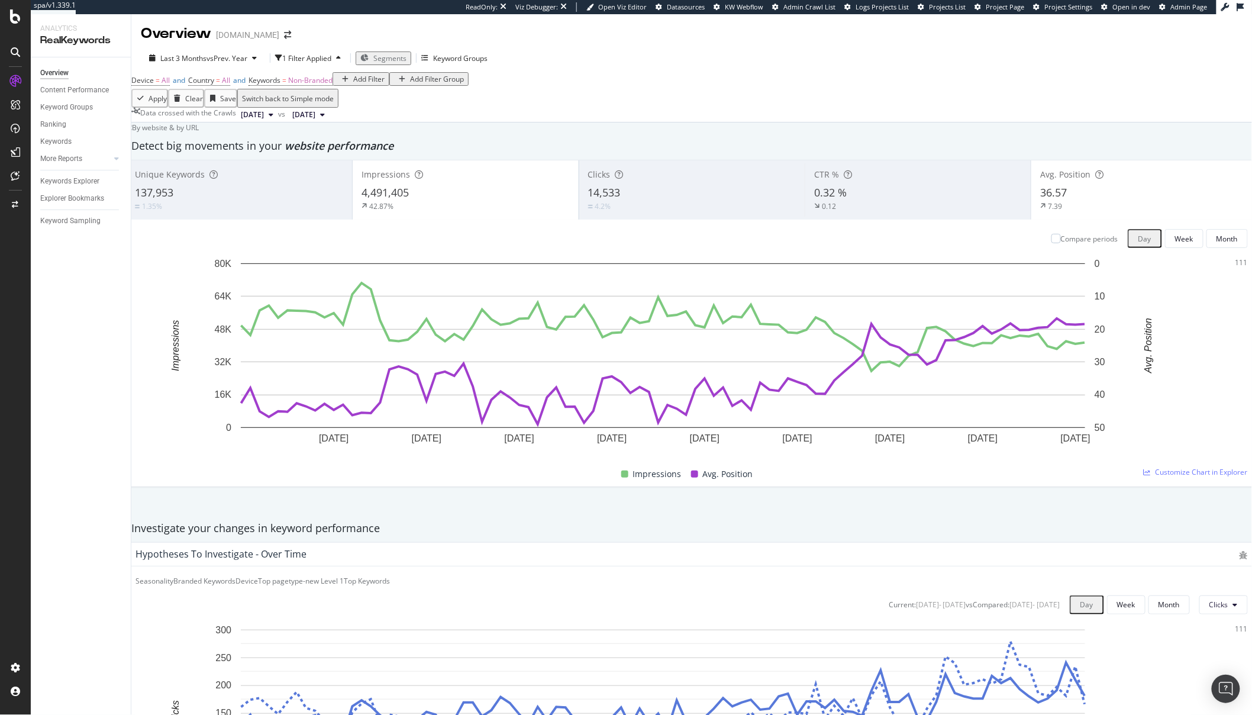
click at [461, 201] on div "4,491,405" at bounding box center [465, 192] width 208 height 15
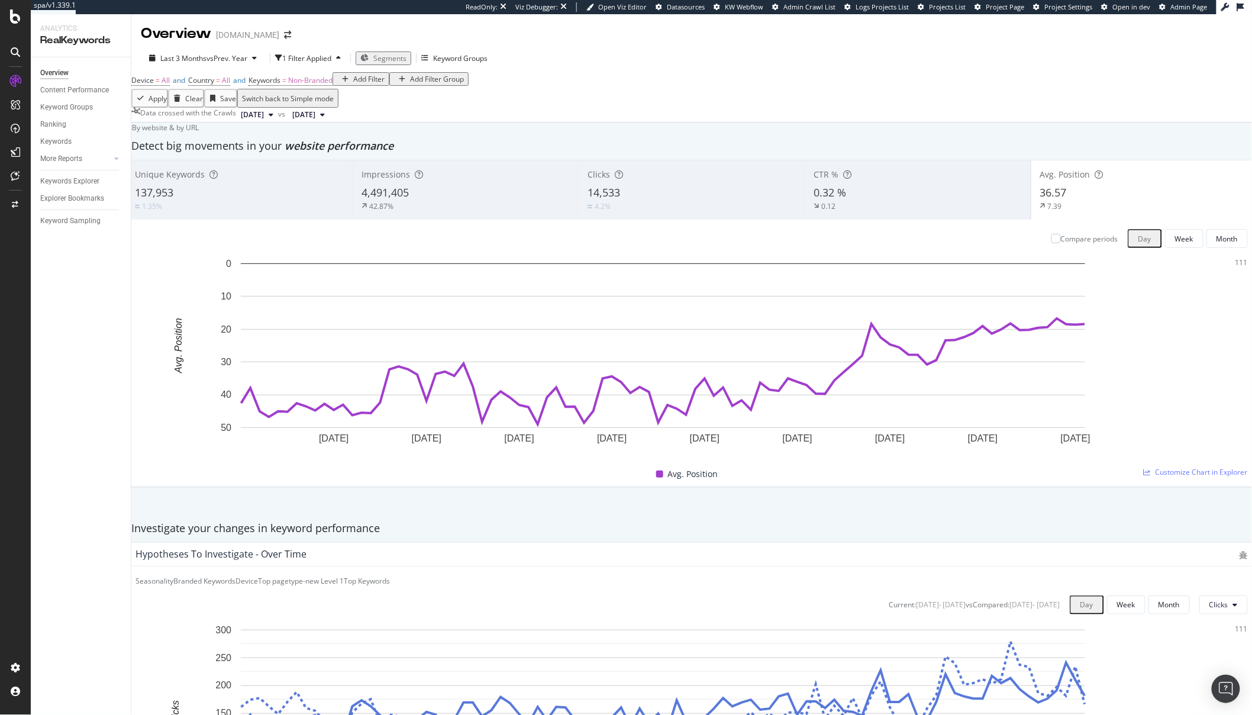
click at [897, 212] on div "CTR % 0.32 % 0.12" at bounding box center [917, 189] width 226 height 53
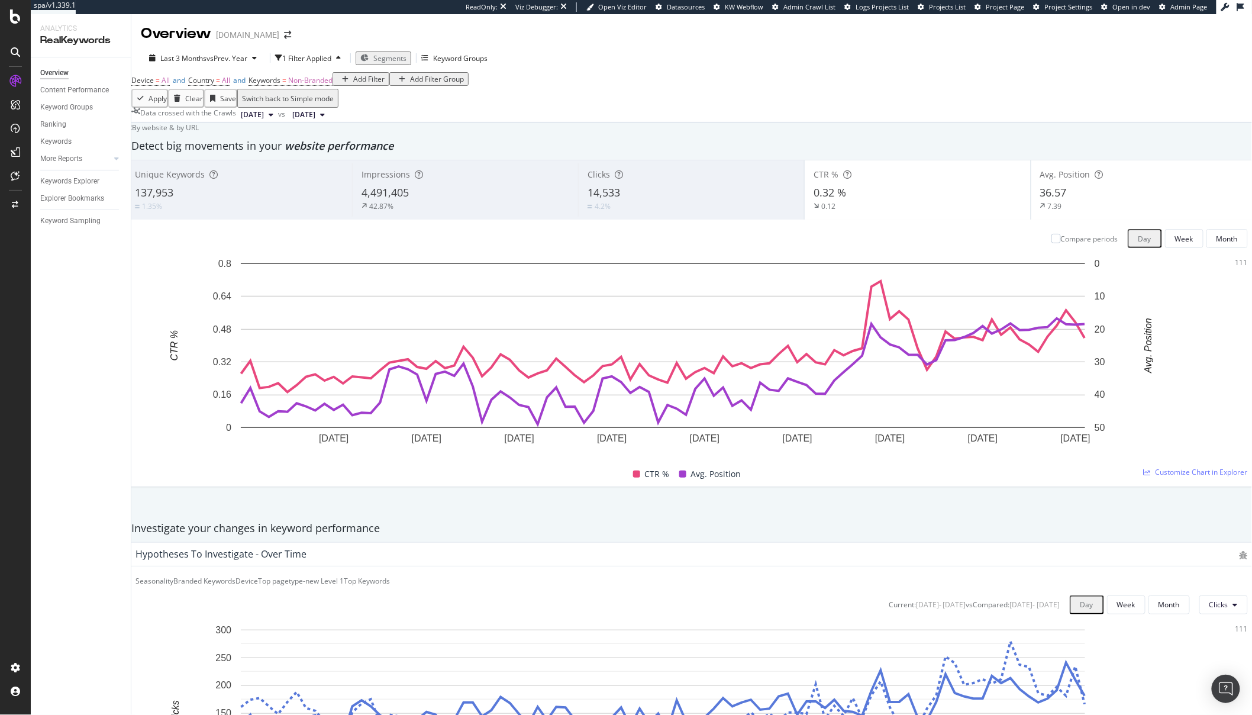
click at [1081, 211] on div "7.39" at bounding box center [1144, 206] width 208 height 11
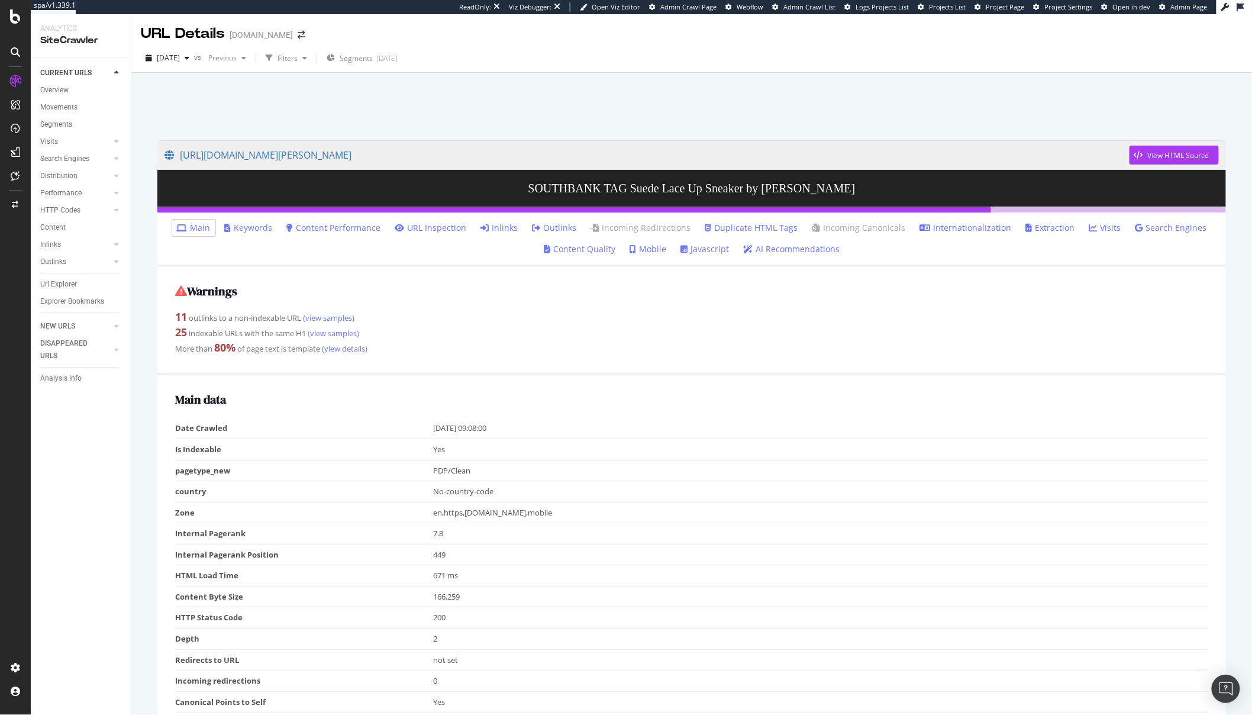
click at [453, 230] on link "URL Inspection" at bounding box center [431, 228] width 72 height 12
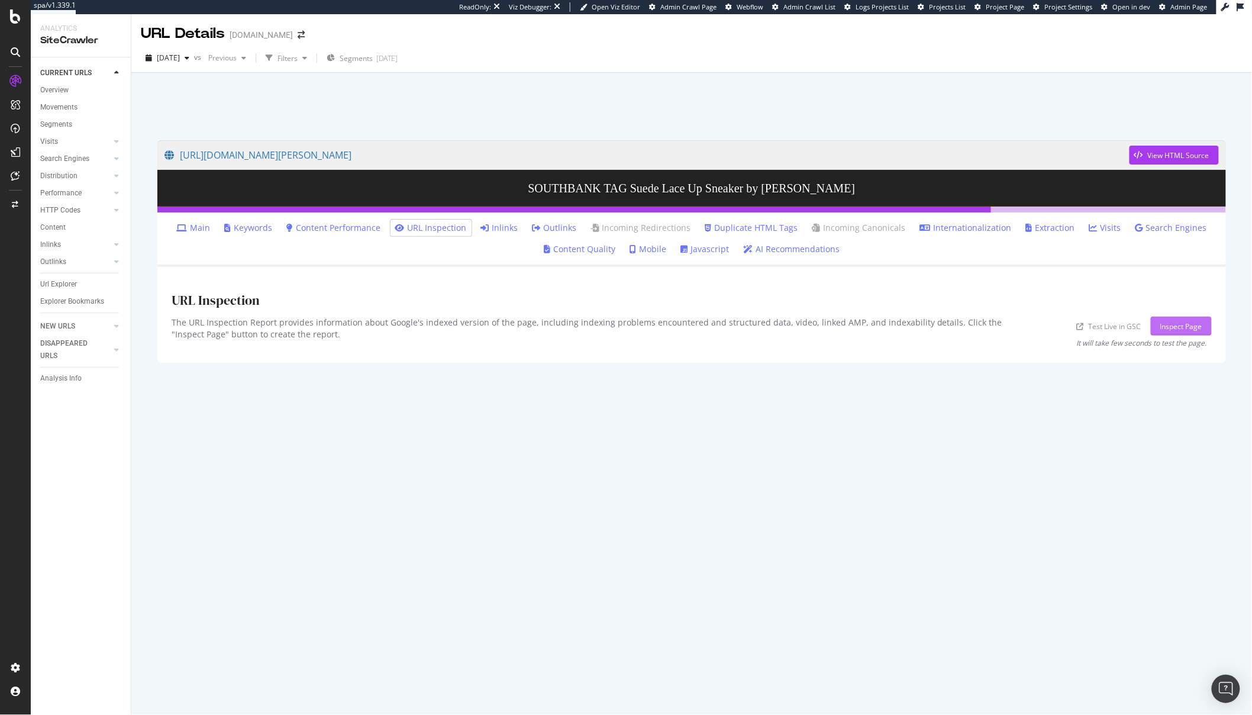
click at [1171, 327] on div "Inspect Page" at bounding box center [1181, 326] width 42 height 10
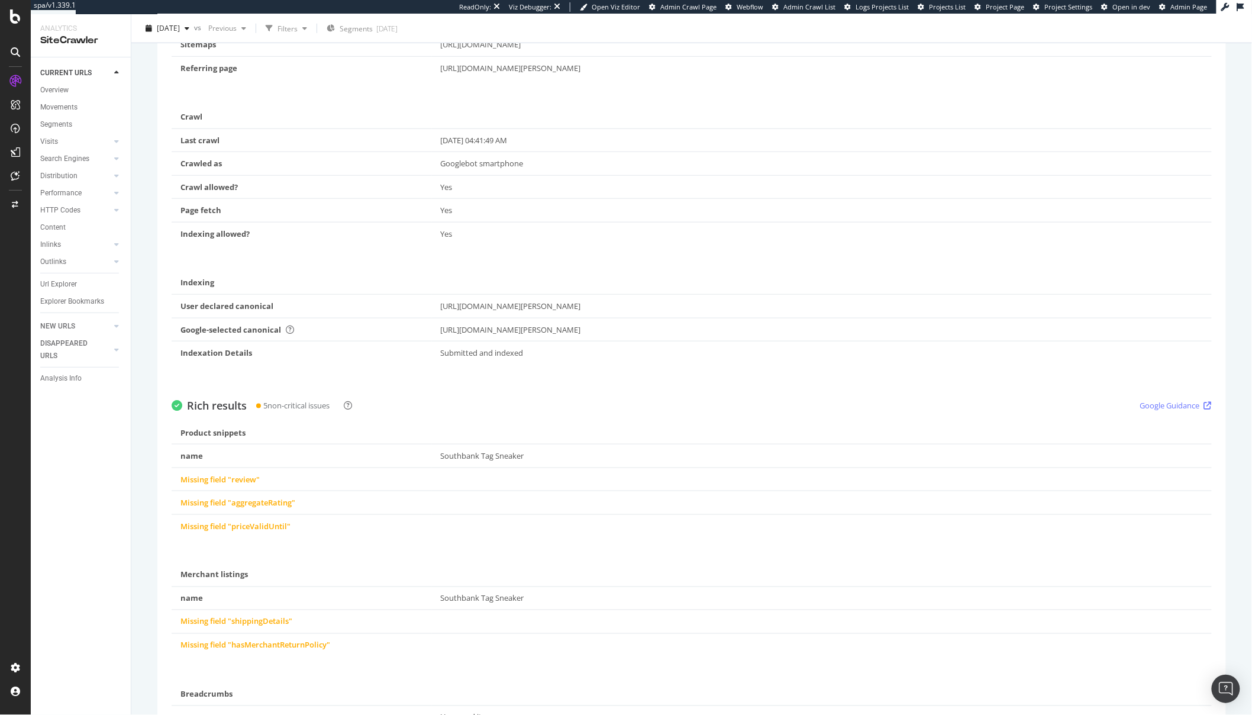
scroll to position [398, 0]
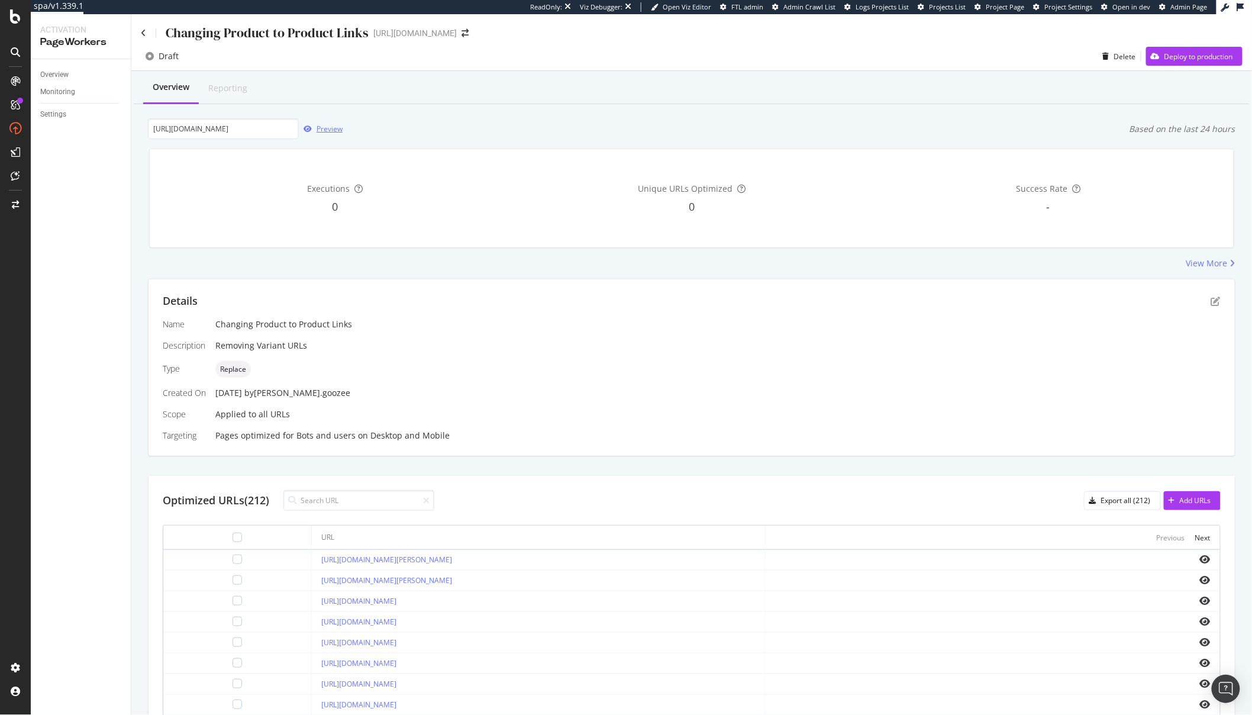
click at [316, 133] on div "Preview" at bounding box center [321, 129] width 44 height 18
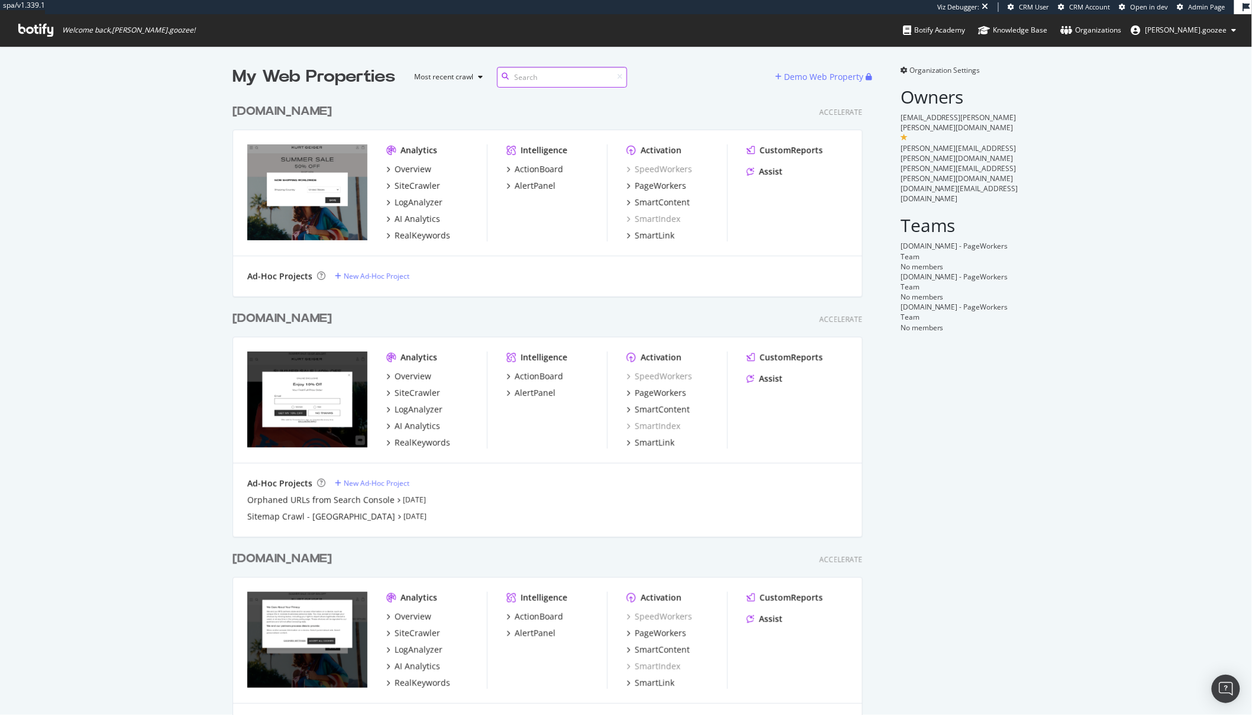
scroll to position [46, 0]
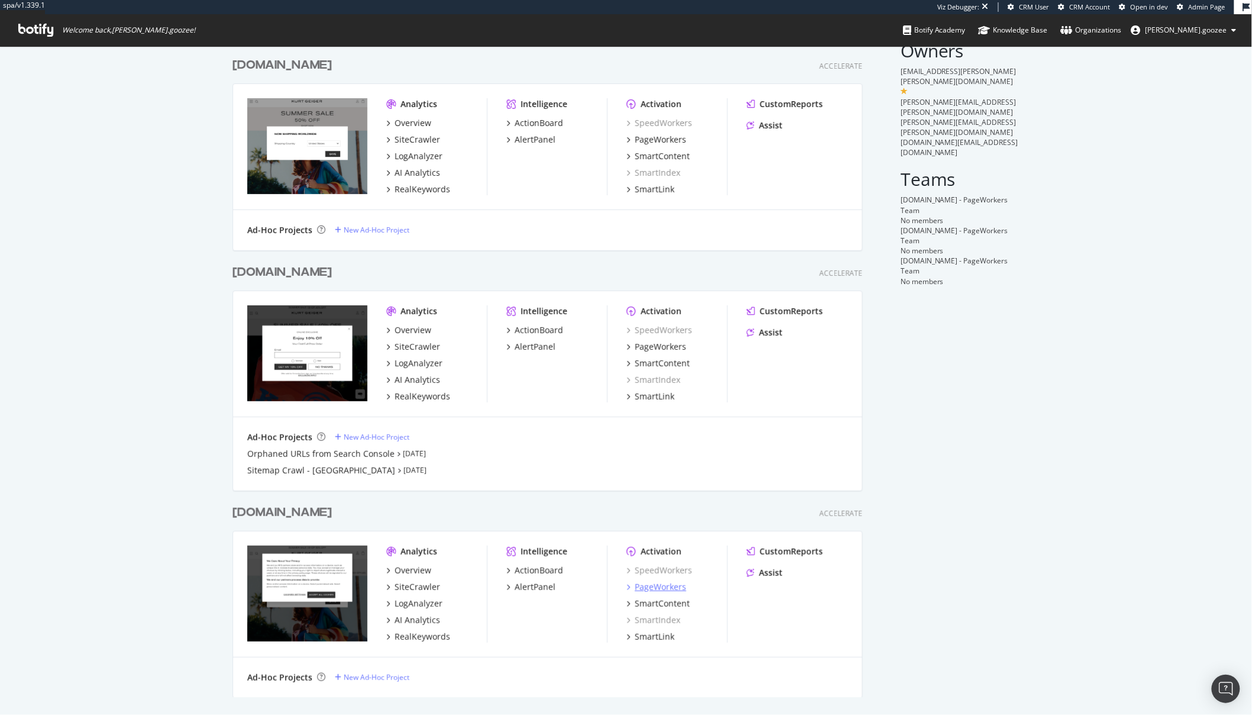
click at [654, 588] on div "PageWorkers" at bounding box center [660, 587] width 51 height 12
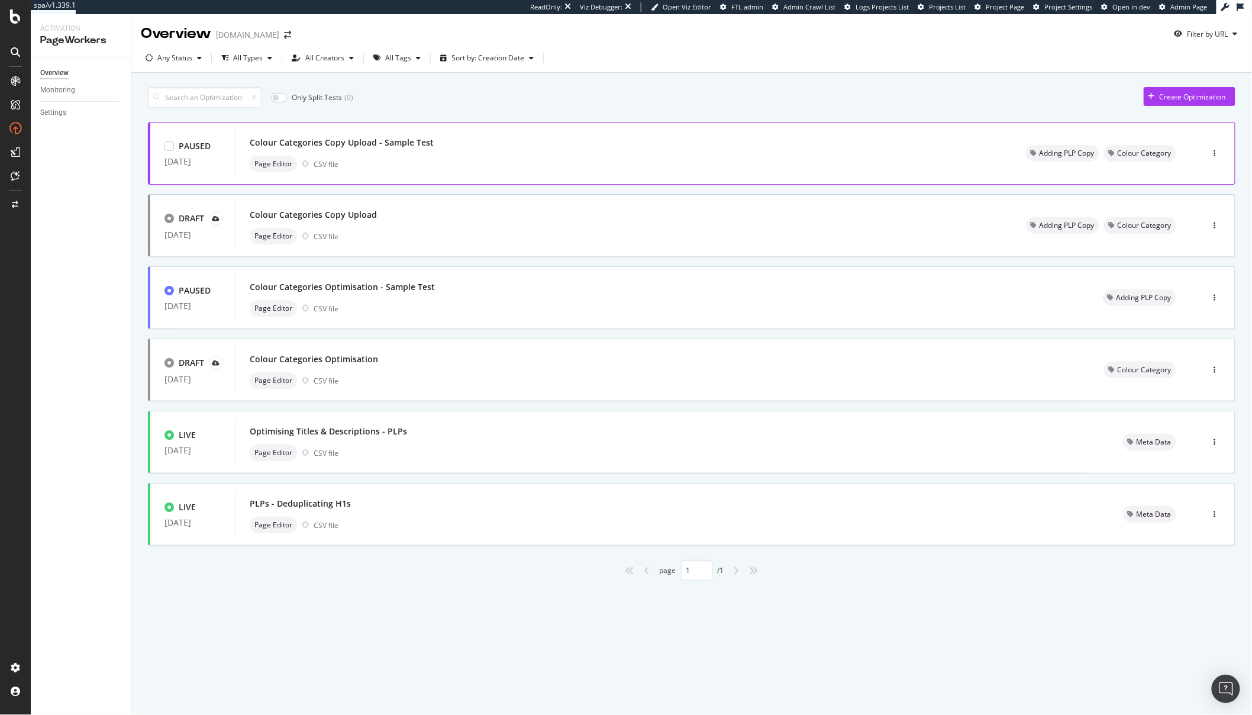
click at [371, 153] on div "Colour Categories Copy Upload - Sample Test Page Editor CSV file" at bounding box center [624, 153] width 748 height 38
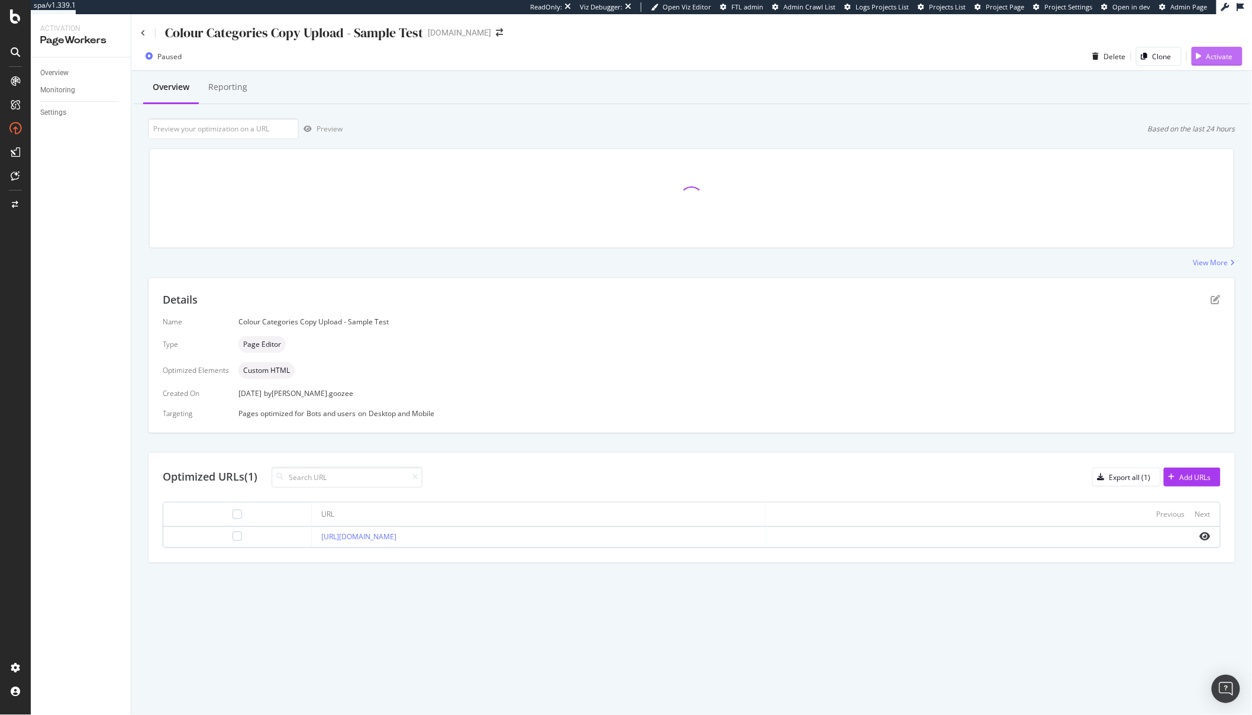
click at [1126, 57] on div "Activate" at bounding box center [1219, 56] width 27 height 10
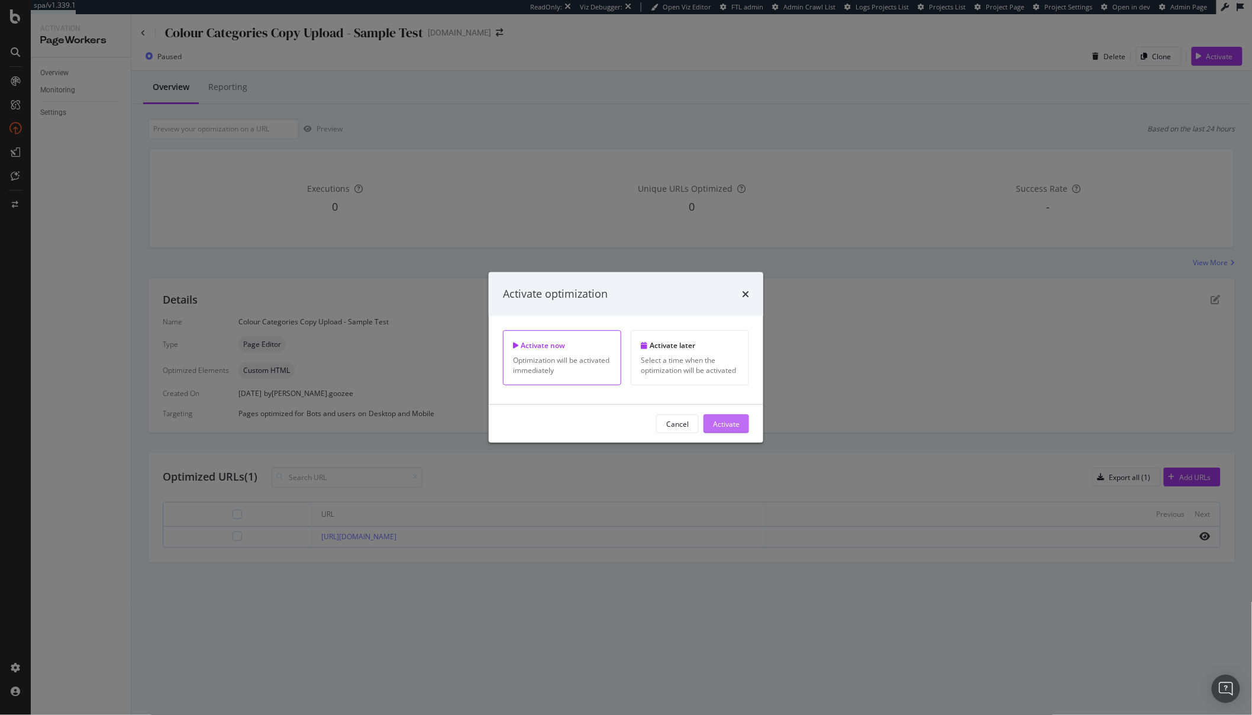
click at [724, 429] on div "Activate" at bounding box center [726, 424] width 27 height 18
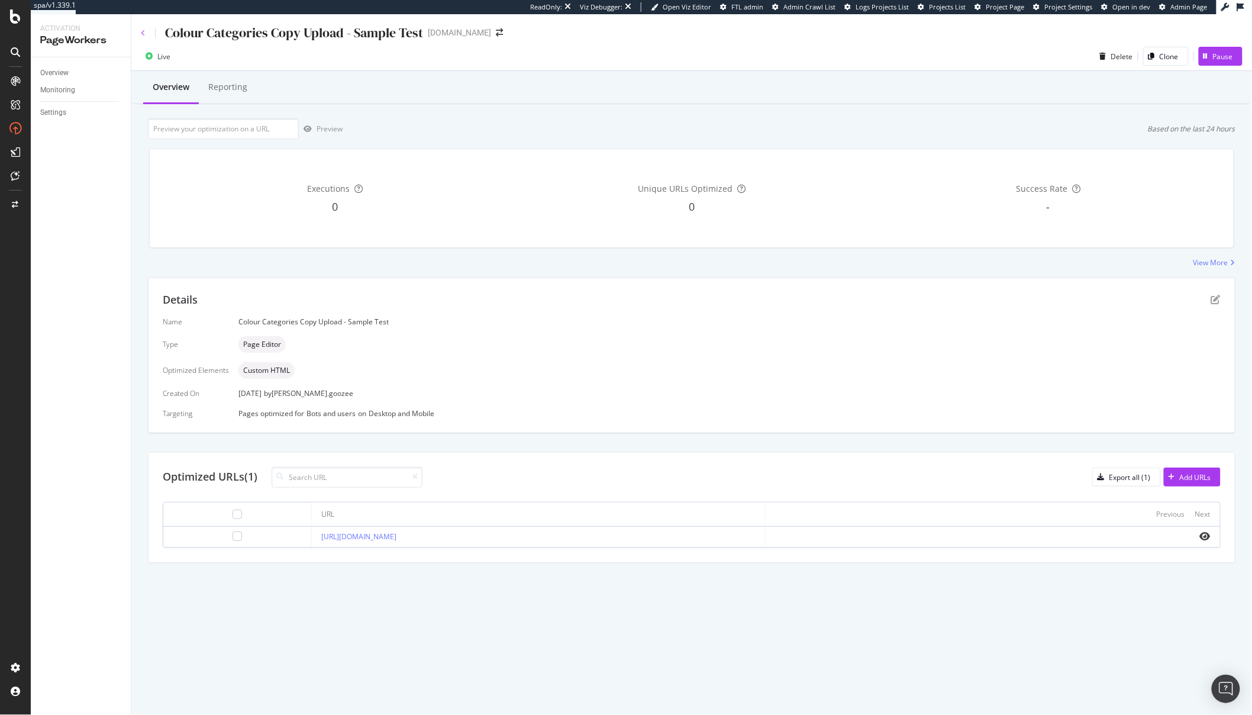
click at [145, 36] on icon at bounding box center [143, 33] width 5 height 7
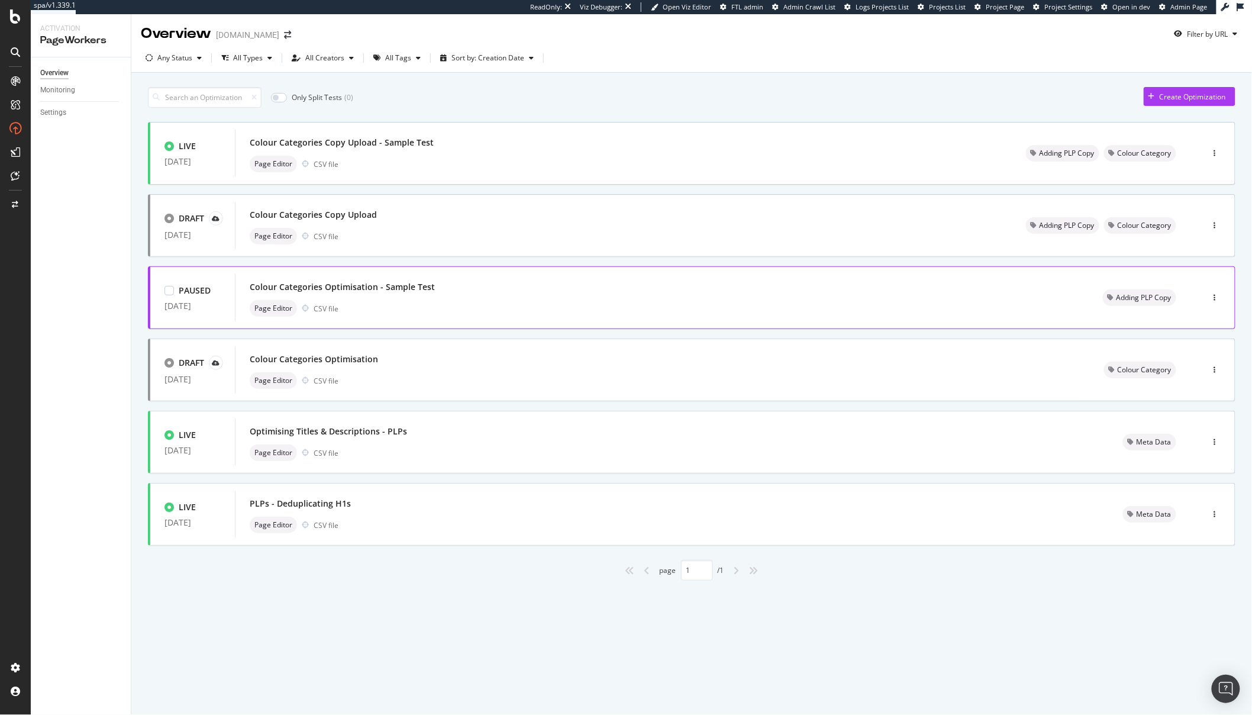
click at [501, 295] on div "Colour Categories Optimisation - Sample Test" at bounding box center [662, 287] width 825 height 17
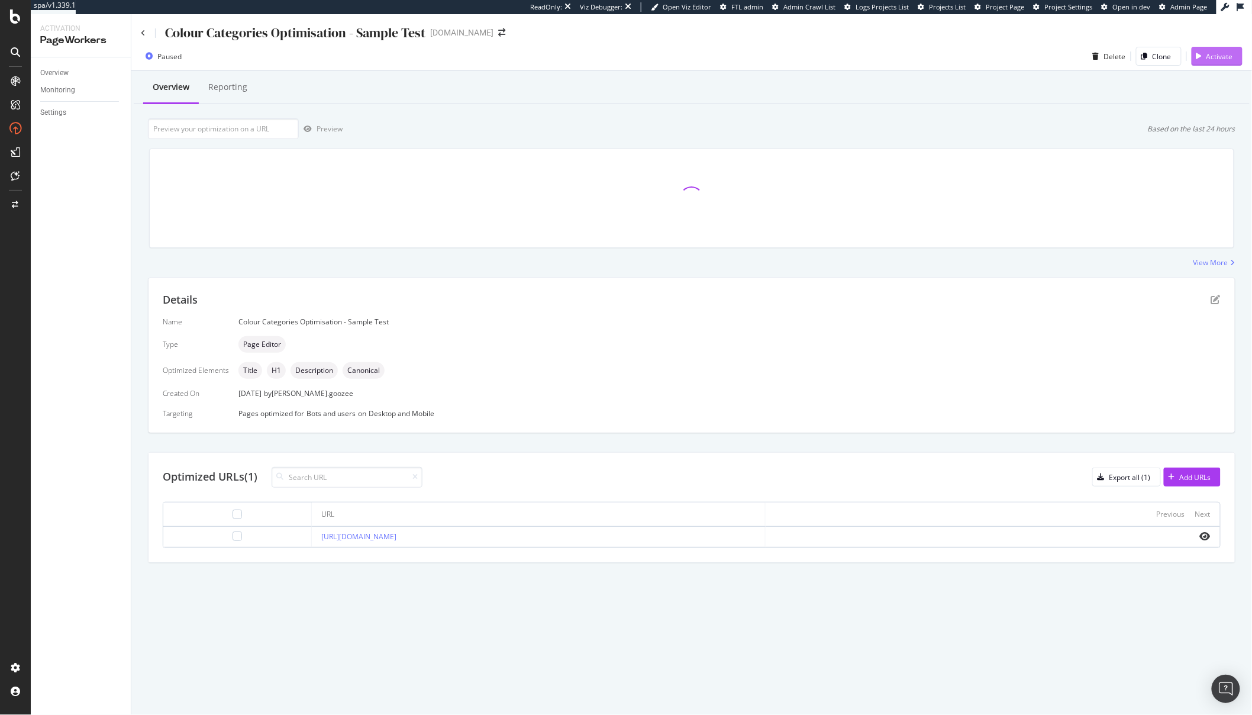
click at [1126, 59] on div "Activate" at bounding box center [1219, 56] width 27 height 10
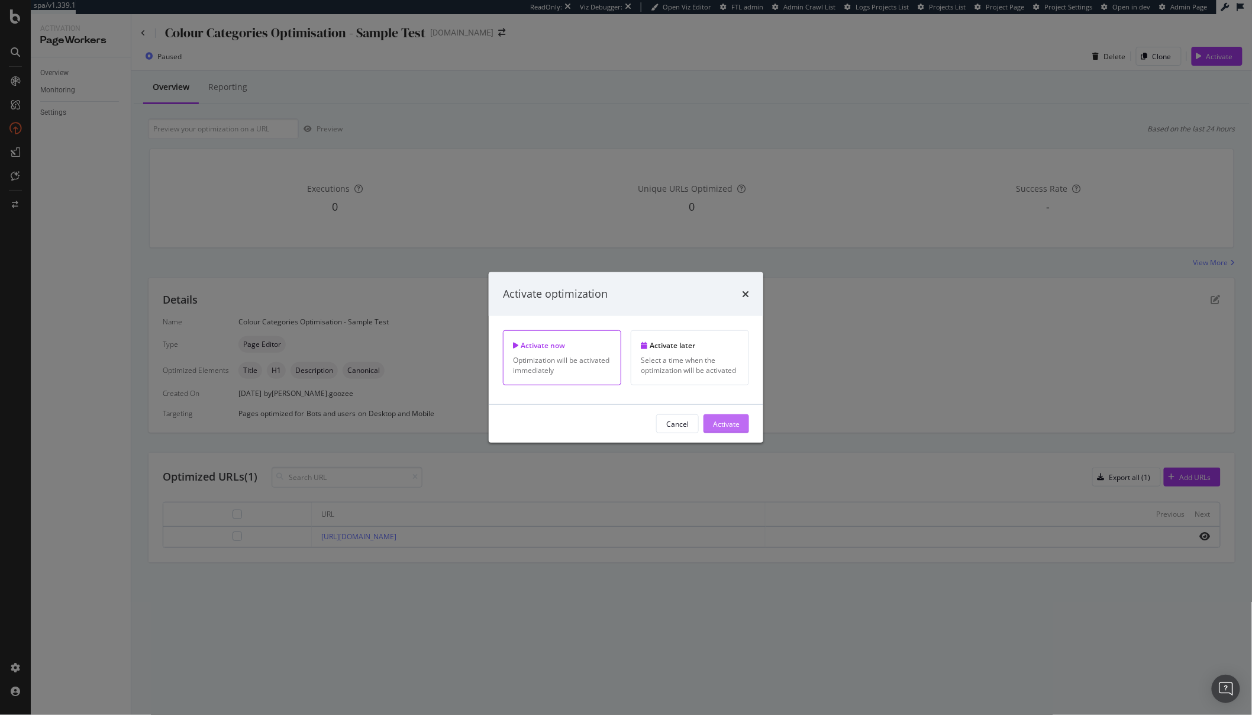
click at [730, 427] on div "Activate" at bounding box center [726, 423] width 27 height 10
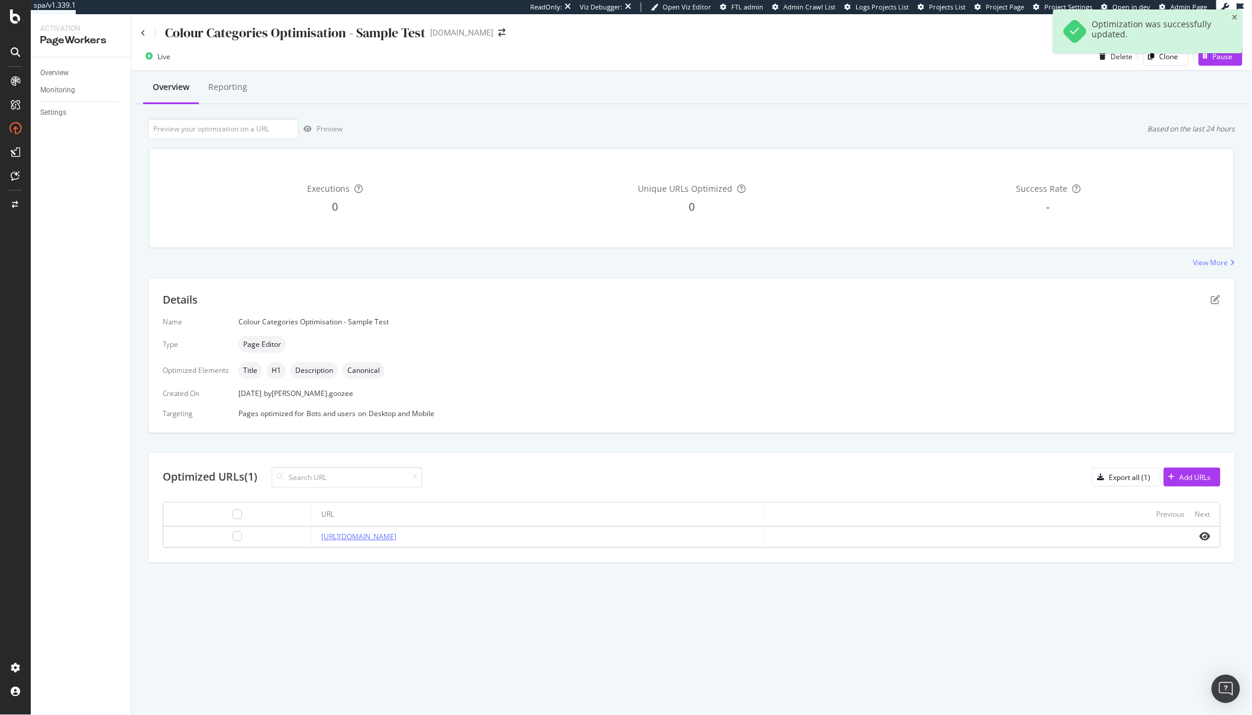
click at [396, 535] on link "[URL][DOMAIN_NAME]" at bounding box center [358, 536] width 75 height 10
click at [1126, 63] on div "Pause" at bounding box center [1215, 56] width 34 height 18
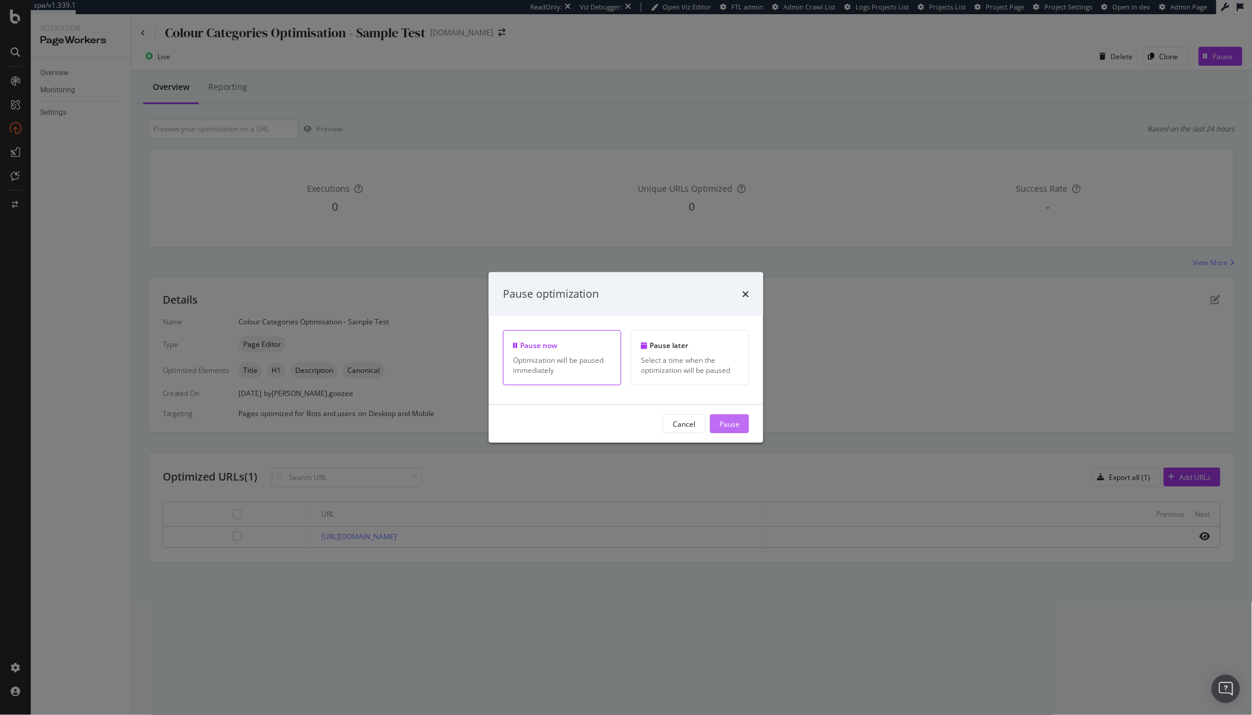
click at [725, 426] on div "Pause" at bounding box center [729, 423] width 20 height 10
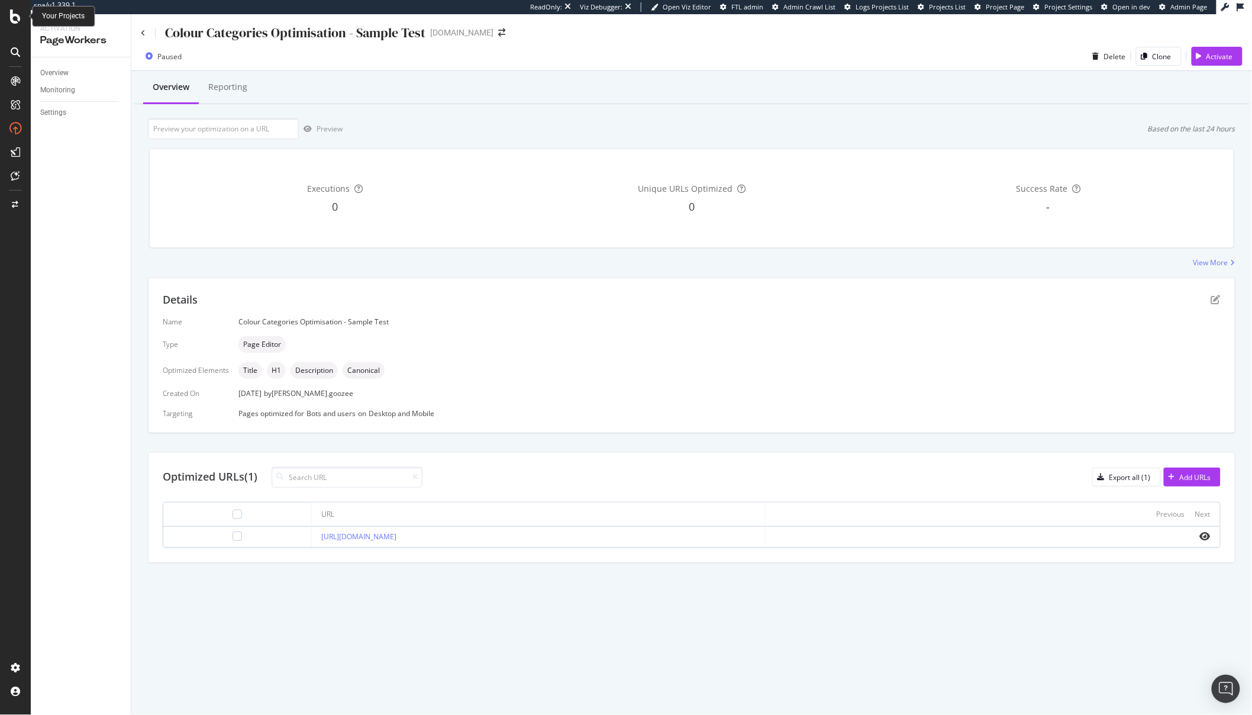
click at [15, 17] on icon at bounding box center [15, 16] width 11 height 14
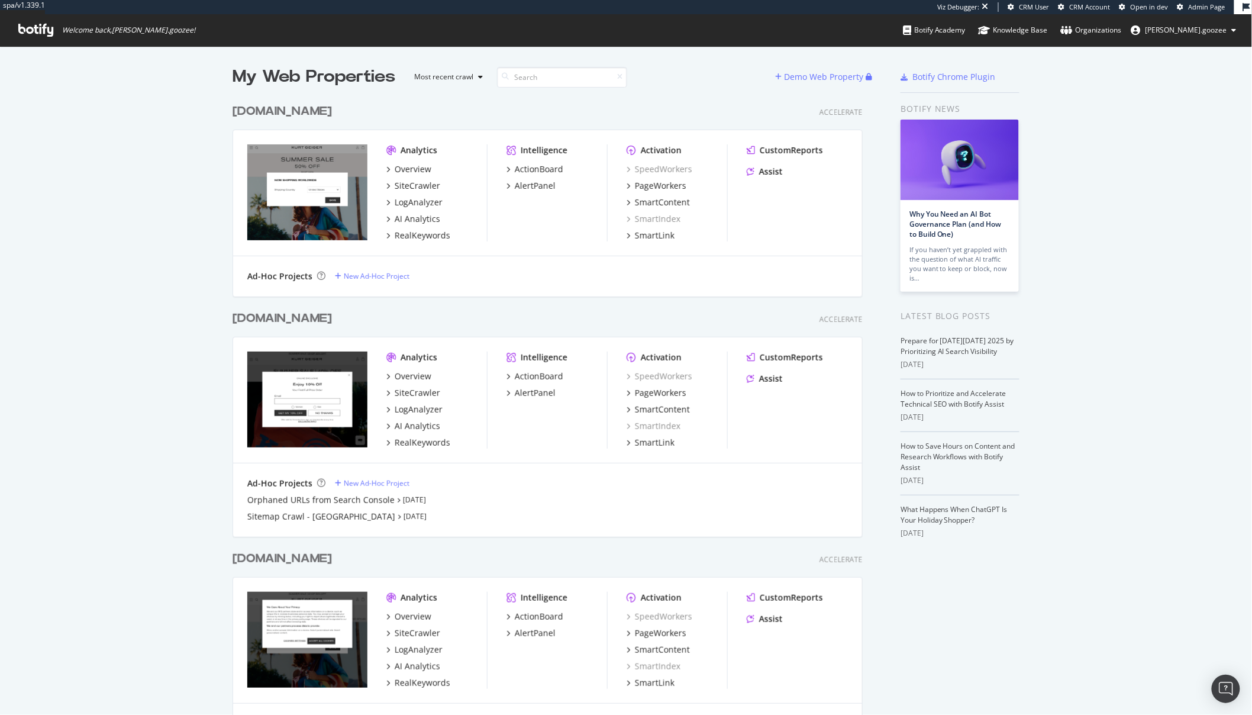
scroll to position [46, 0]
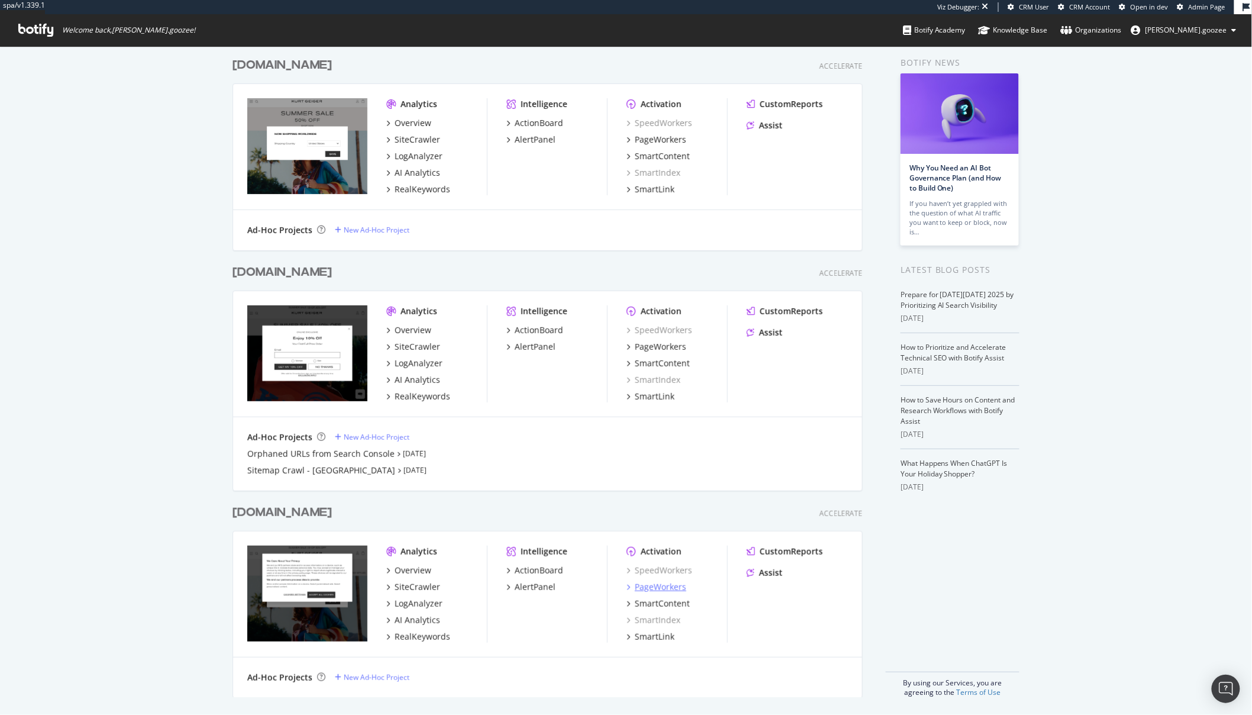
click at [665, 590] on div "PageWorkers" at bounding box center [660, 587] width 51 height 12
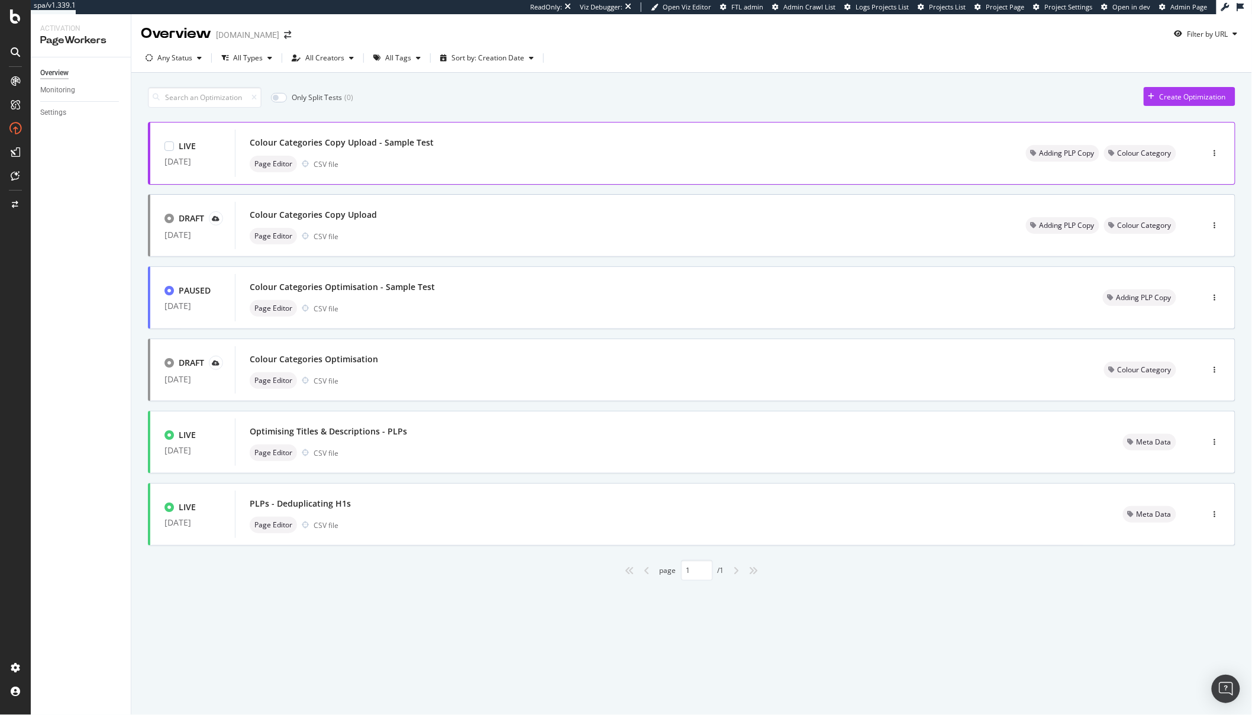
click at [731, 175] on div "Colour Categories Copy Upload - Sample Test Page Editor CSV file" at bounding box center [623, 153] width 777 height 47
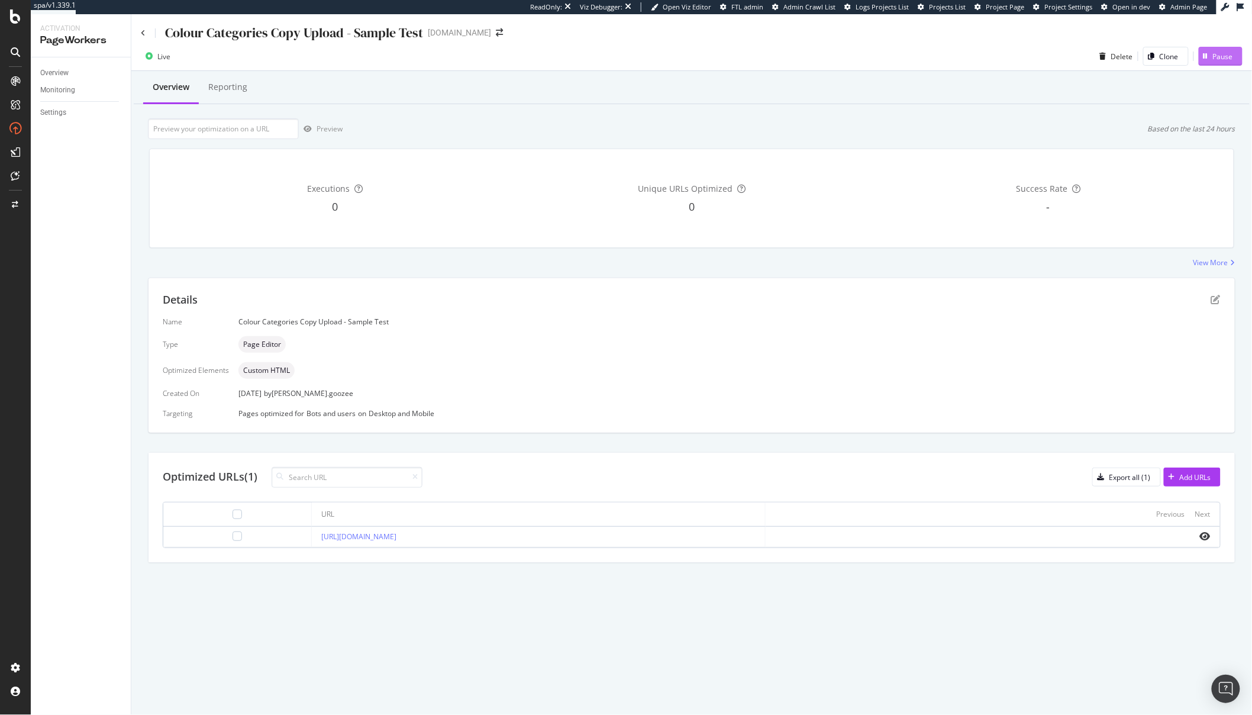
click at [1126, 63] on div "Pause" at bounding box center [1215, 56] width 34 height 18
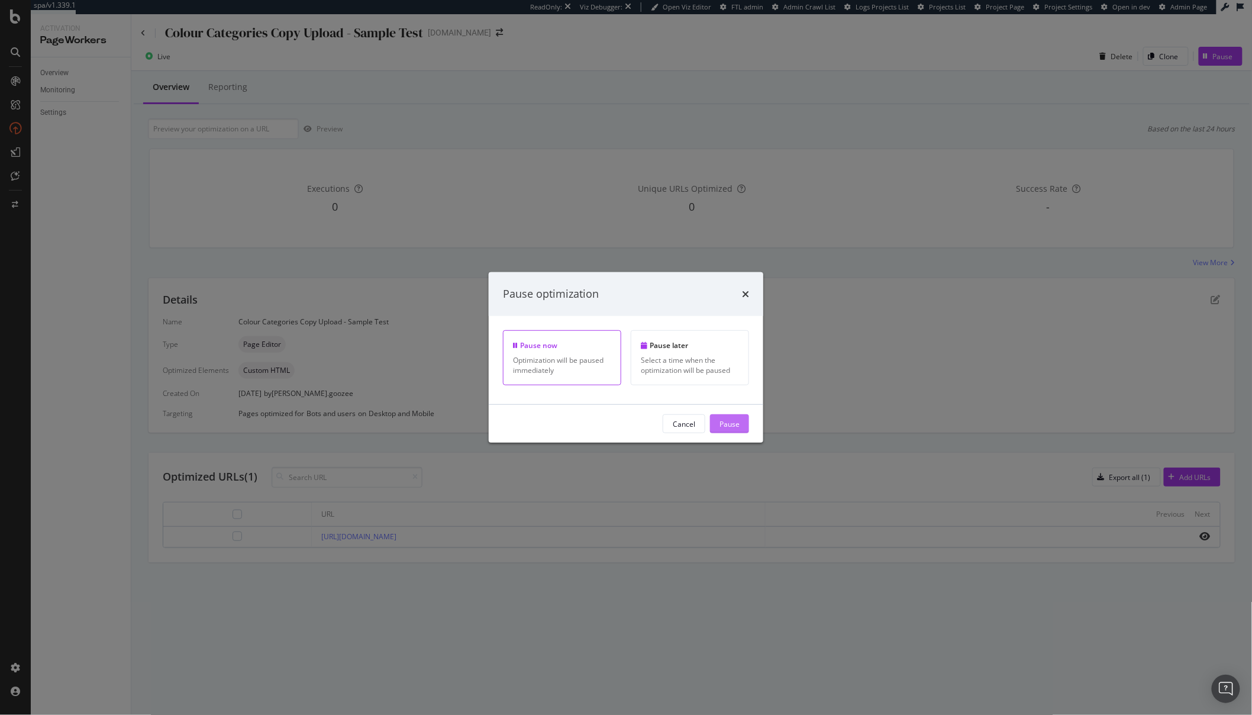
click at [732, 424] on div "Pause" at bounding box center [729, 423] width 20 height 10
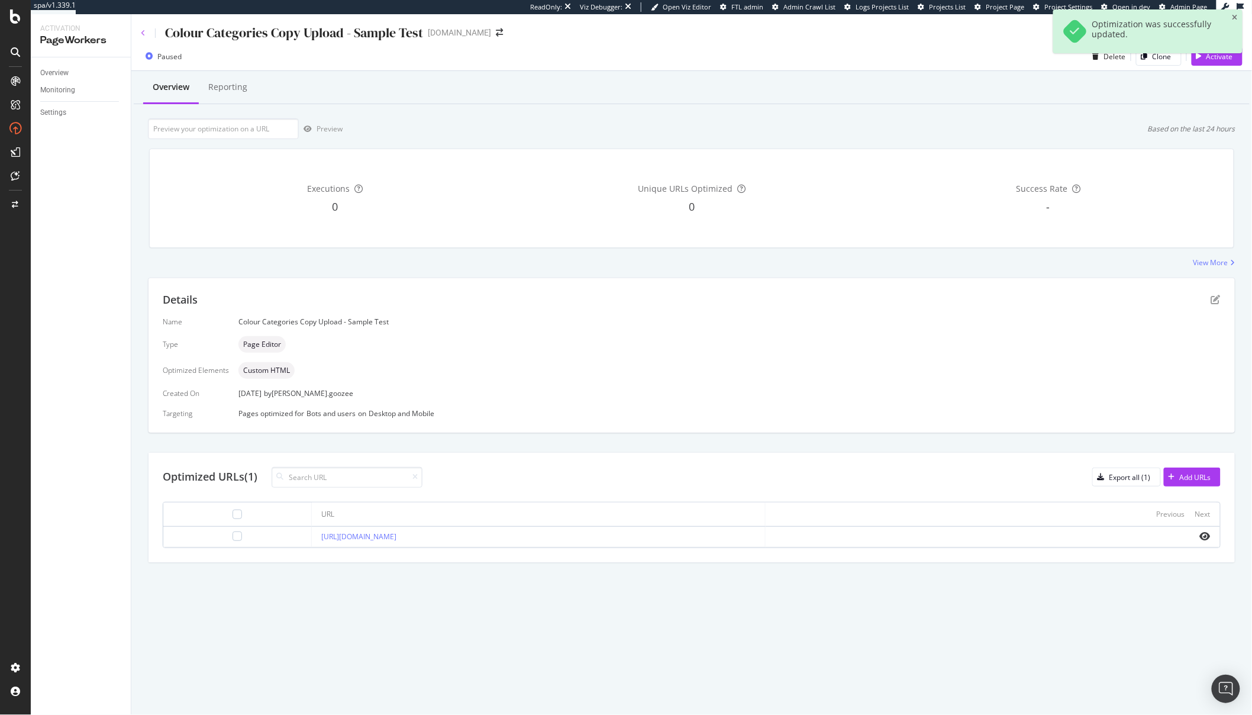
click at [144, 31] on icon at bounding box center [143, 33] width 5 height 7
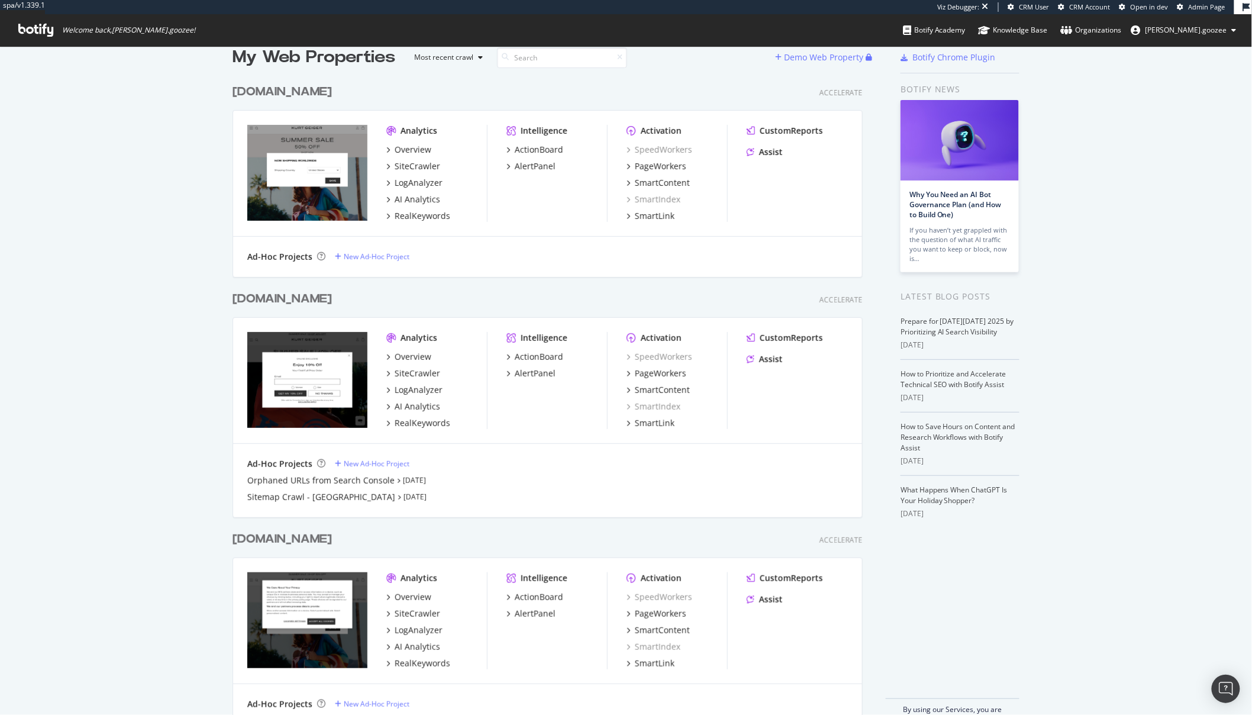
scroll to position [28, 0]
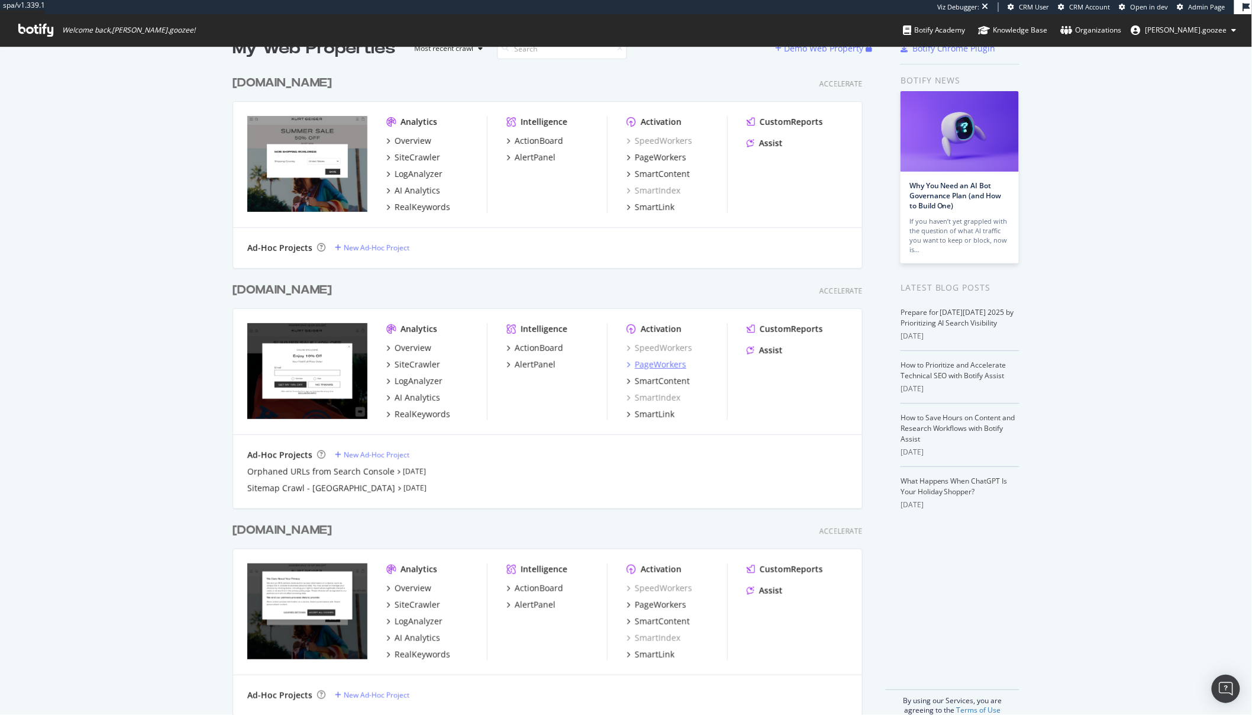
click at [660, 361] on div "PageWorkers" at bounding box center [660, 364] width 51 height 12
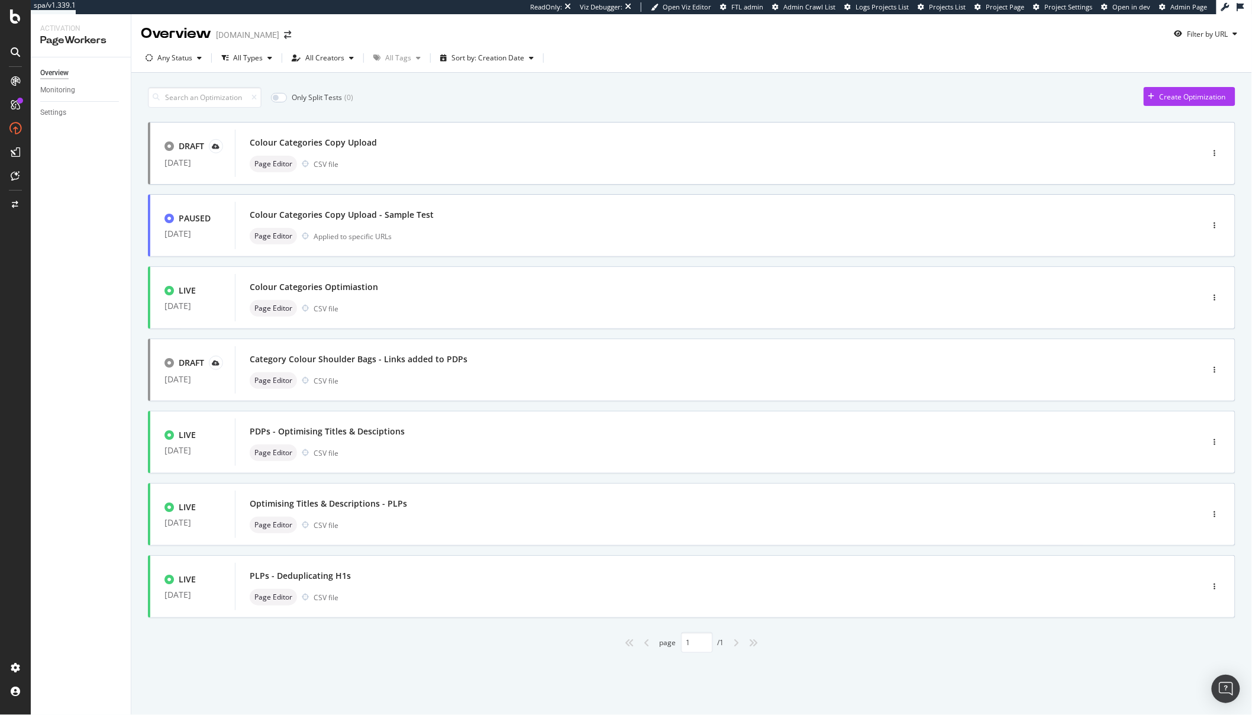
click at [515, 193] on div "DRAFT [DATE] Colour Categories Copy Upload Page Editor CSV file PAUSED [DATE] C…" at bounding box center [691, 387] width 1087 height 531
click at [513, 212] on div "Colour Categories Copy Upload - Sample Test" at bounding box center [701, 214] width 903 height 17
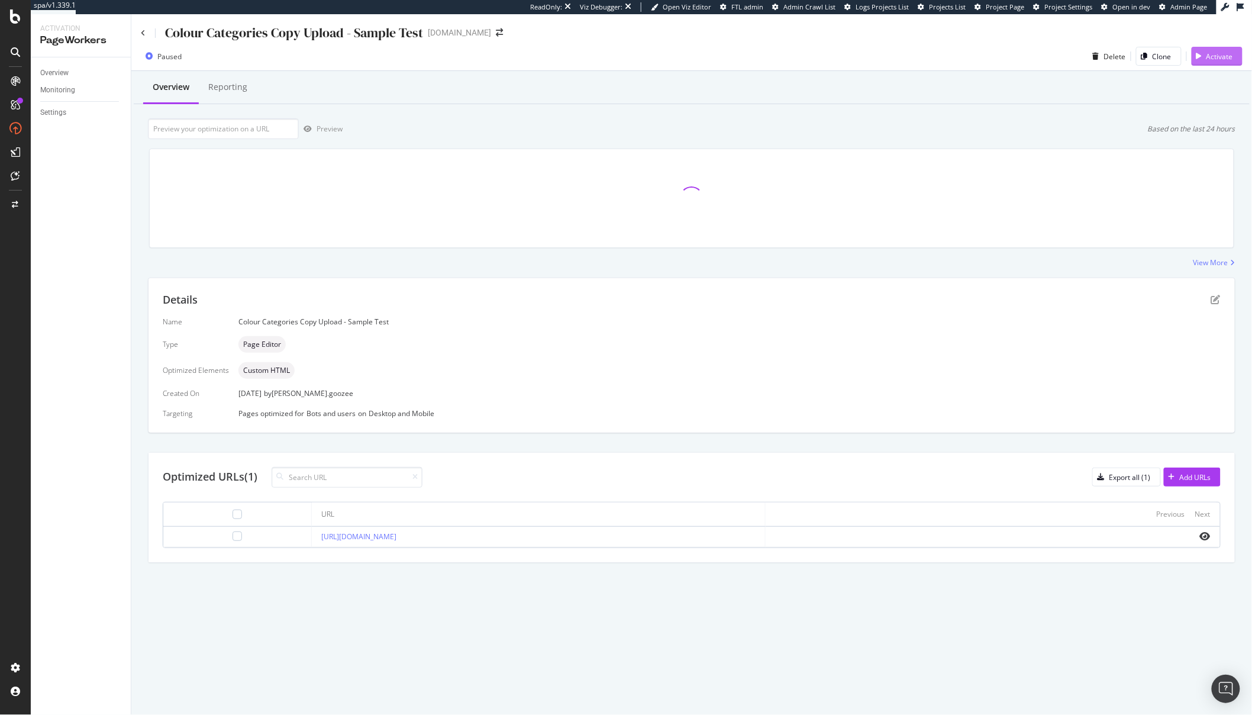
click at [1215, 53] on div "Activate" at bounding box center [1219, 56] width 27 height 10
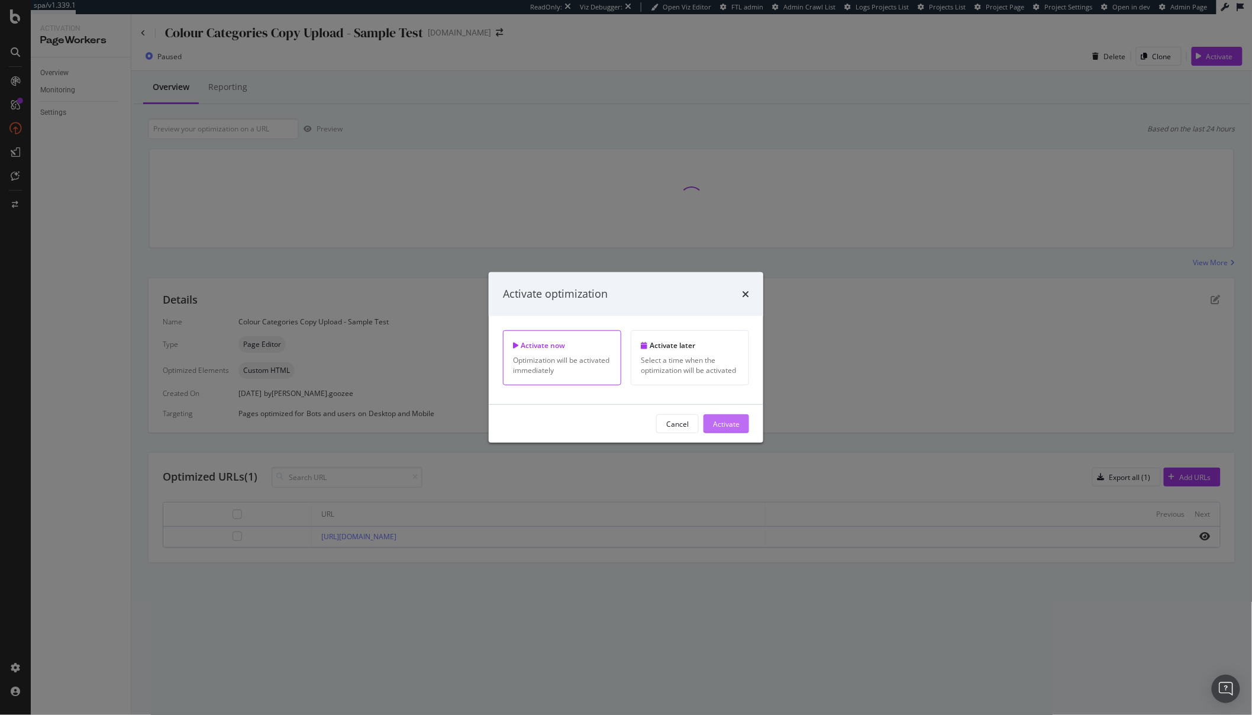
click at [723, 421] on div "Activate" at bounding box center [726, 423] width 27 height 10
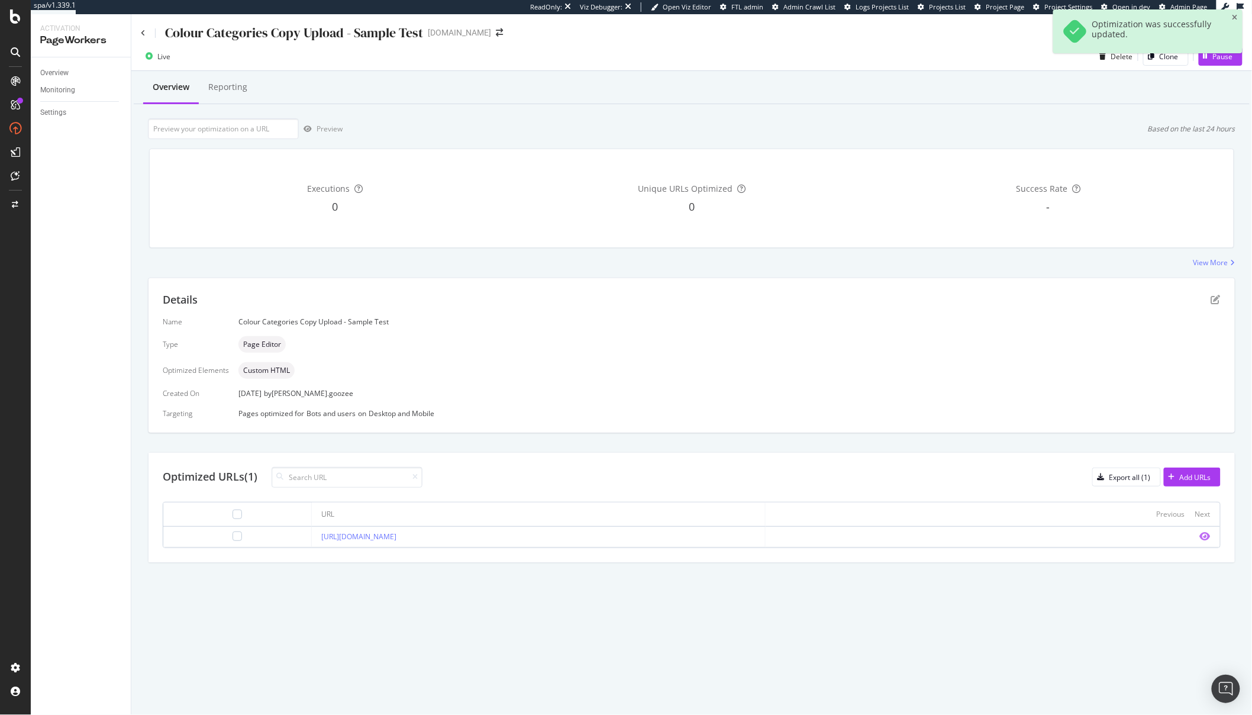
click at [1204, 538] on icon "eye" at bounding box center [1205, 535] width 11 height 9
click at [396, 535] on link "[URL][DOMAIN_NAME]" at bounding box center [358, 536] width 75 height 10
click at [1222, 65] on button "Pause" at bounding box center [1220, 56] width 44 height 19
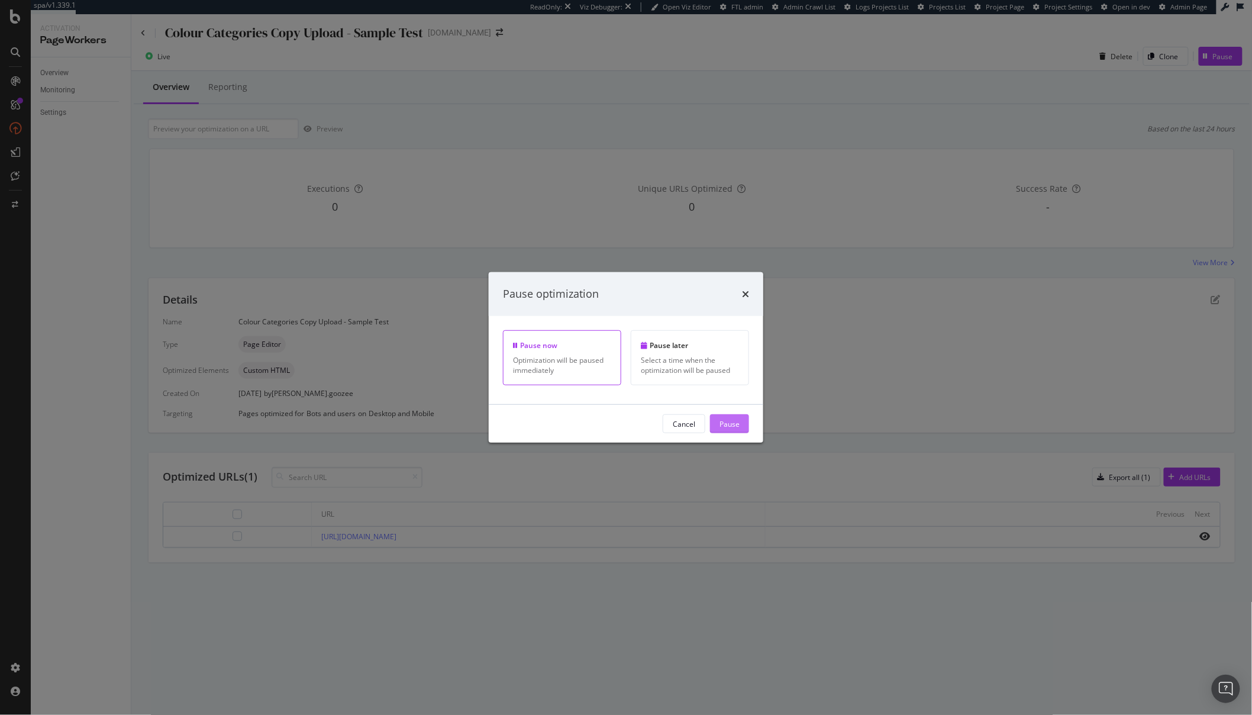
click at [738, 429] on div "Pause" at bounding box center [729, 424] width 20 height 18
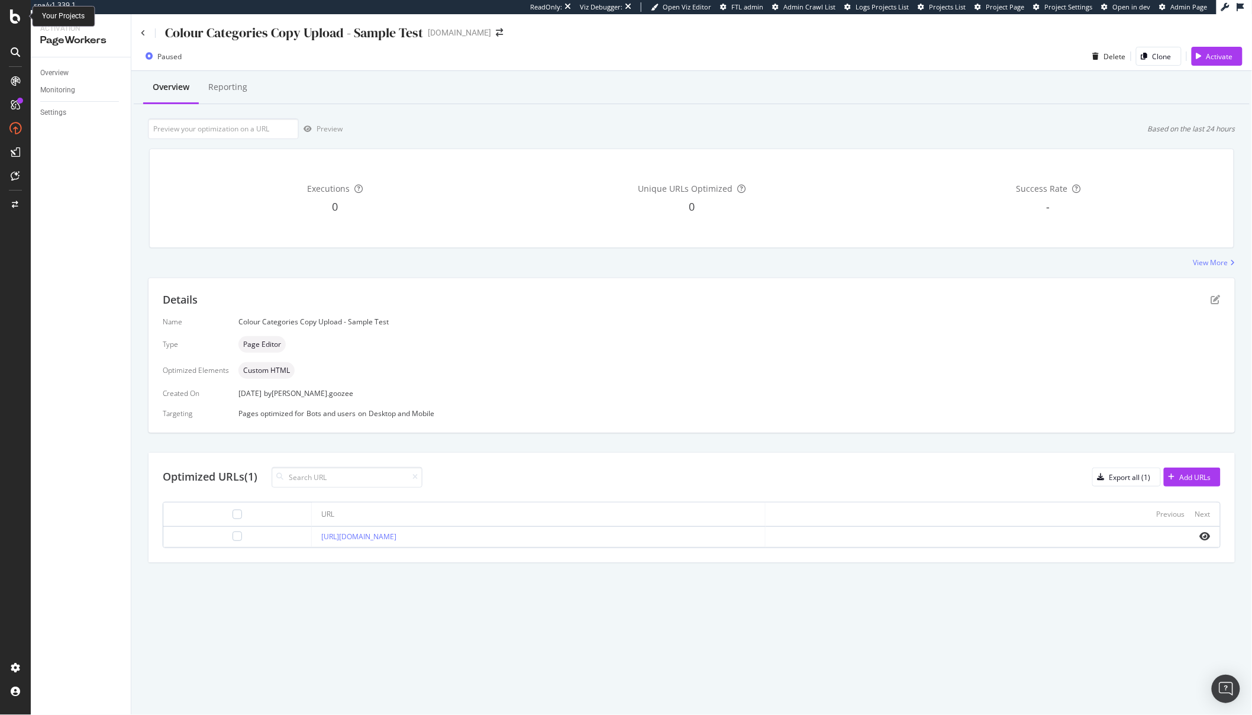
click at [15, 17] on icon at bounding box center [15, 16] width 11 height 14
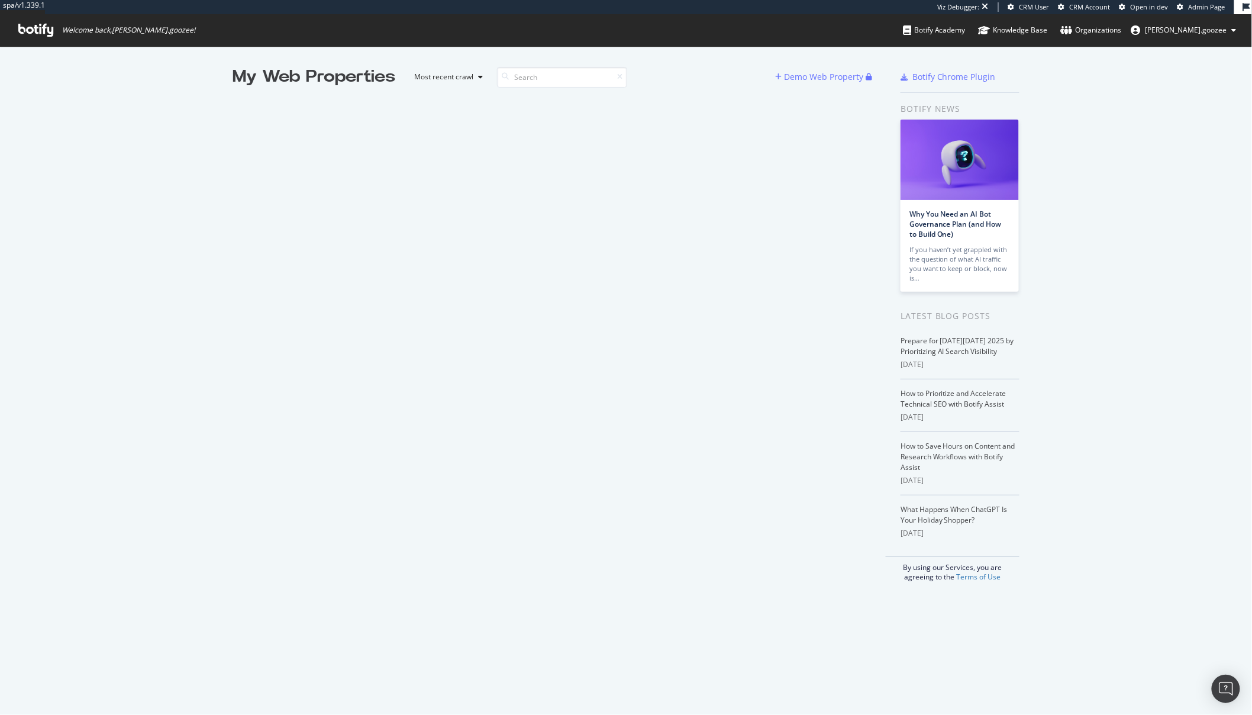
scroll to position [705, 1232]
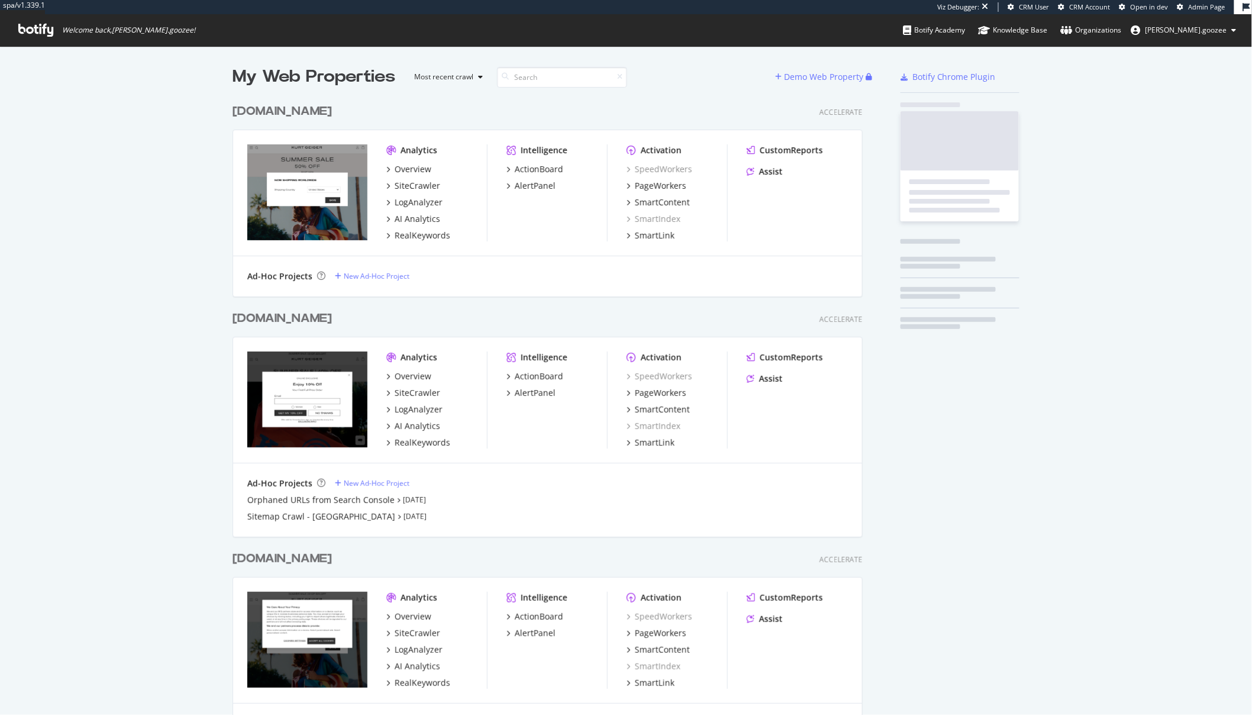
scroll to position [645, 629]
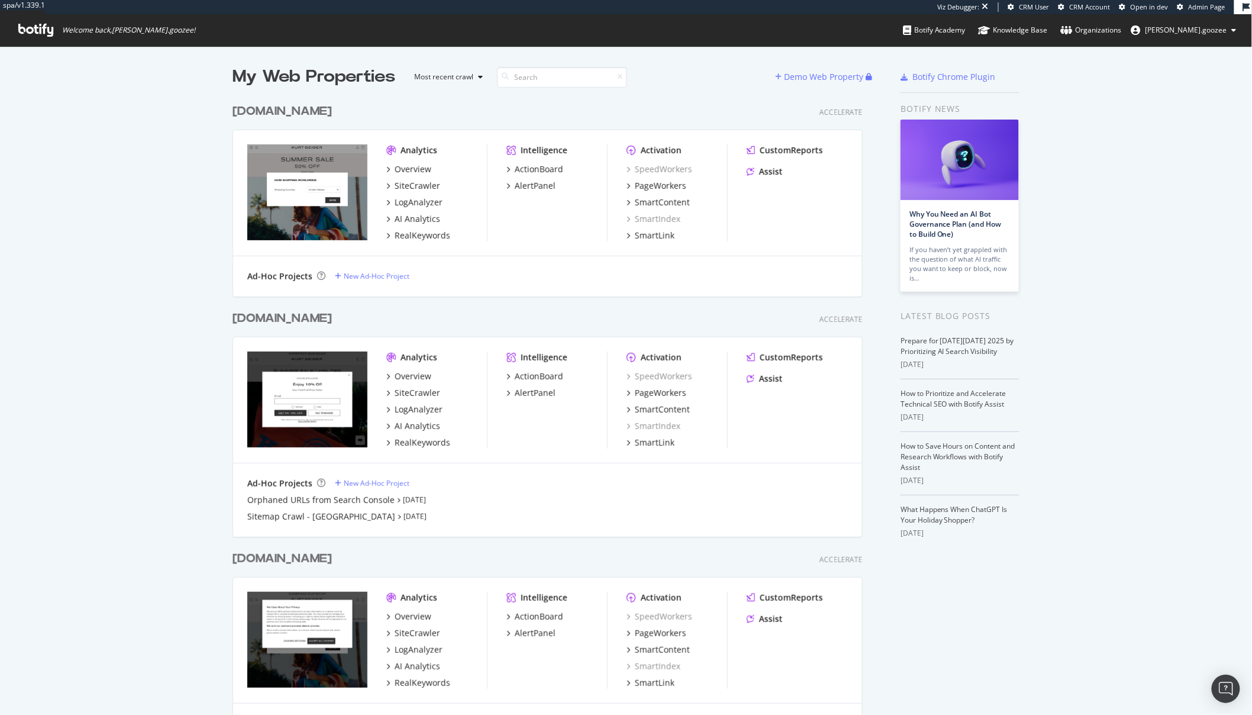
click at [361, 322] on div "[DOMAIN_NAME] Accelerate" at bounding box center [547, 318] width 630 height 17
click at [667, 388] on div "PageWorkers" at bounding box center [660, 393] width 51 height 12
